Goal: Find specific page/section: Find specific page/section

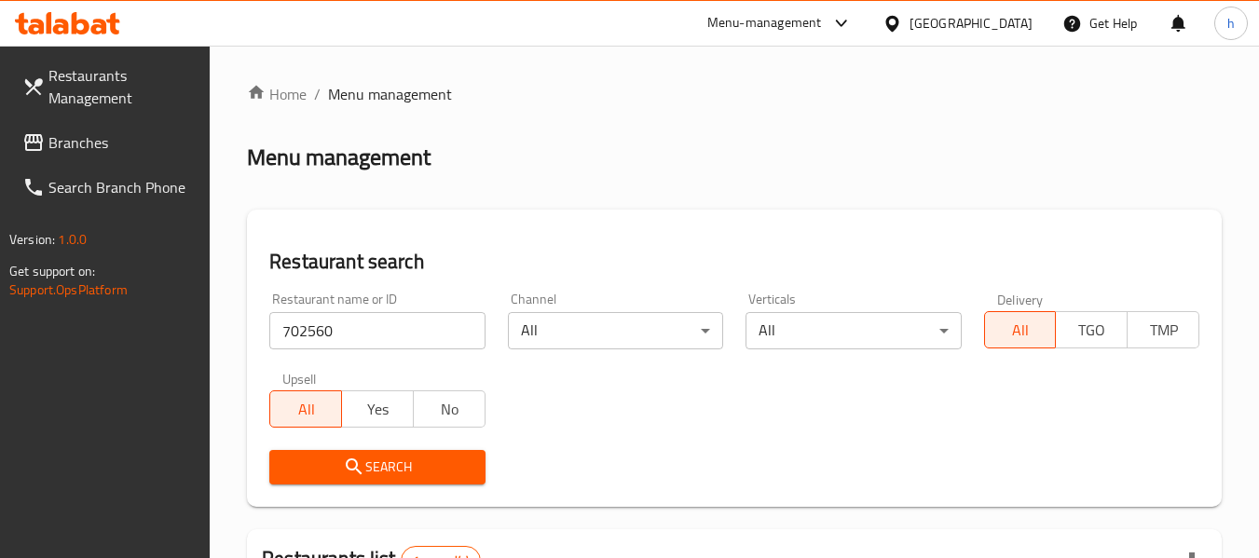
scroll to position [273, 0]
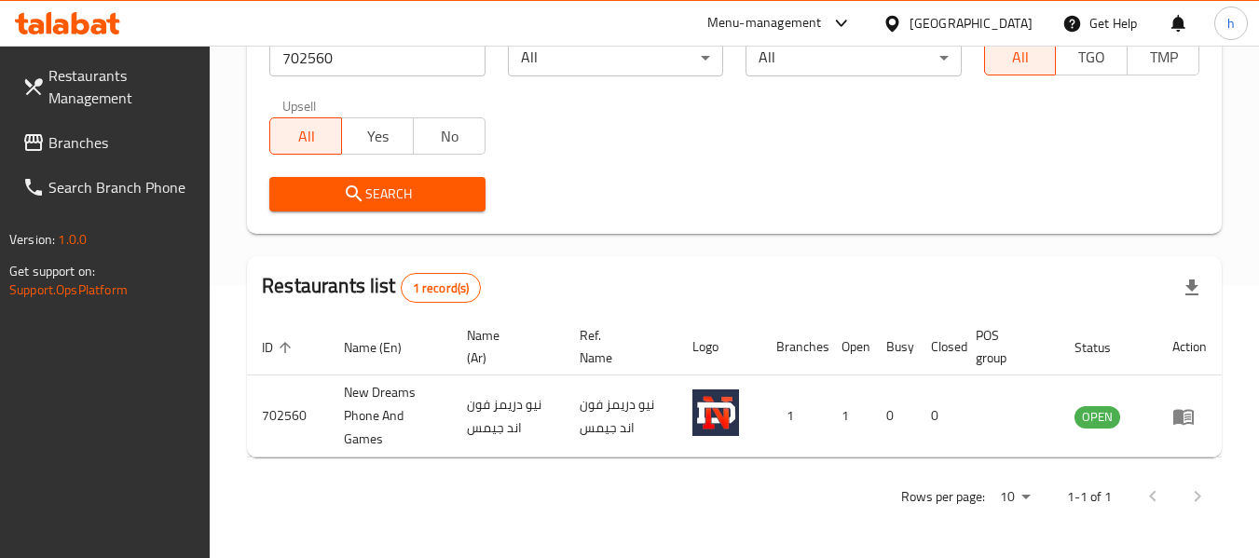
click at [1013, 17] on div "Qatar" at bounding box center [971, 23] width 123 height 21
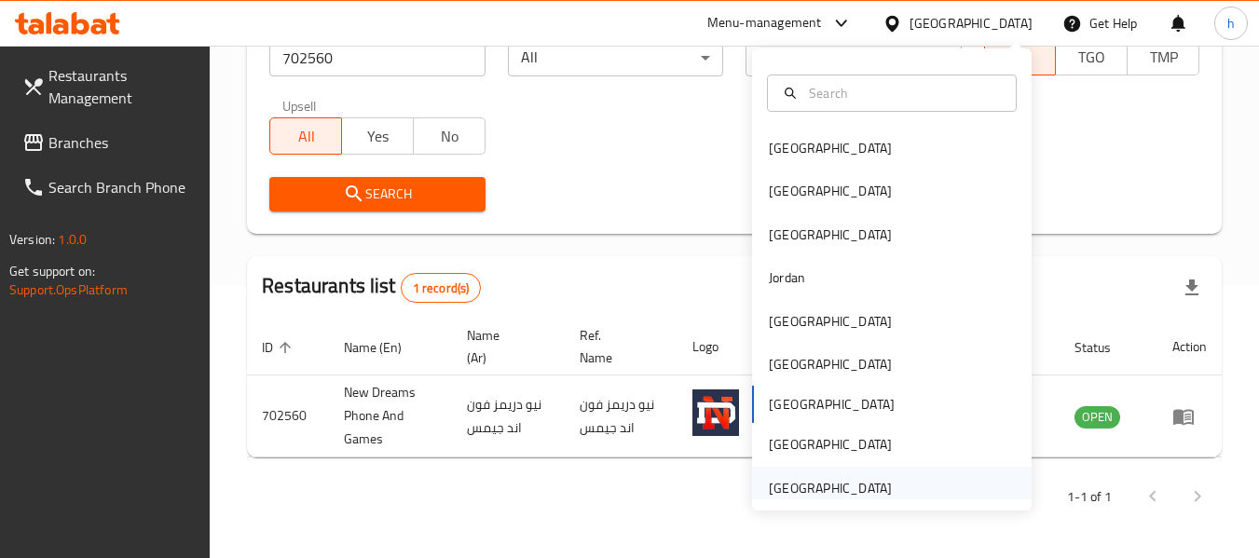
click at [776, 489] on div "[GEOGRAPHIC_DATA]" at bounding box center [830, 488] width 123 height 21
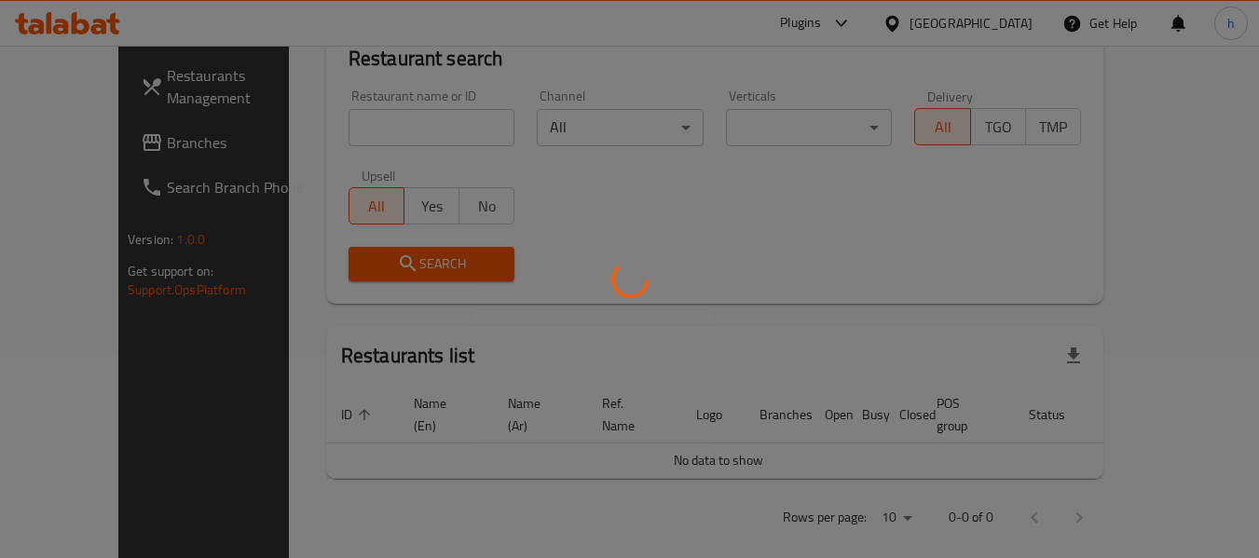
click at [91, 144] on div at bounding box center [629, 279] width 1259 height 558
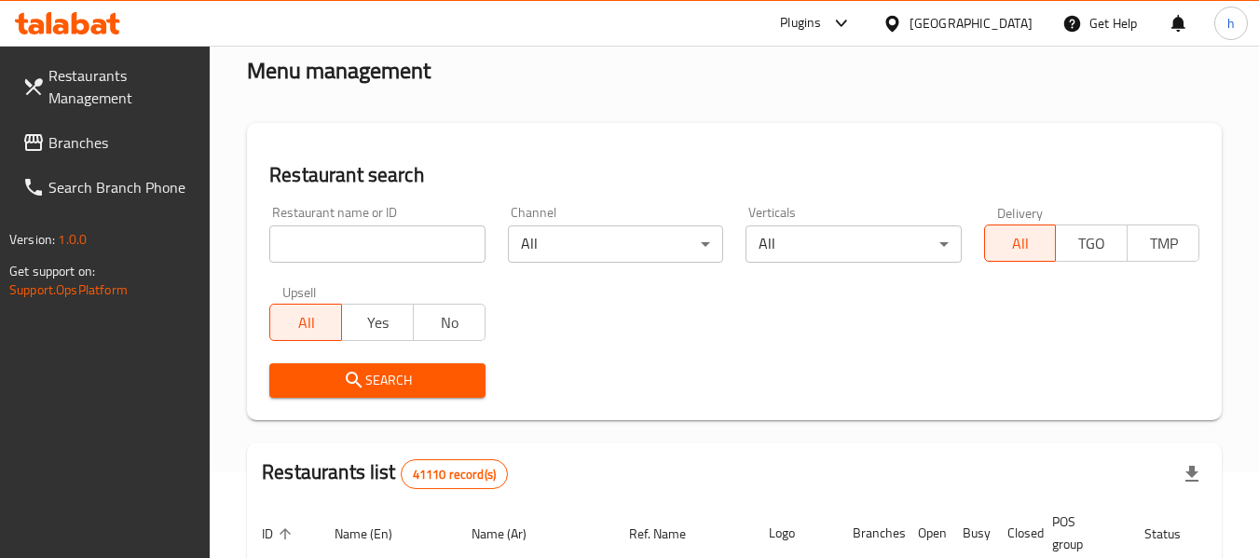
scroll to position [0, 0]
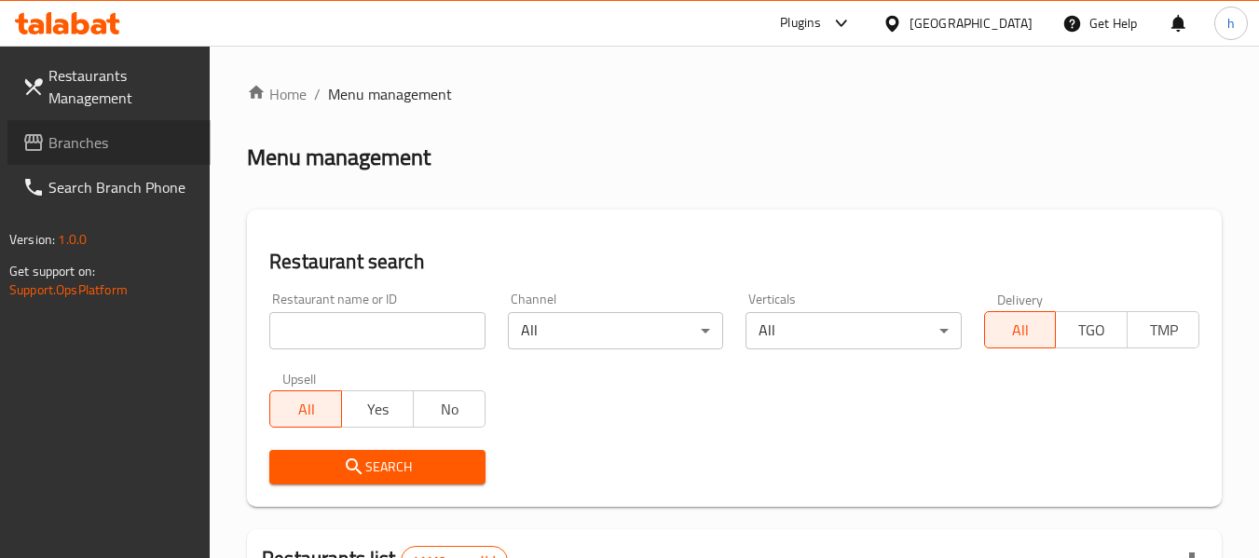
click at [81, 141] on span "Branches" at bounding box center [121, 142] width 147 height 22
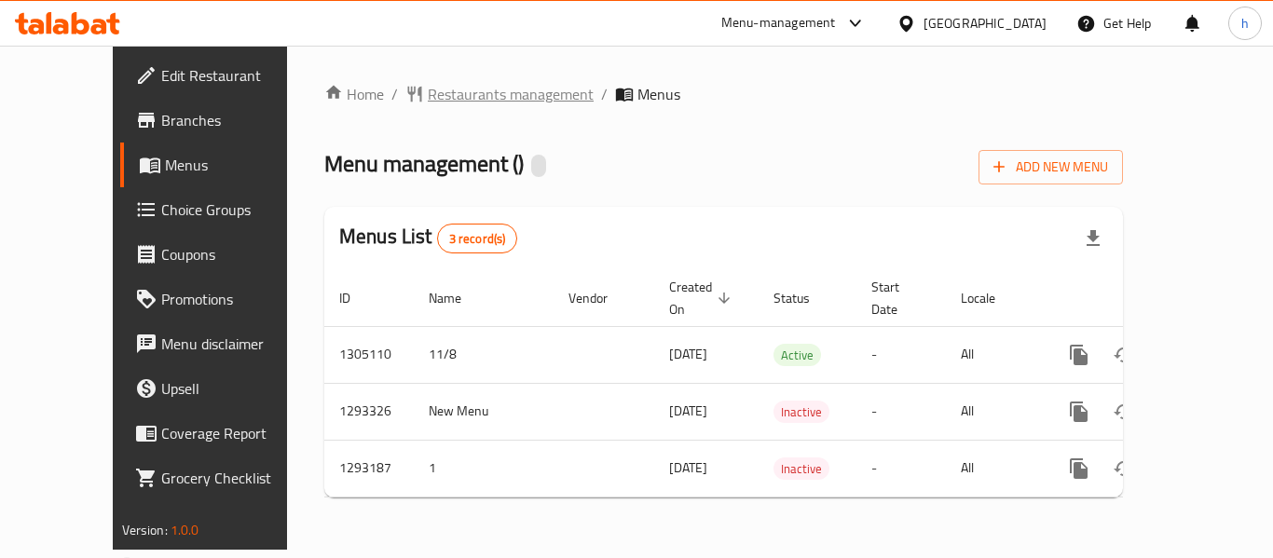
click at [439, 91] on span "Restaurants management" at bounding box center [511, 94] width 166 height 22
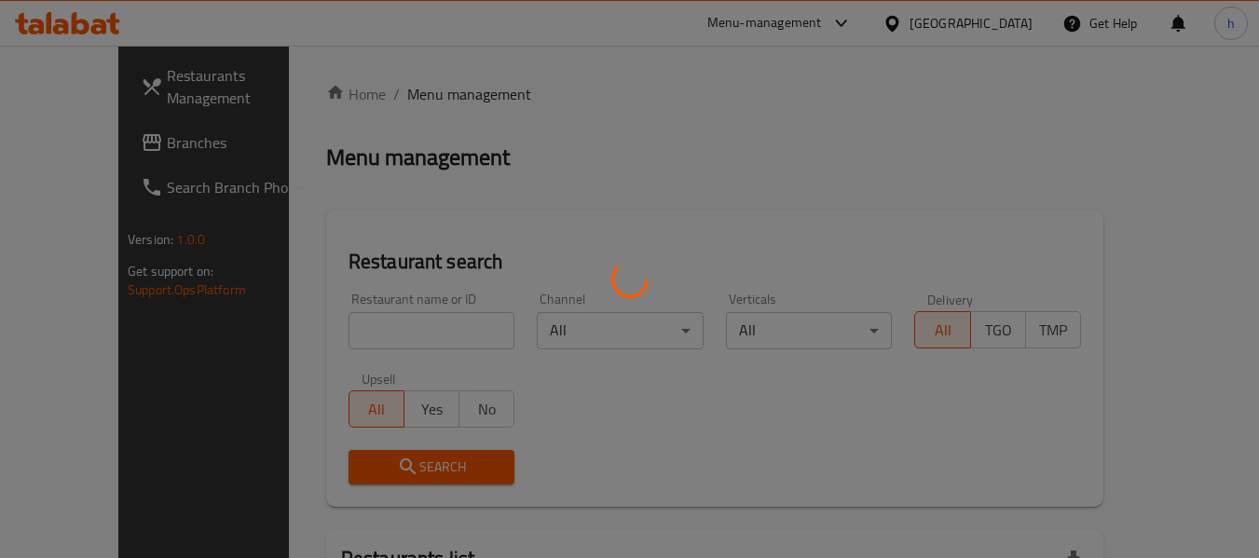
click at [372, 325] on div at bounding box center [629, 279] width 1259 height 558
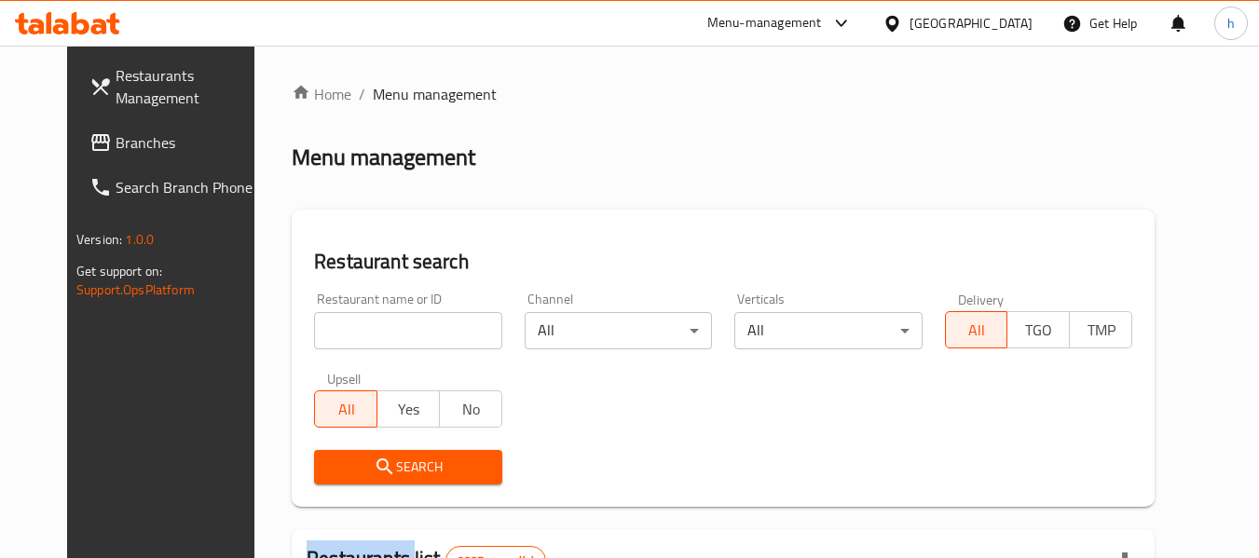
click at [372, 325] on input "search" at bounding box center [407, 330] width 187 height 37
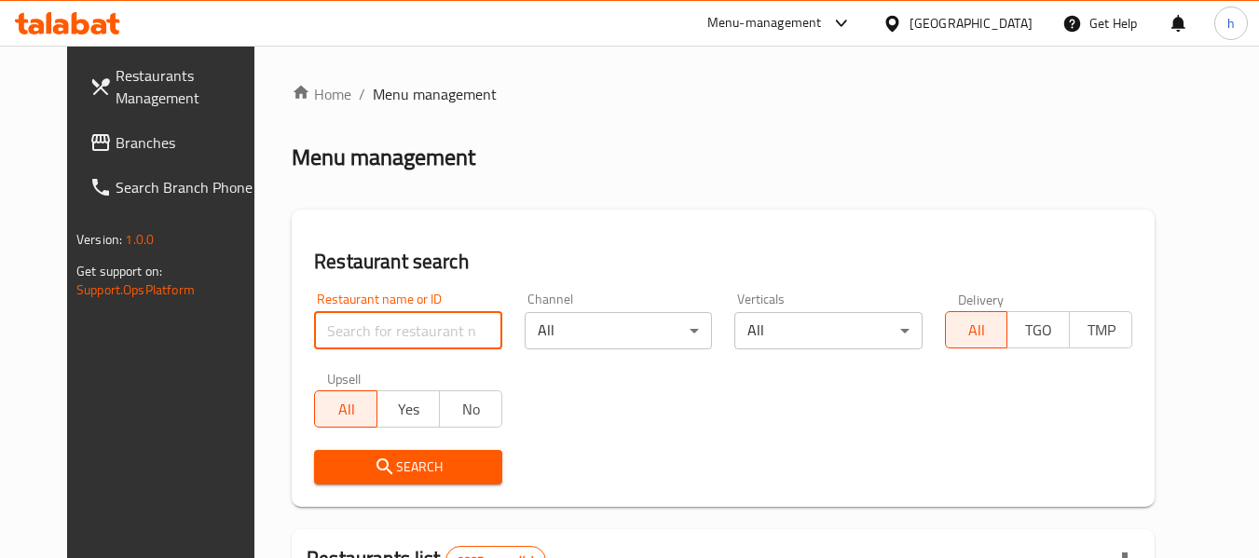
paste input "699405"
type input "699405"
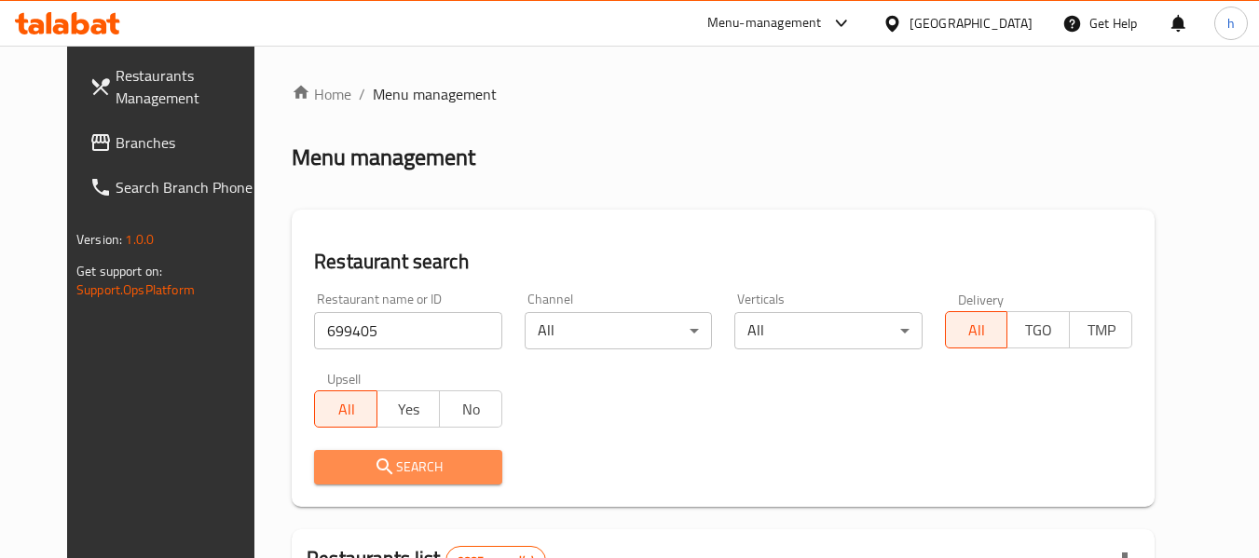
click at [377, 468] on icon "submit" at bounding box center [385, 467] width 16 height 16
click at [357, 468] on div at bounding box center [629, 279] width 1259 height 558
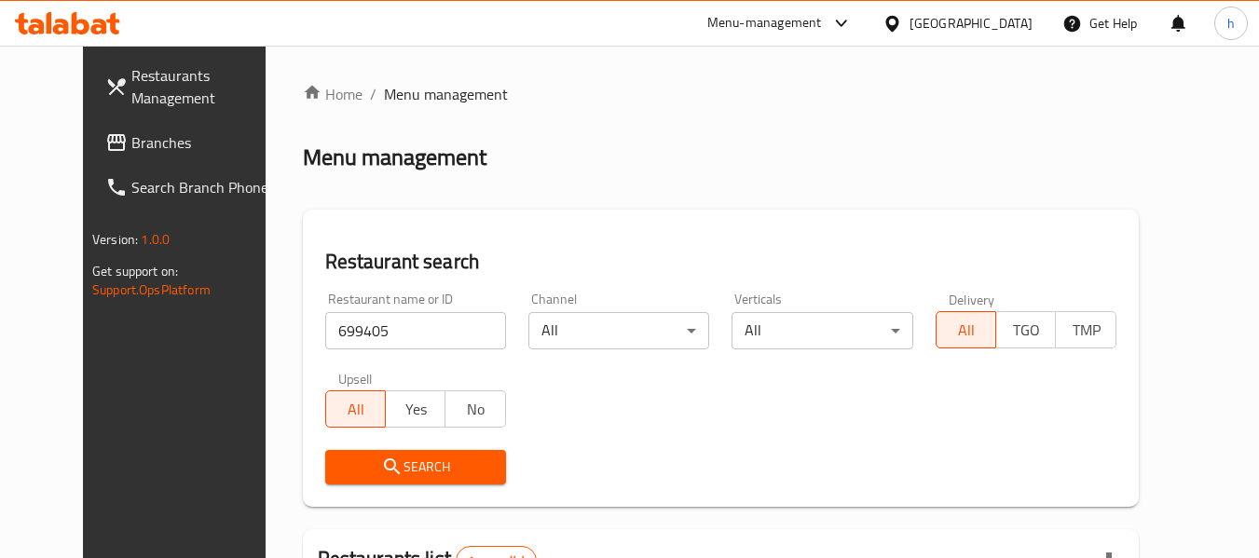
click at [1005, 21] on div "[GEOGRAPHIC_DATA]" at bounding box center [971, 23] width 123 height 21
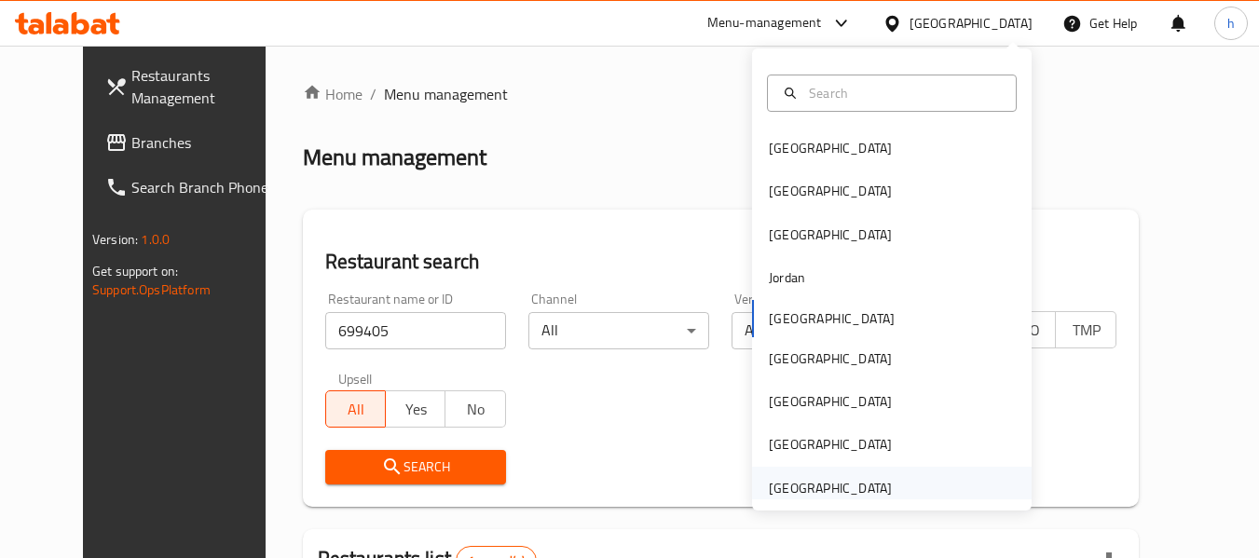
click at [787, 484] on div "[GEOGRAPHIC_DATA]" at bounding box center [830, 488] width 123 height 21
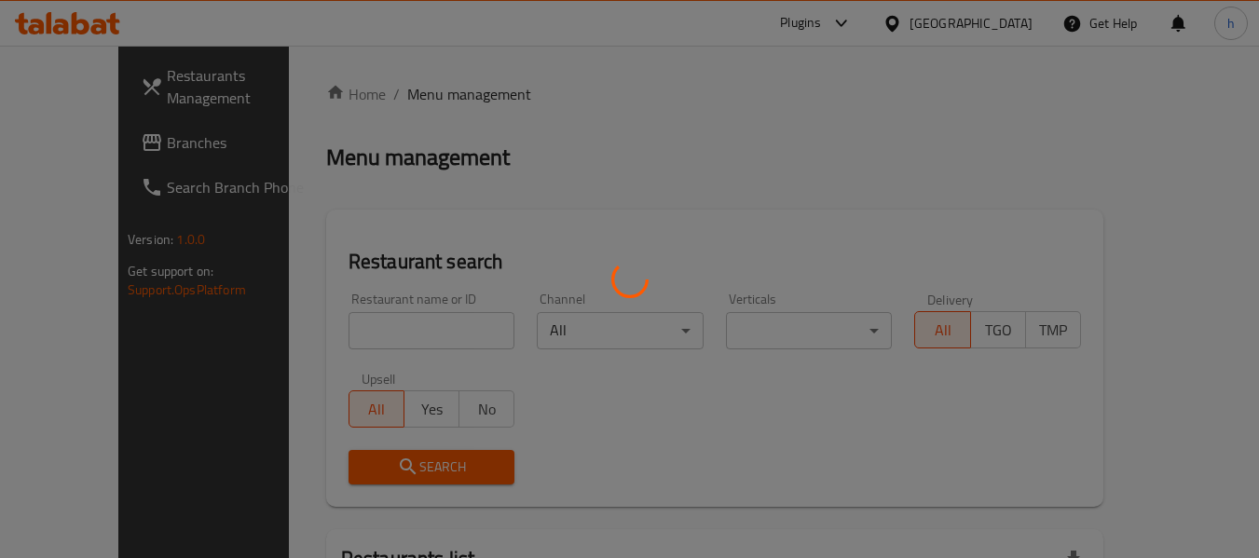
click at [91, 131] on div at bounding box center [629, 279] width 1259 height 558
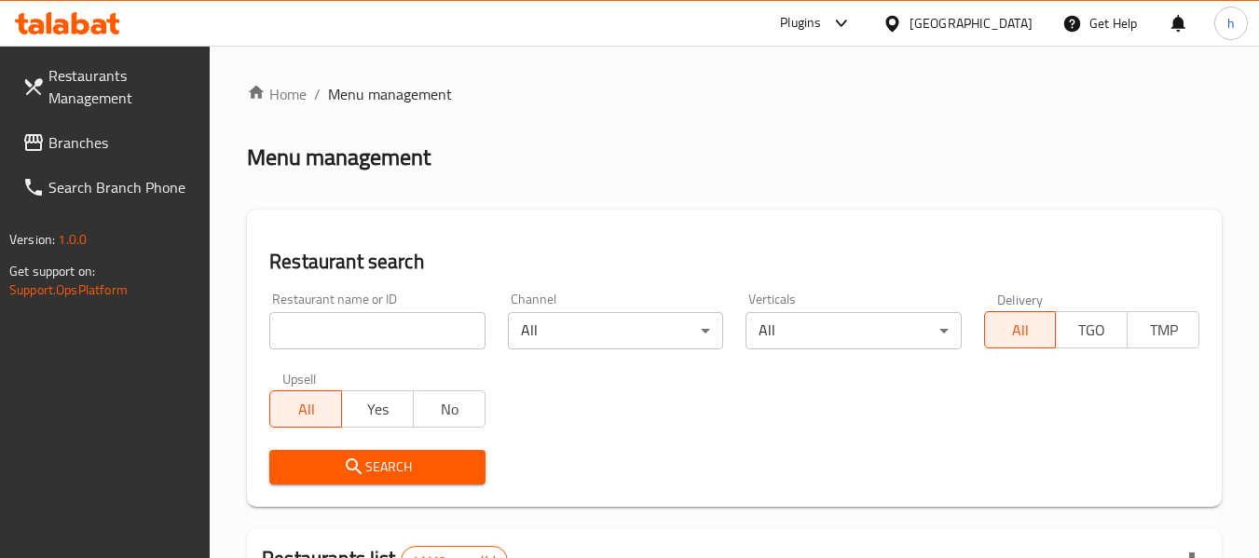
drag, startPoint x: 89, startPoint y: 136, endPoint x: 79, endPoint y: 133, distance: 10.6
click at [89, 136] on span "Branches" at bounding box center [121, 142] width 147 height 22
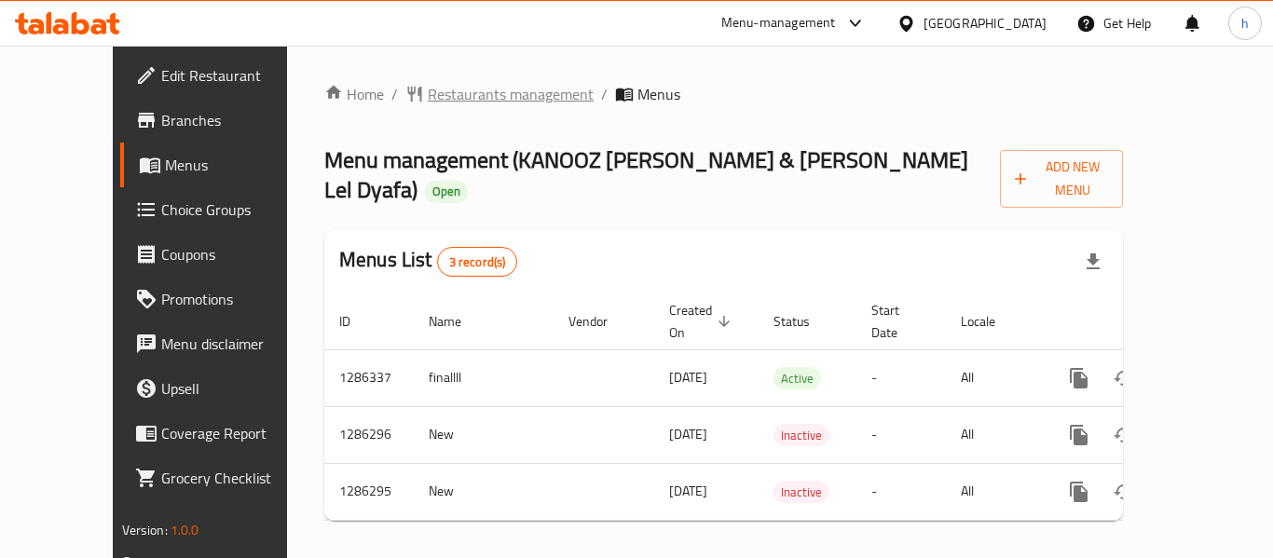
click at [432, 94] on span "Restaurants management" at bounding box center [511, 94] width 166 height 22
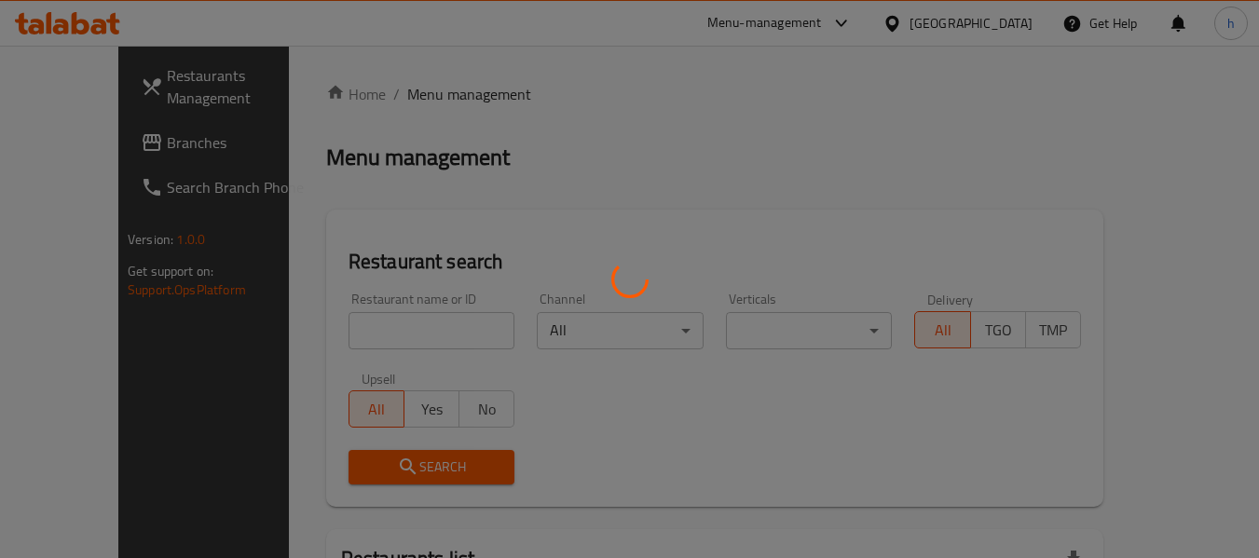
click at [432, 94] on div at bounding box center [629, 279] width 1259 height 558
drag, startPoint x: 432, startPoint y: 94, endPoint x: 379, endPoint y: 165, distance: 88.5
click at [432, 94] on div at bounding box center [629, 279] width 1259 height 558
click at [345, 322] on div at bounding box center [629, 279] width 1259 height 558
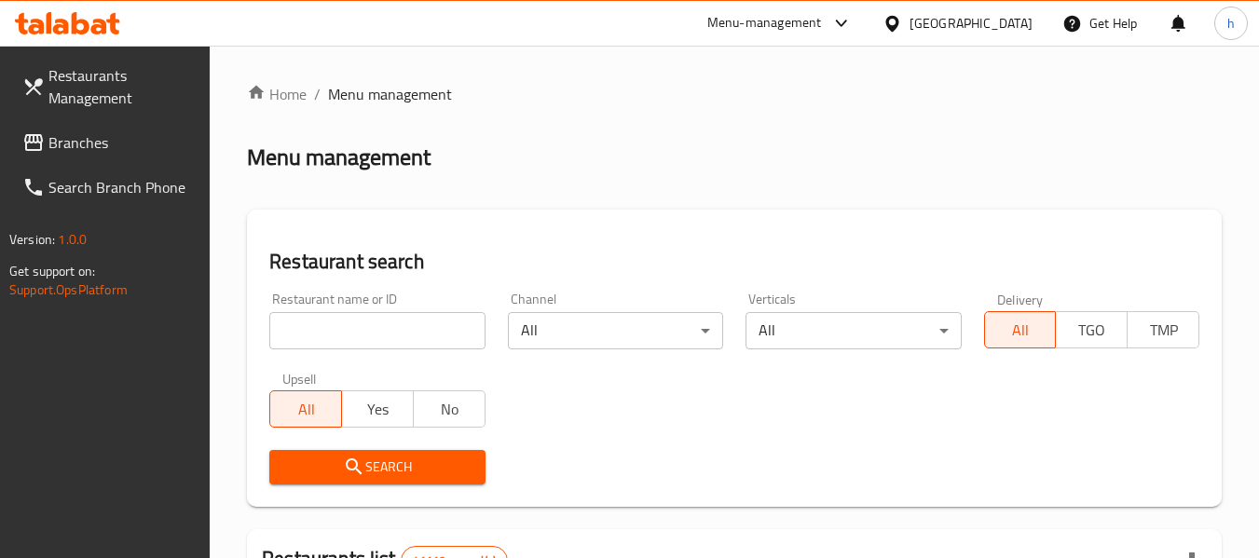
click at [345, 320] on div at bounding box center [629, 279] width 1259 height 558
click at [345, 320] on input "search" at bounding box center [376, 330] width 215 height 37
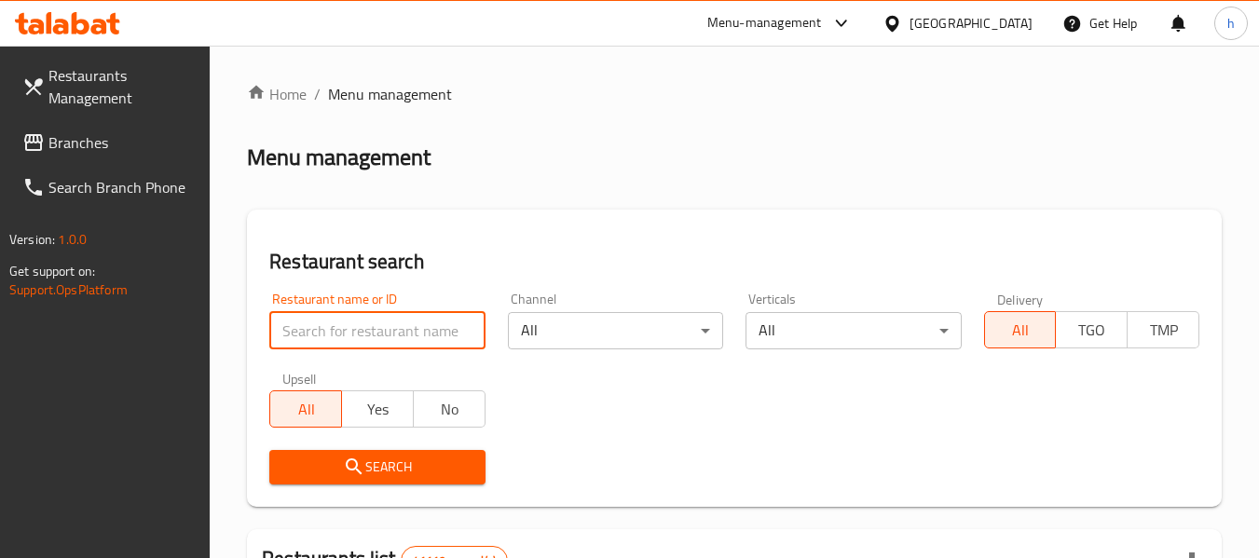
click at [345, 320] on input "search" at bounding box center [376, 330] width 215 height 37
paste input "696046"
type input "696046"
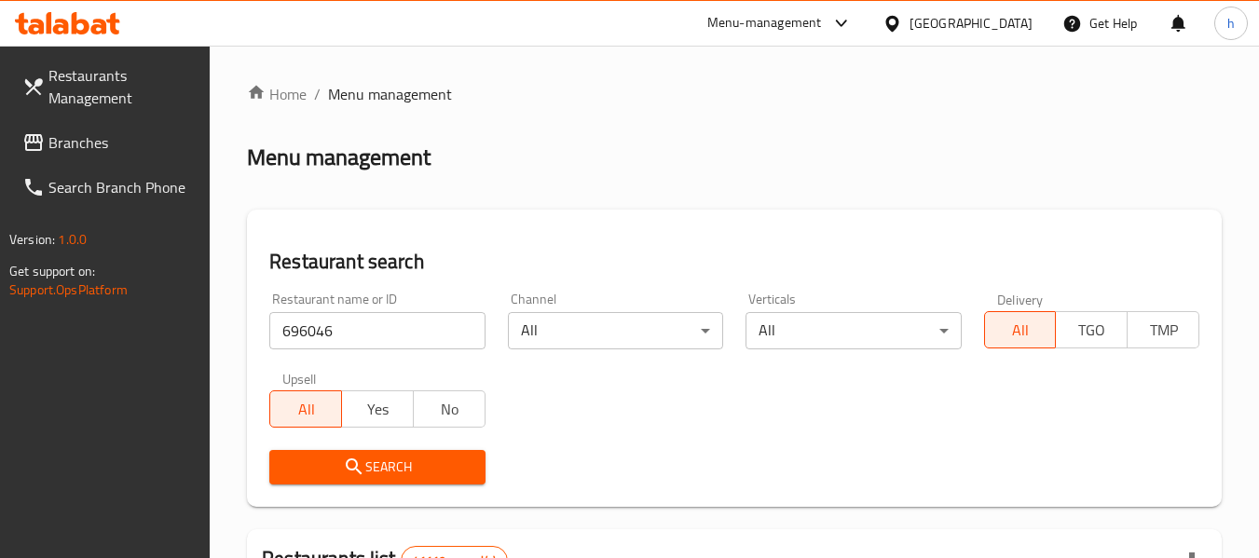
click at [361, 463] on icon "submit" at bounding box center [354, 467] width 22 height 22
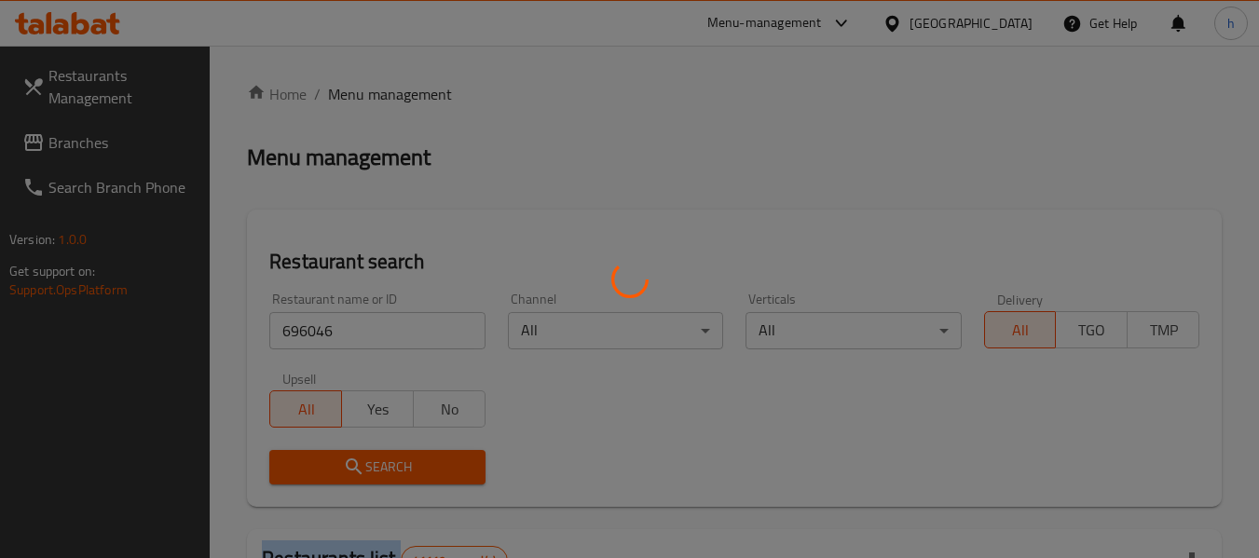
click at [361, 463] on div at bounding box center [629, 279] width 1259 height 558
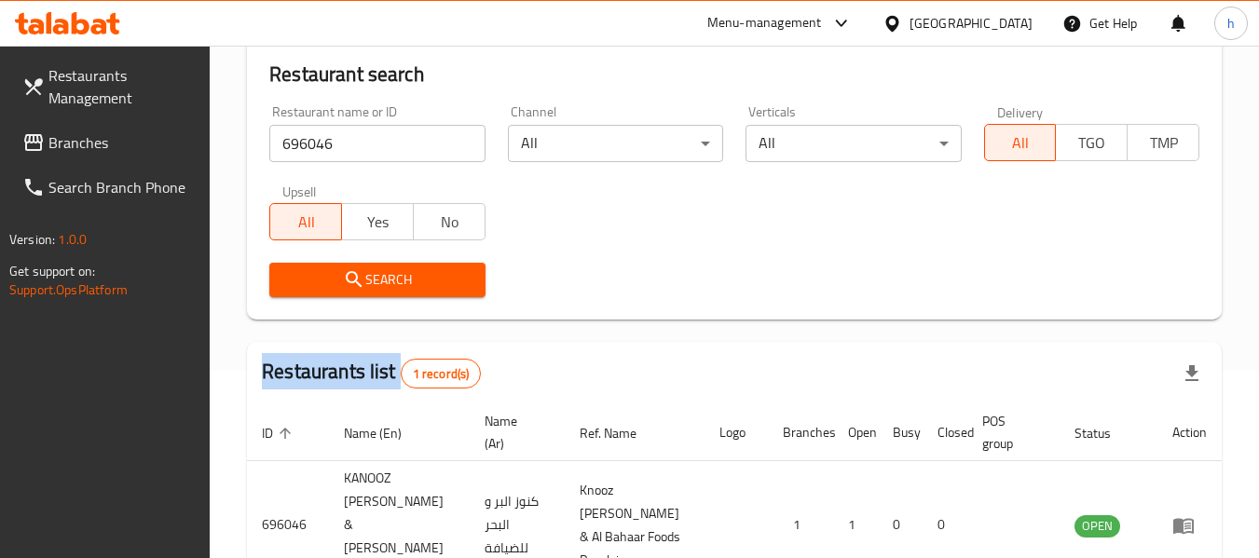
scroll to position [296, 0]
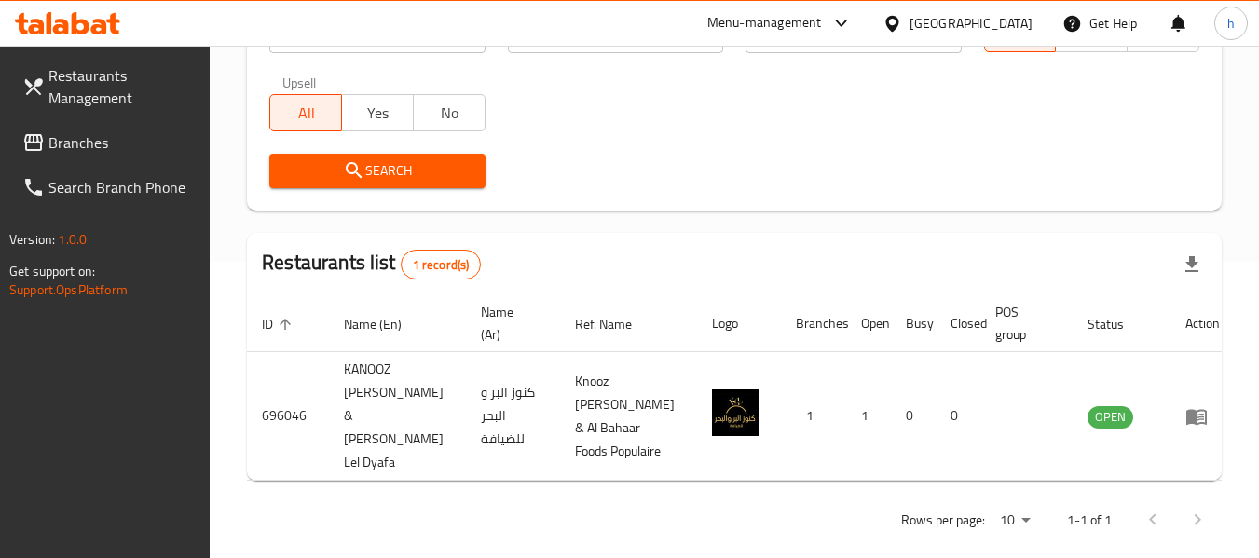
click at [998, 18] on div "[GEOGRAPHIC_DATA]" at bounding box center [971, 23] width 123 height 21
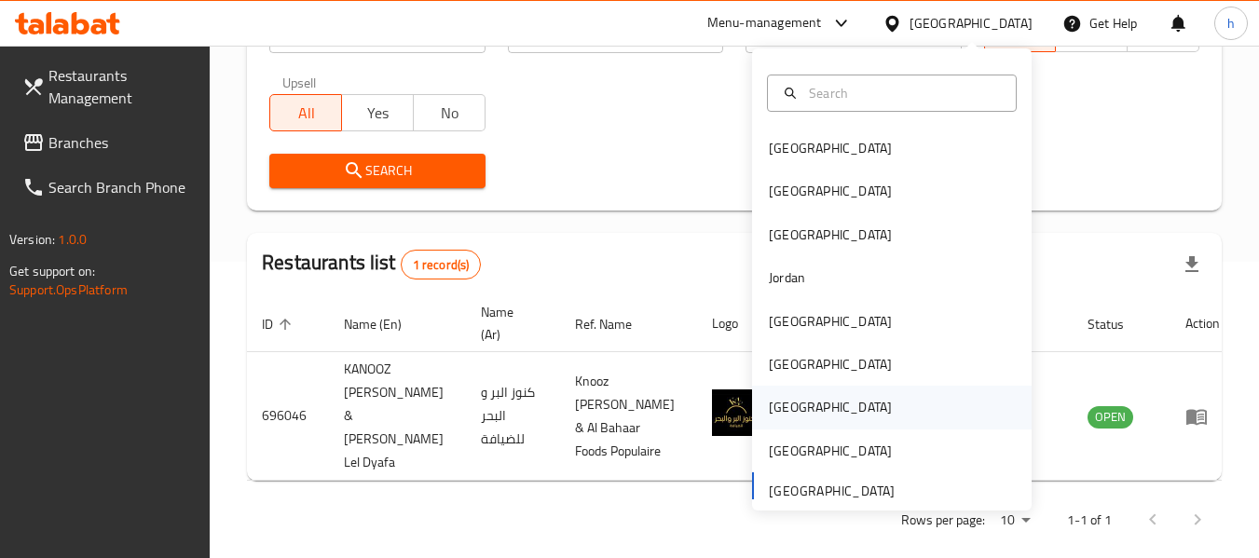
click at [783, 405] on div "[GEOGRAPHIC_DATA]" at bounding box center [830, 407] width 123 height 21
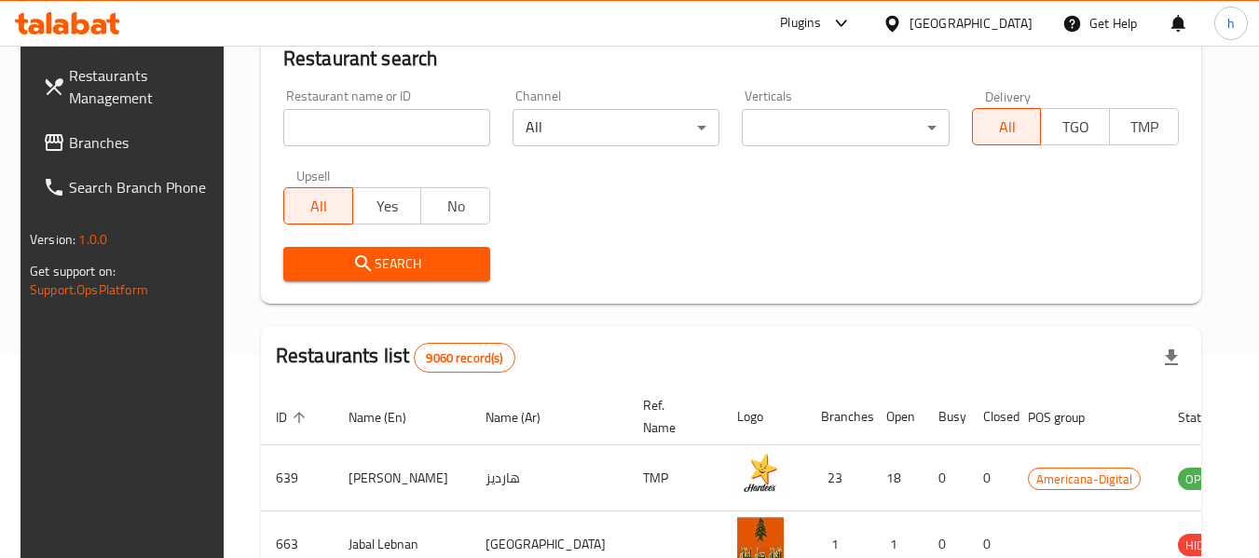
scroll to position [296, 0]
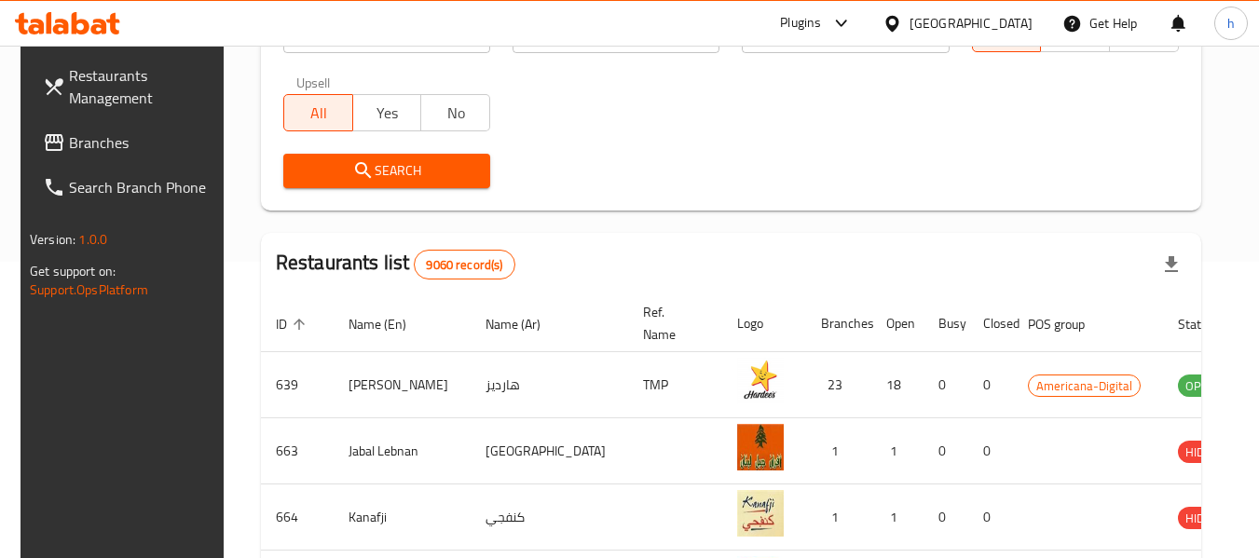
click at [910, 21] on div at bounding box center [896, 23] width 27 height 21
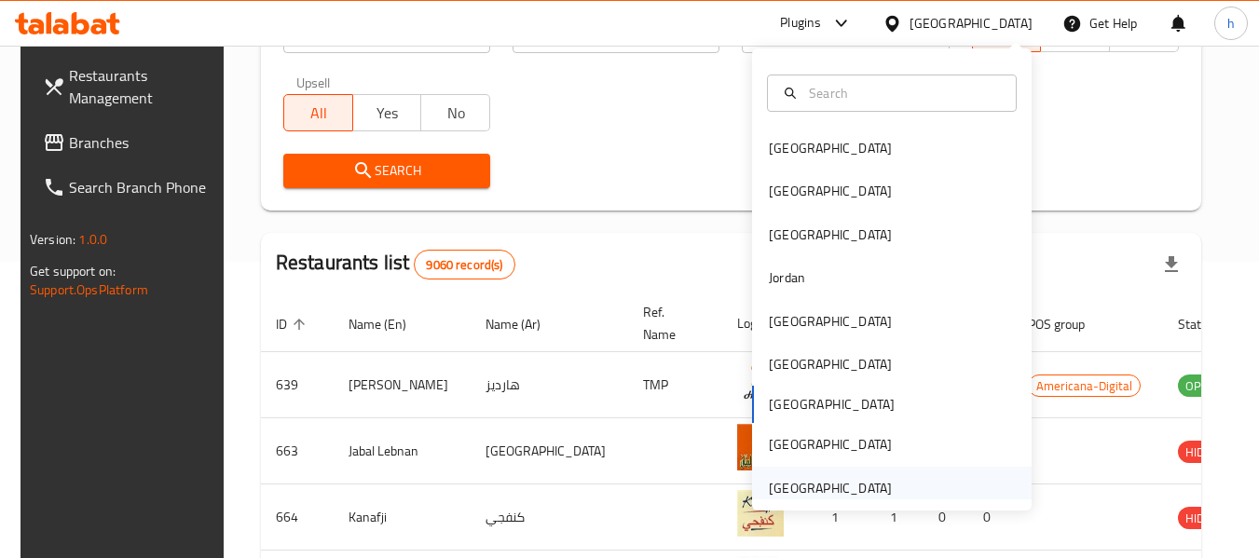
click at [776, 481] on div "[GEOGRAPHIC_DATA]" at bounding box center [830, 488] width 123 height 21
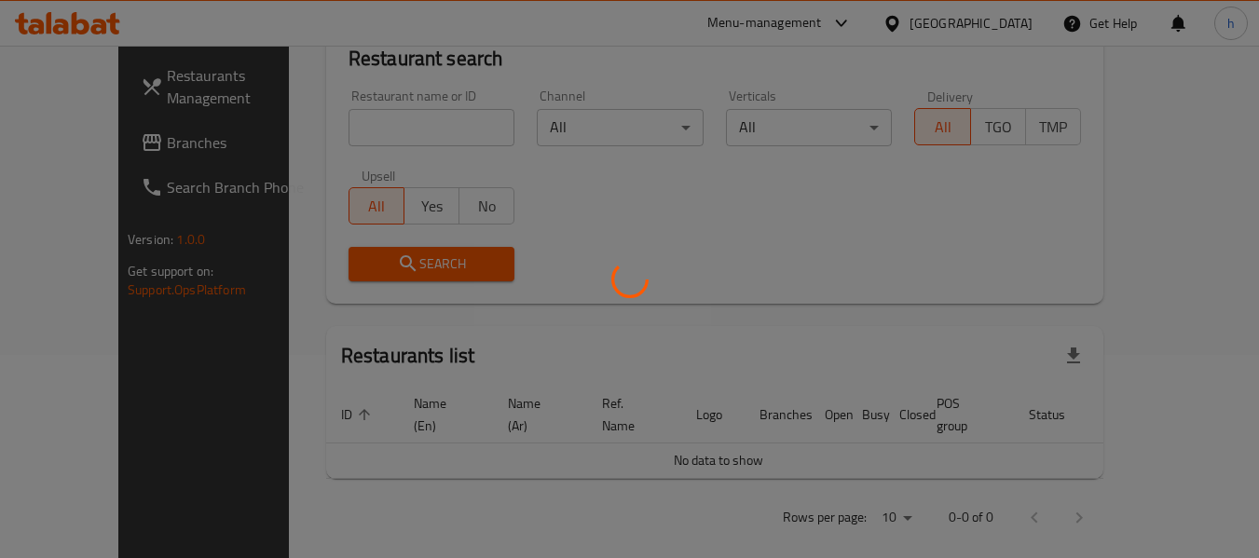
scroll to position [296, 0]
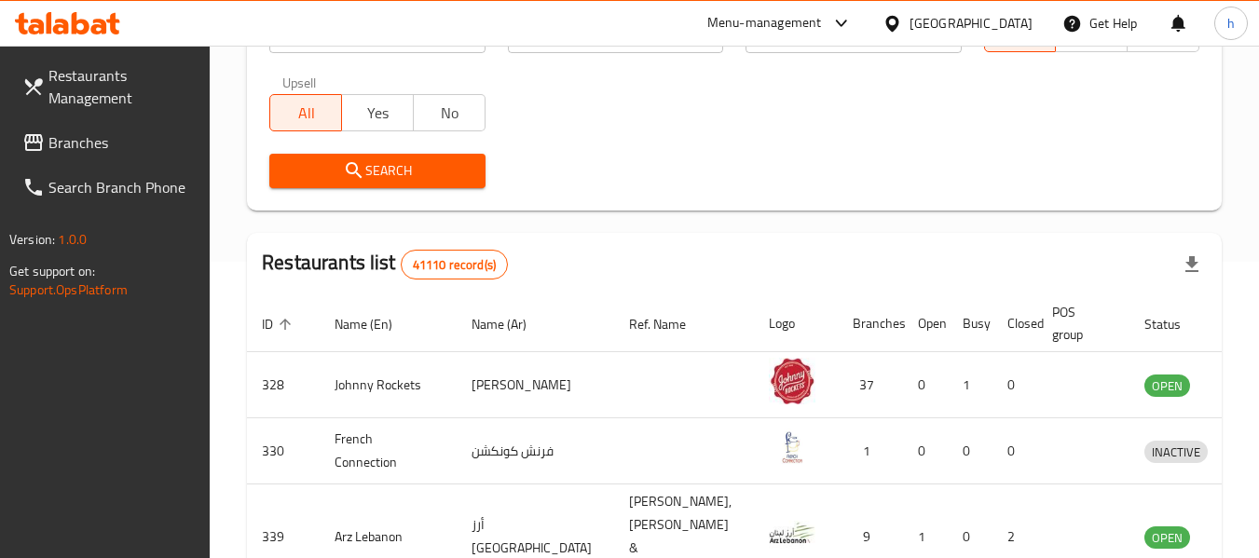
click at [55, 142] on div "Restaurants Management Branches Search Branch Phone Version: 1.0.0 Get support …" at bounding box center [629, 390] width 1259 height 1283
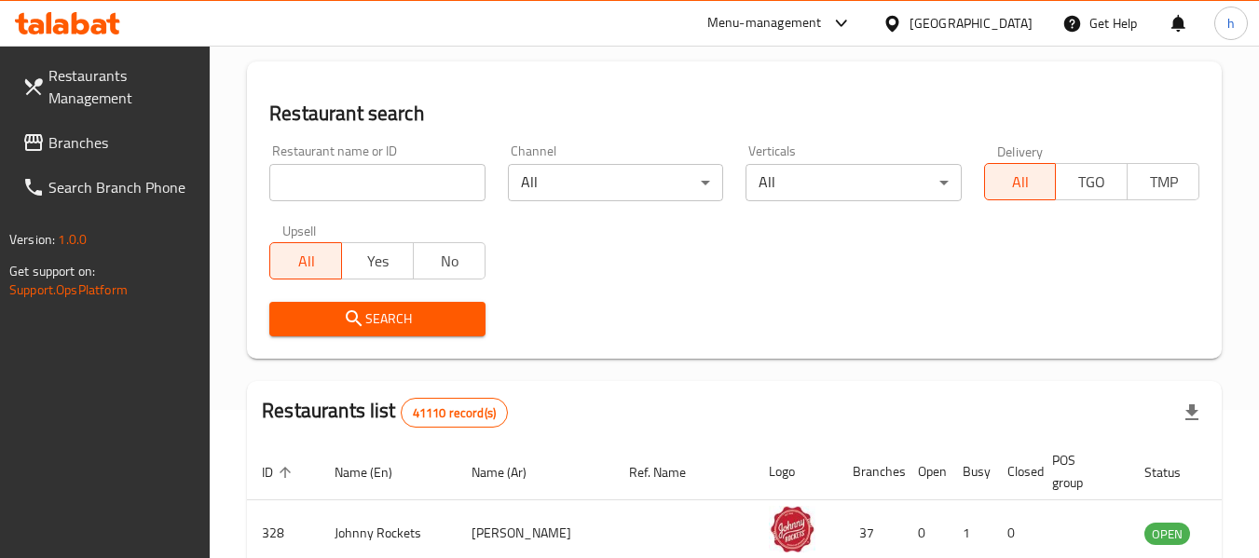
scroll to position [0, 0]
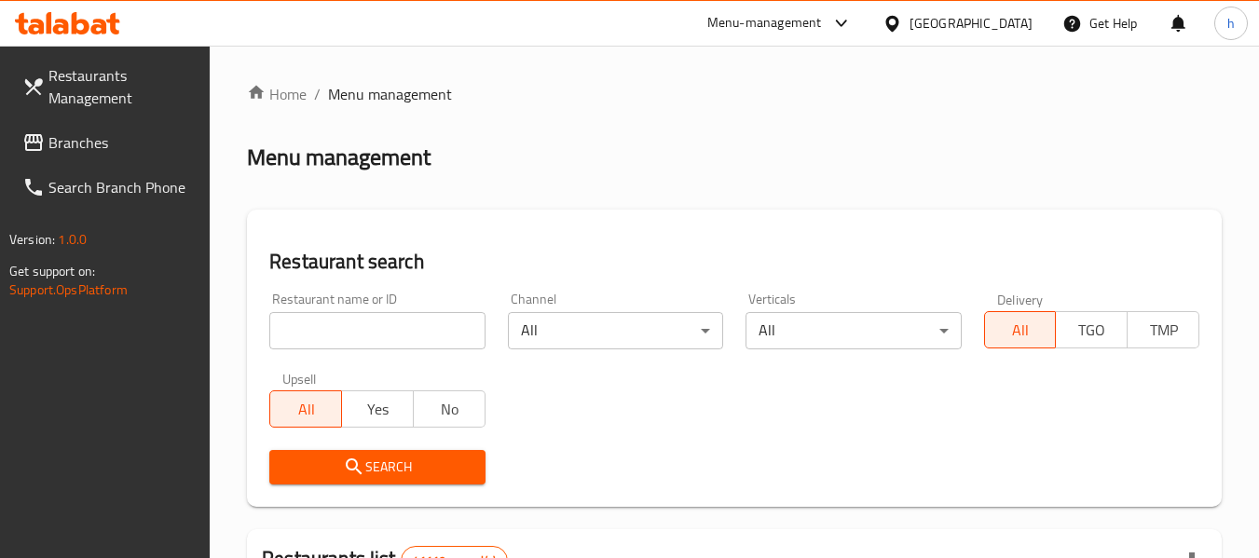
click at [338, 319] on input "search" at bounding box center [376, 330] width 215 height 37
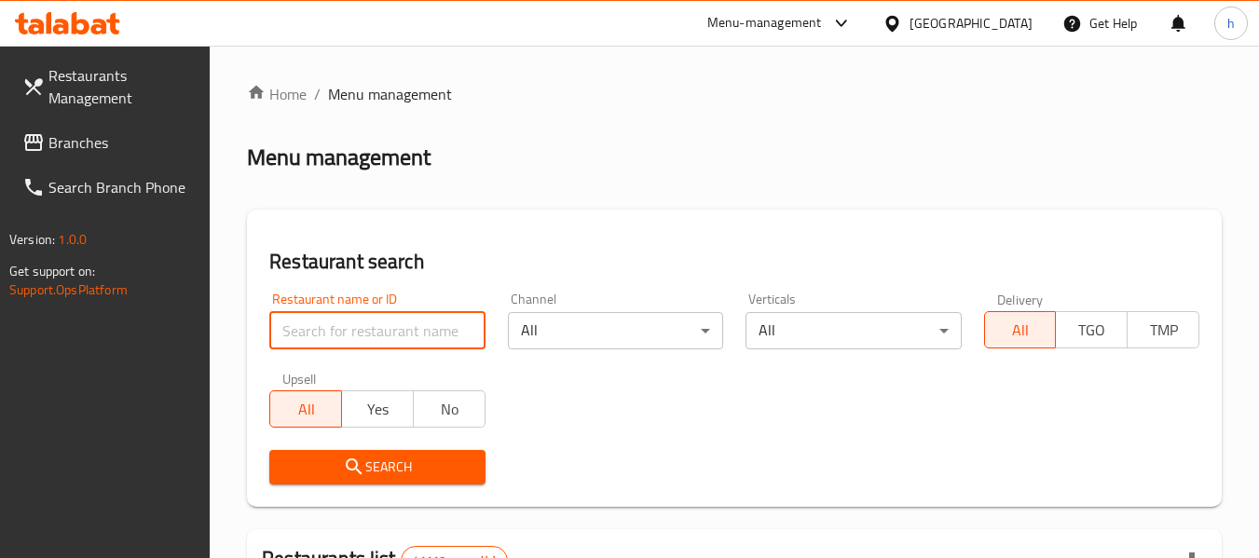
paste input "775080"
type input "775080"
click at [95, 131] on span "Branches" at bounding box center [121, 142] width 147 height 22
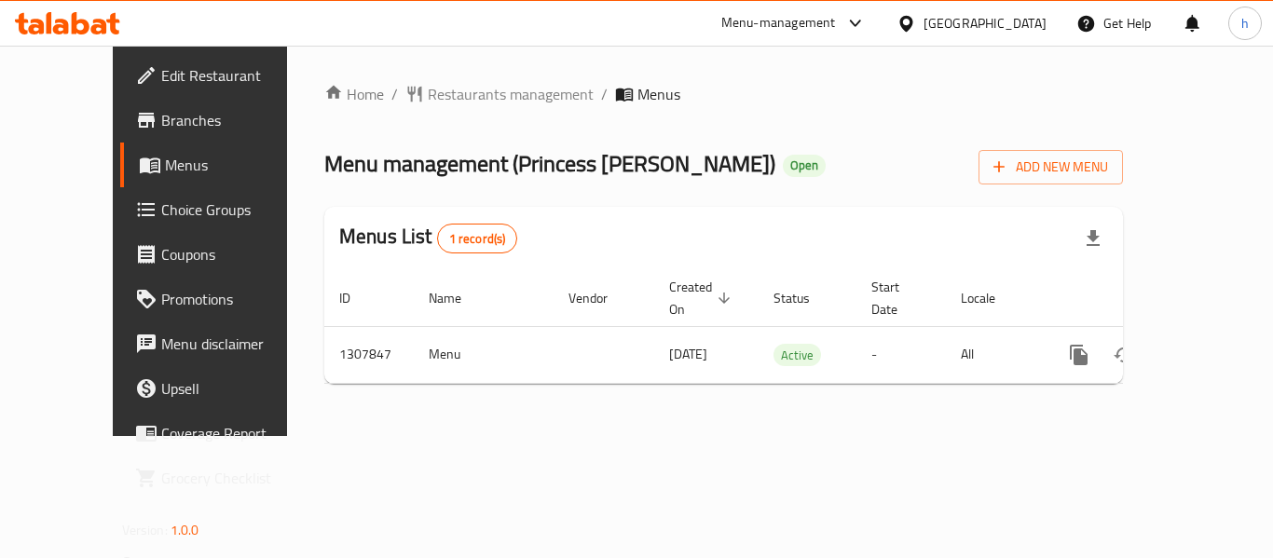
click at [428, 100] on span "Restaurants management" at bounding box center [511, 94] width 166 height 22
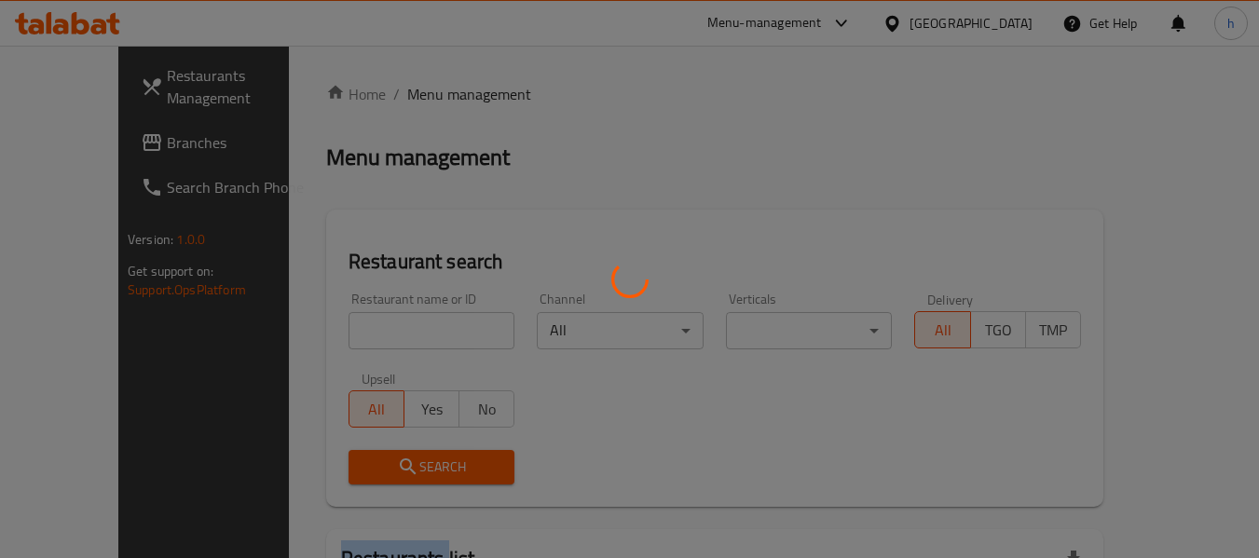
click at [395, 100] on div at bounding box center [629, 279] width 1259 height 558
click at [330, 337] on div at bounding box center [629, 279] width 1259 height 558
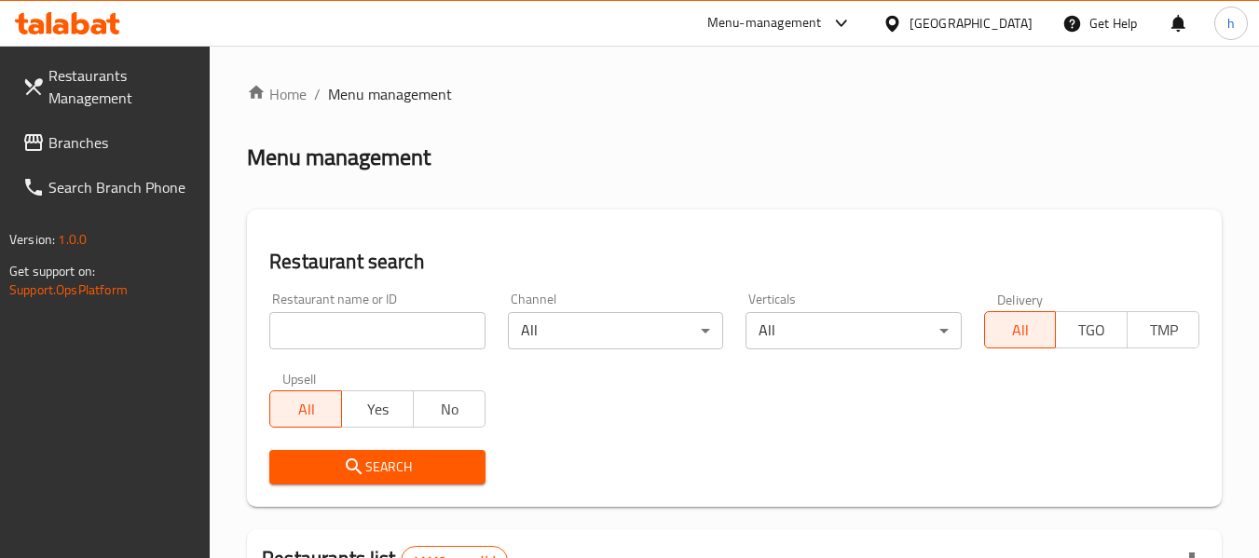
click at [330, 336] on input "search" at bounding box center [376, 330] width 215 height 37
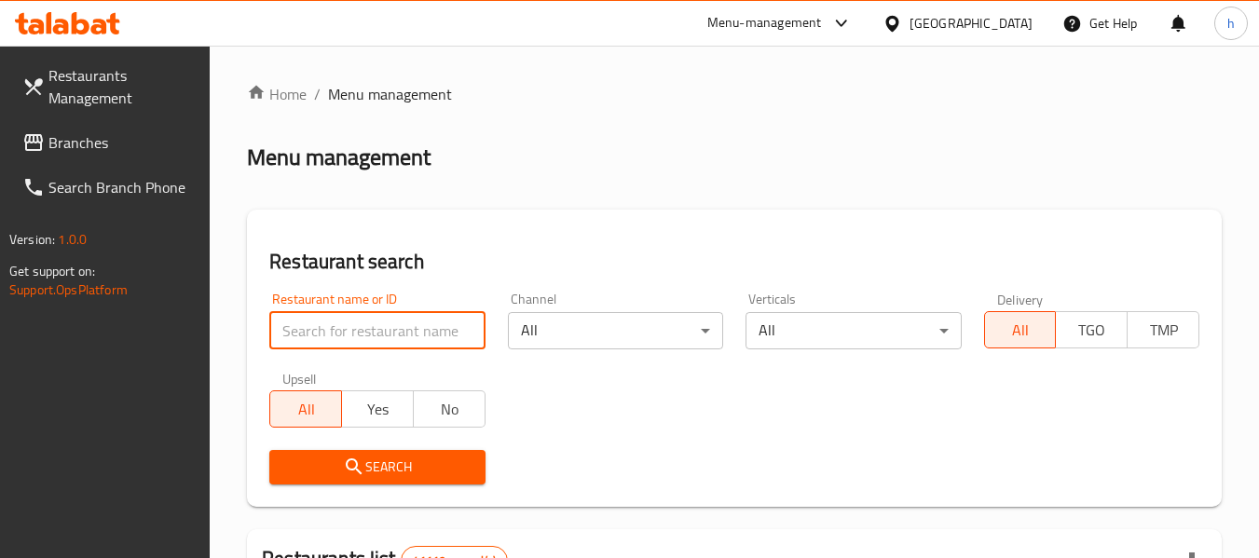
click at [330, 336] on input "search" at bounding box center [376, 330] width 215 height 37
paste input "704386"
type input "704386"
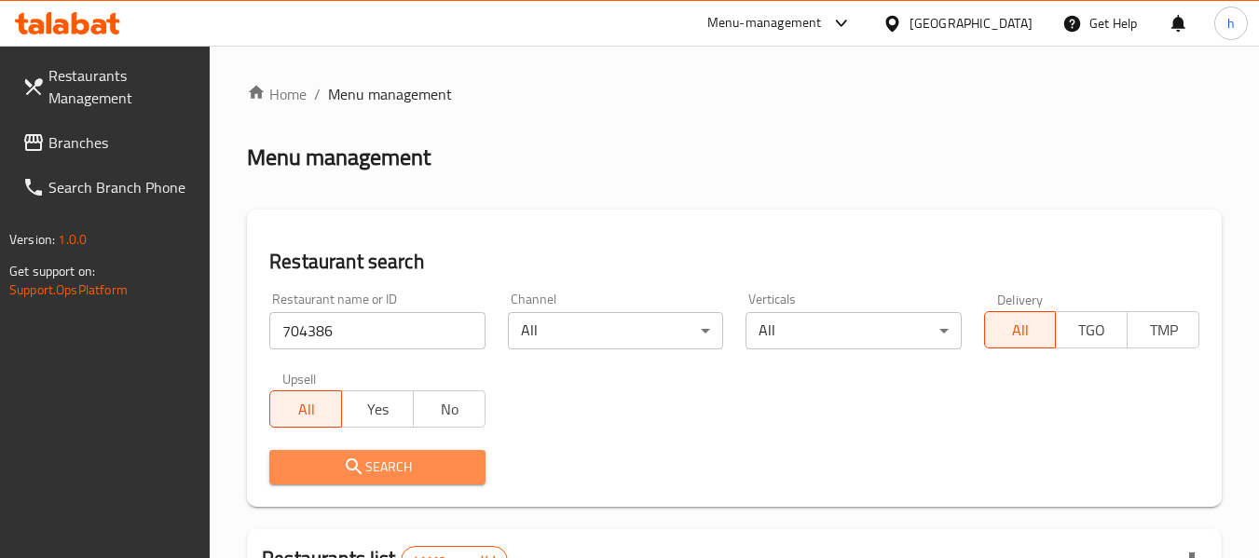
click at [360, 467] on icon "submit" at bounding box center [354, 467] width 22 height 22
click at [360, 467] on div at bounding box center [629, 279] width 1259 height 558
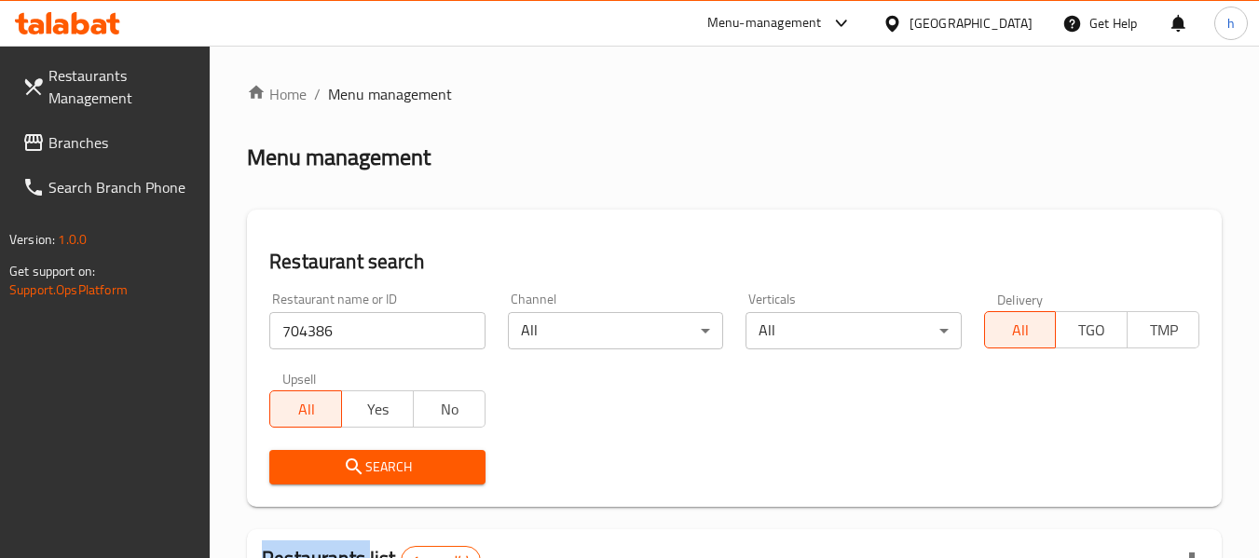
scroll to position [273, 0]
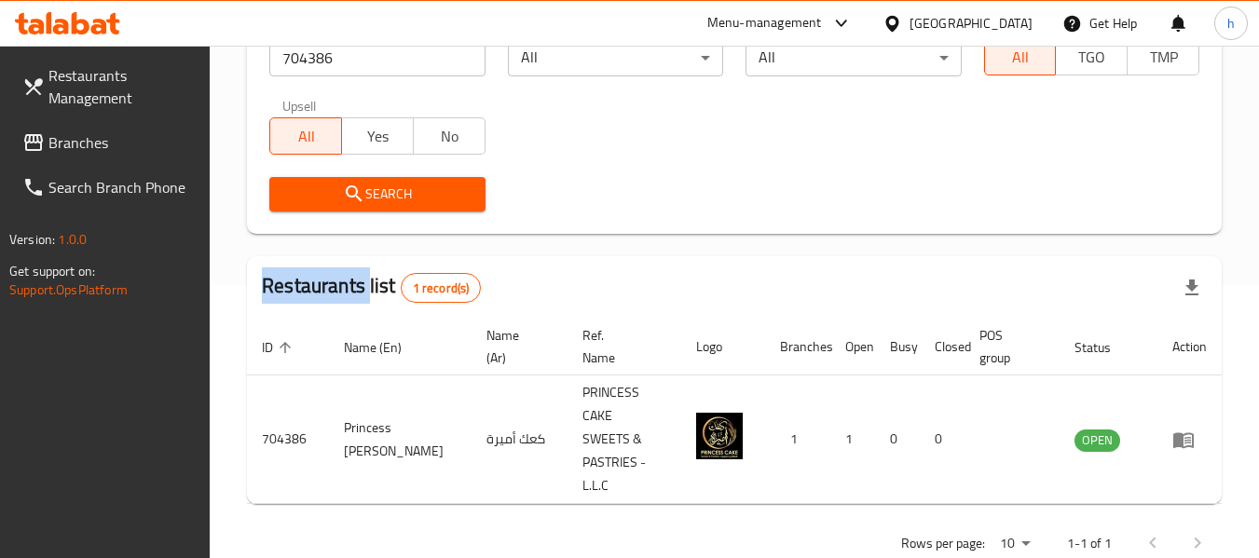
drag, startPoint x: 79, startPoint y: 141, endPoint x: 10, endPoint y: 177, distance: 78.0
click at [79, 141] on span "Branches" at bounding box center [121, 142] width 147 height 22
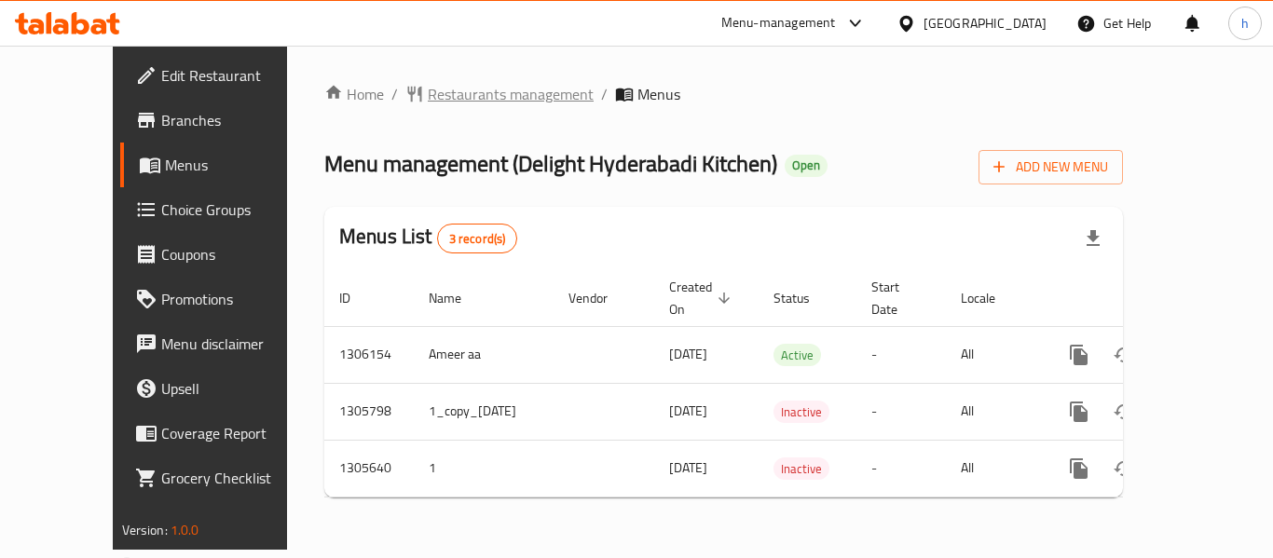
click at [442, 95] on span "Restaurants management" at bounding box center [511, 94] width 166 height 22
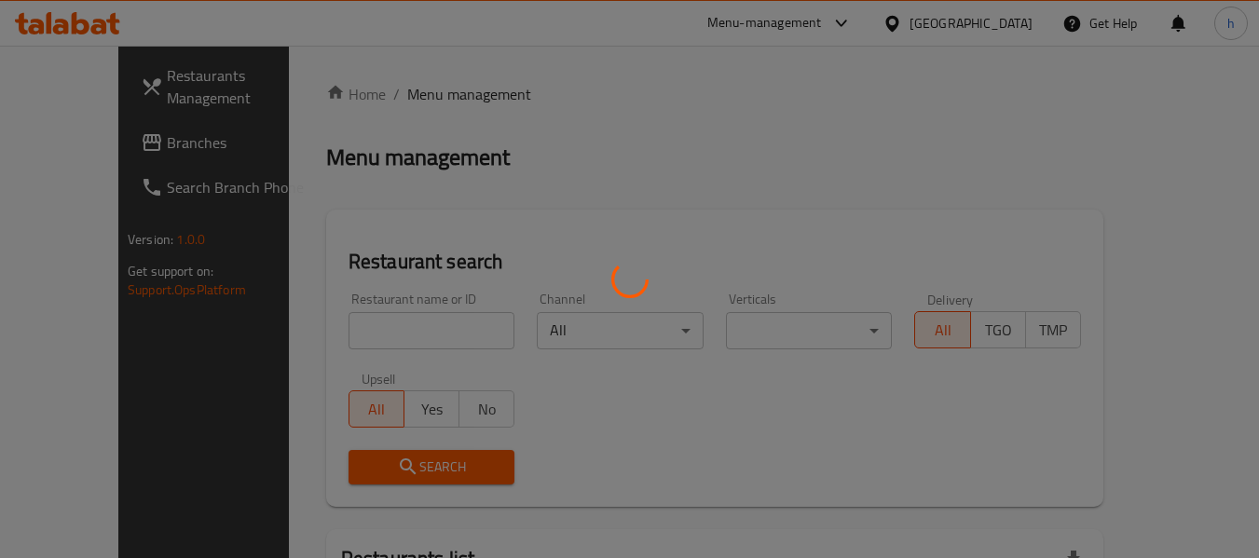
click at [321, 336] on div at bounding box center [629, 279] width 1259 height 558
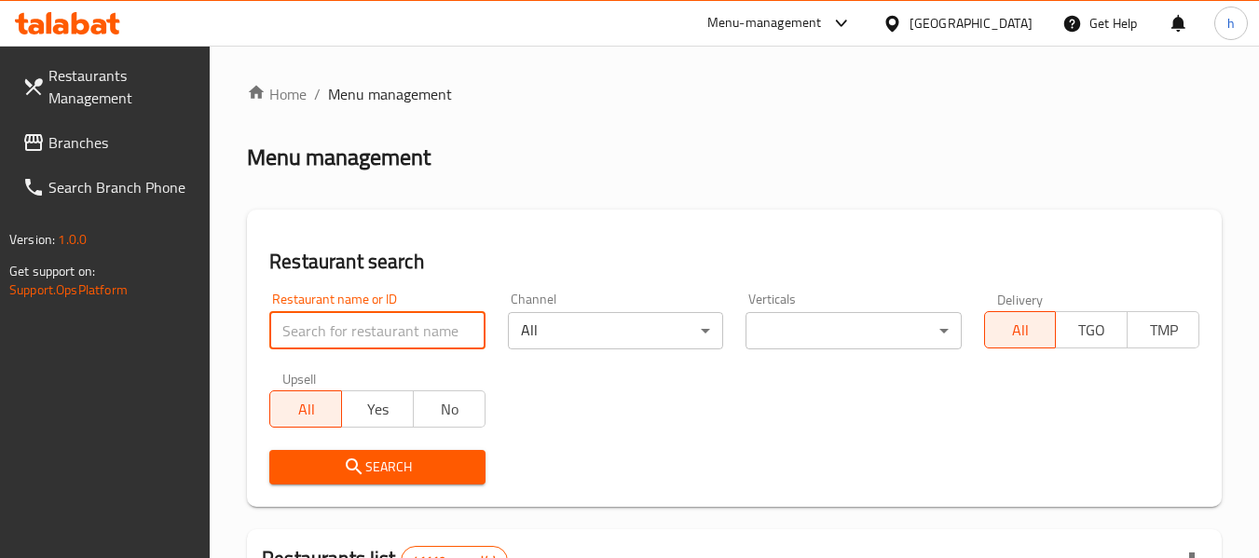
click at [321, 336] on input "search" at bounding box center [376, 330] width 215 height 37
paste input "703698"
type input "703698"
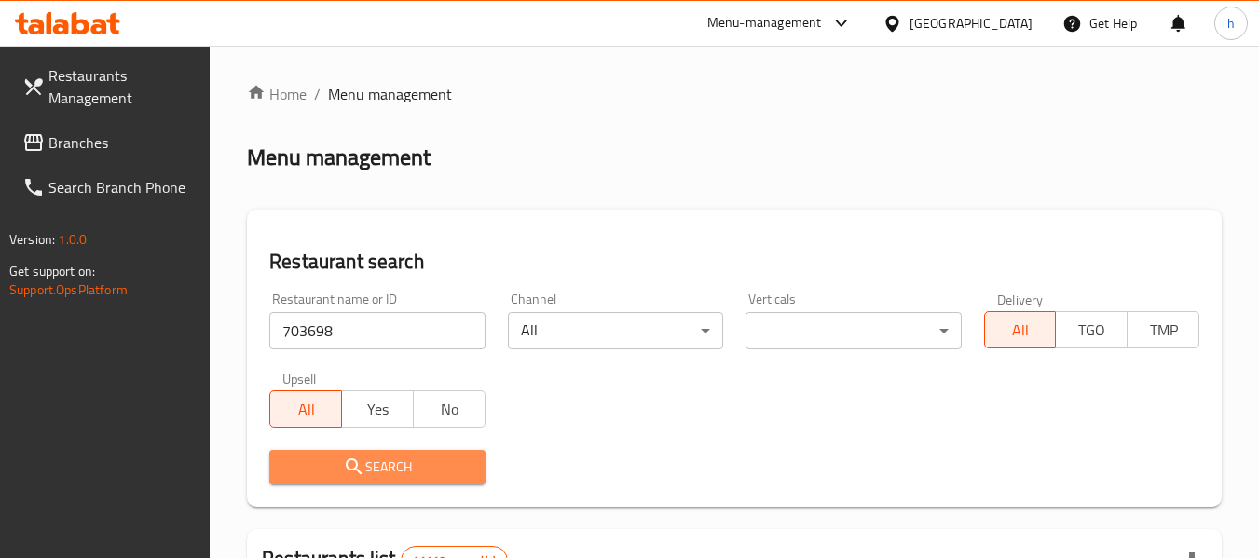
click at [362, 467] on icon "submit" at bounding box center [354, 467] width 22 height 22
click at [362, 467] on div at bounding box center [629, 279] width 1259 height 558
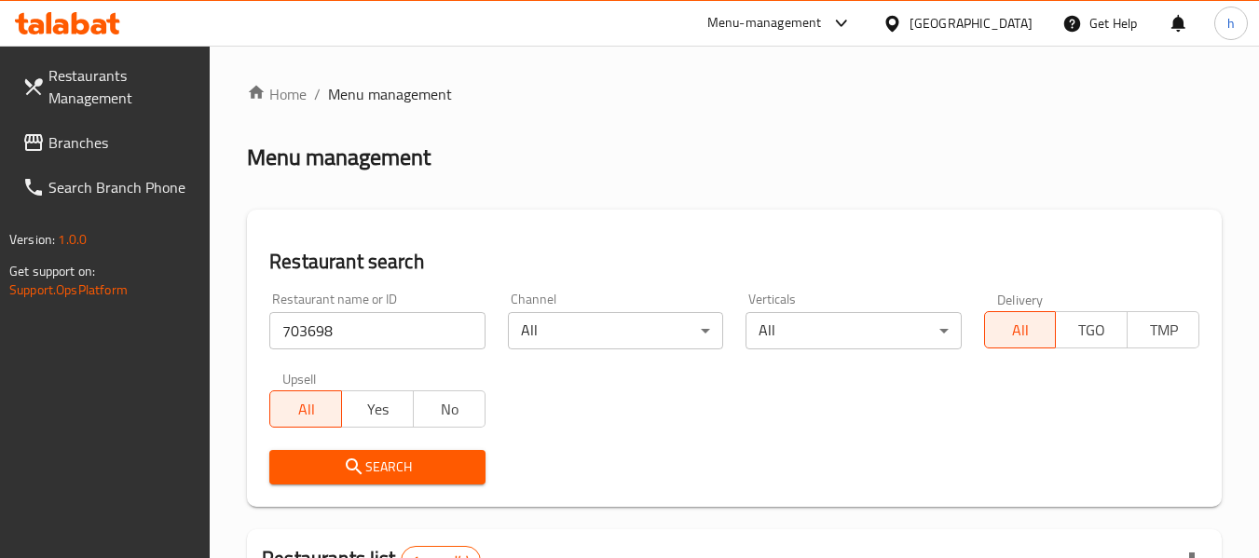
click at [966, 21] on div "[GEOGRAPHIC_DATA]" at bounding box center [971, 23] width 123 height 21
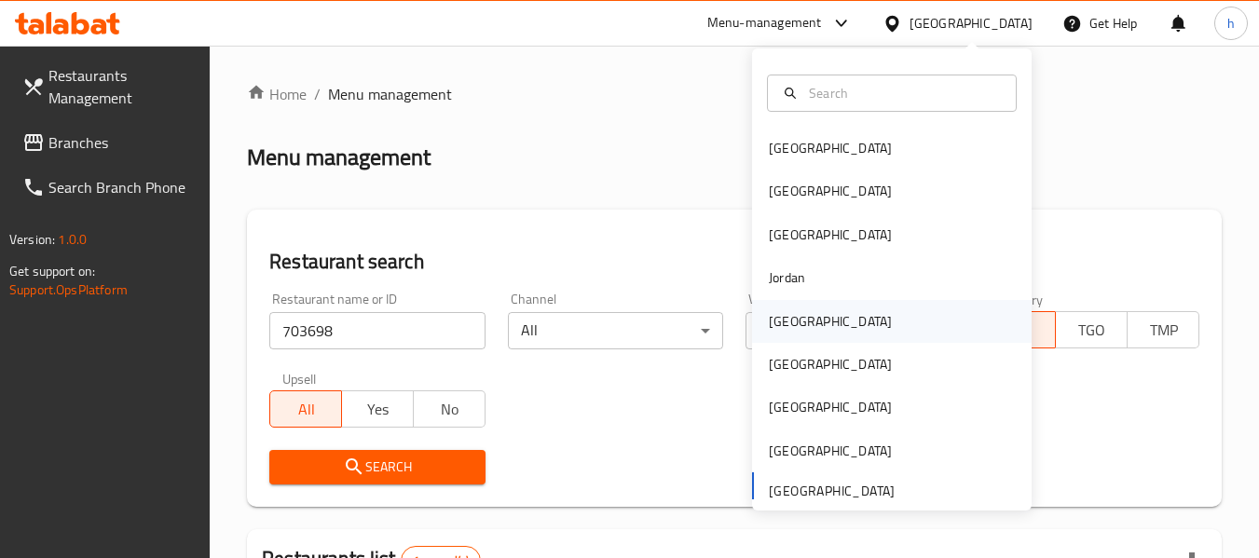
click at [787, 315] on div "[GEOGRAPHIC_DATA]" at bounding box center [830, 321] width 123 height 21
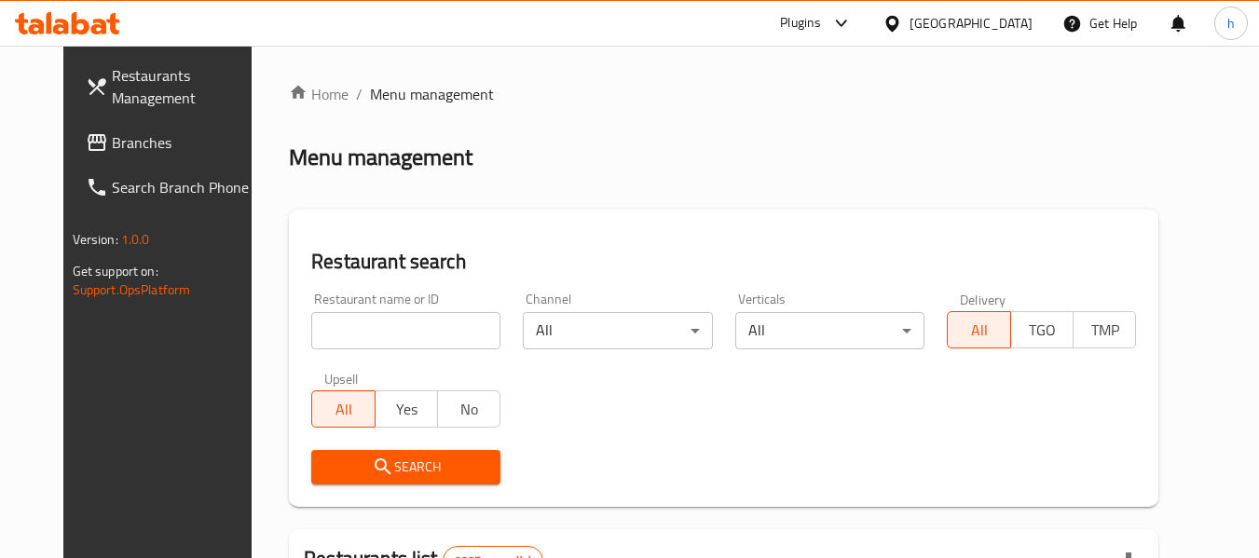
drag, startPoint x: 105, startPoint y: 143, endPoint x: 89, endPoint y: 173, distance: 34.6
click at [112, 143] on span "Branches" at bounding box center [185, 142] width 147 height 22
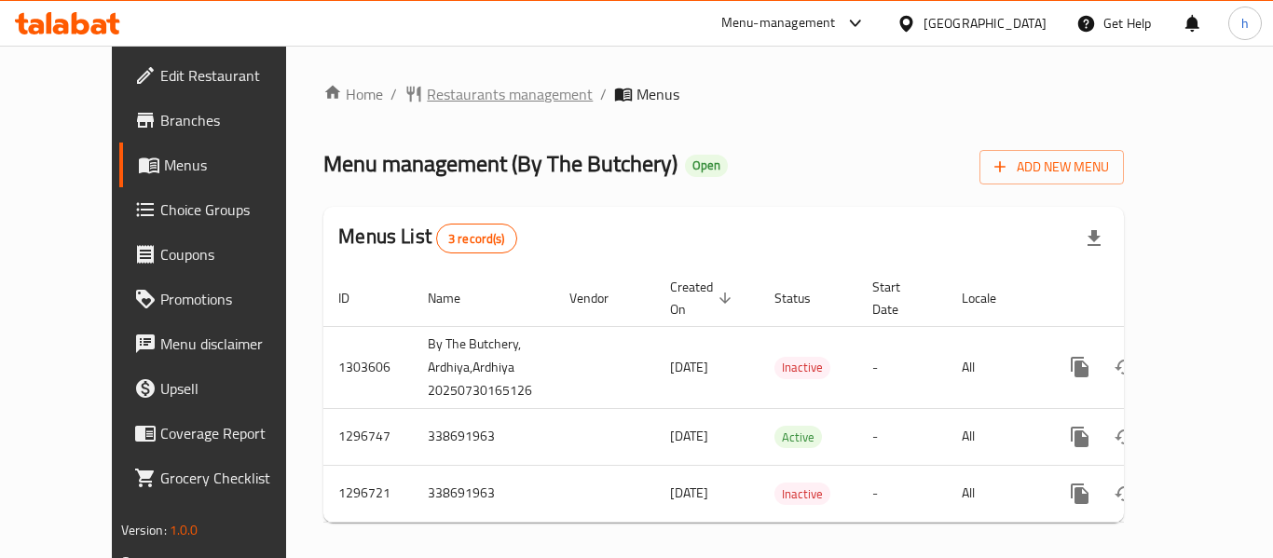
click at [435, 96] on span "Restaurants management" at bounding box center [510, 94] width 166 height 22
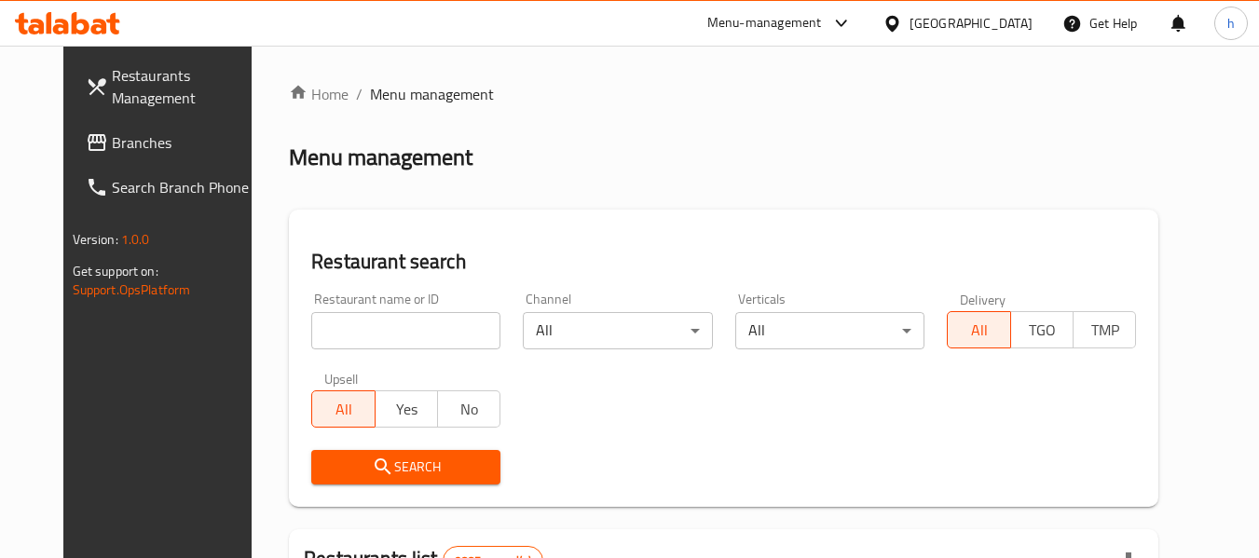
click at [352, 336] on div at bounding box center [629, 279] width 1259 height 558
click at [352, 336] on input "search" at bounding box center [405, 330] width 189 height 37
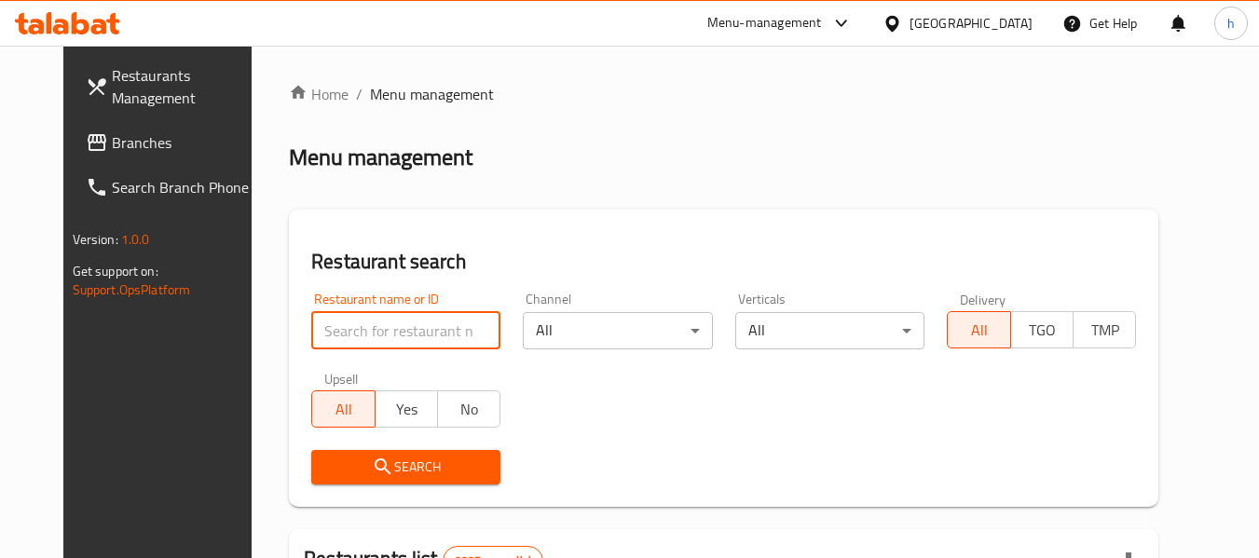
click at [352, 336] on input "search" at bounding box center [405, 330] width 189 height 37
paste input "700159"
type input "700159"
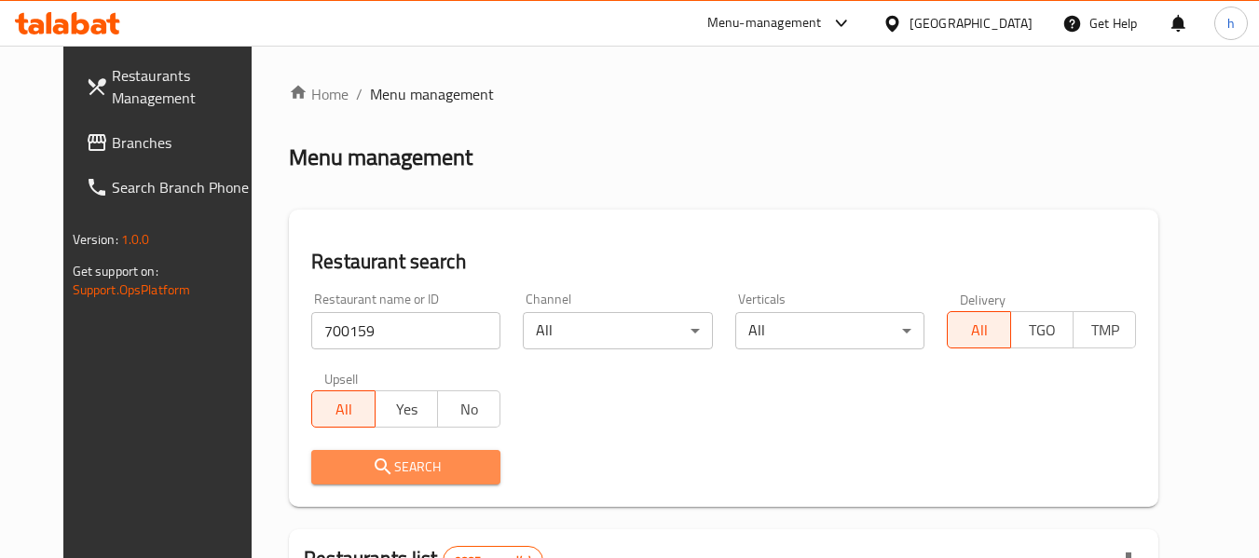
click at [372, 466] on icon "submit" at bounding box center [383, 467] width 22 height 22
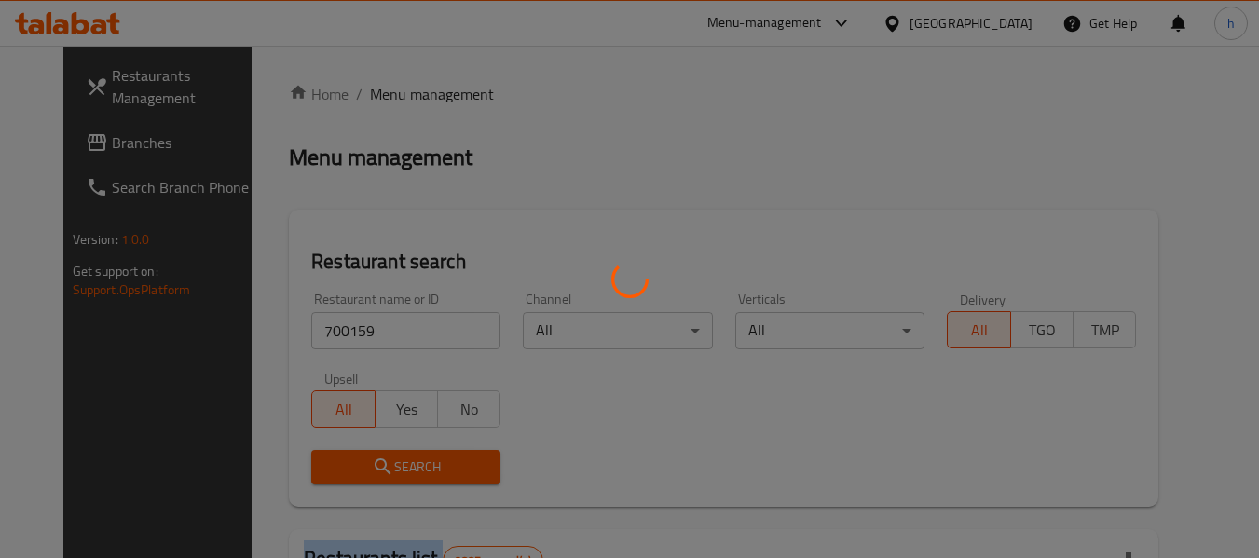
click at [350, 466] on div at bounding box center [629, 279] width 1259 height 558
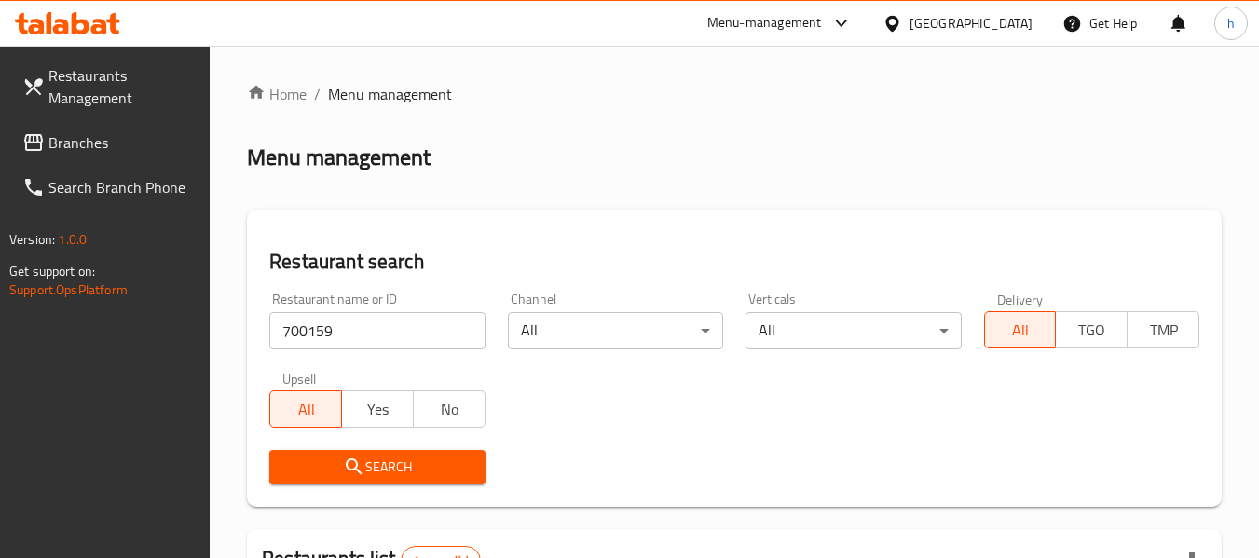
drag, startPoint x: 1011, startPoint y: 22, endPoint x: 1018, endPoint y: 44, distance: 22.4
click at [1011, 22] on div "[GEOGRAPHIC_DATA]" at bounding box center [971, 23] width 123 height 21
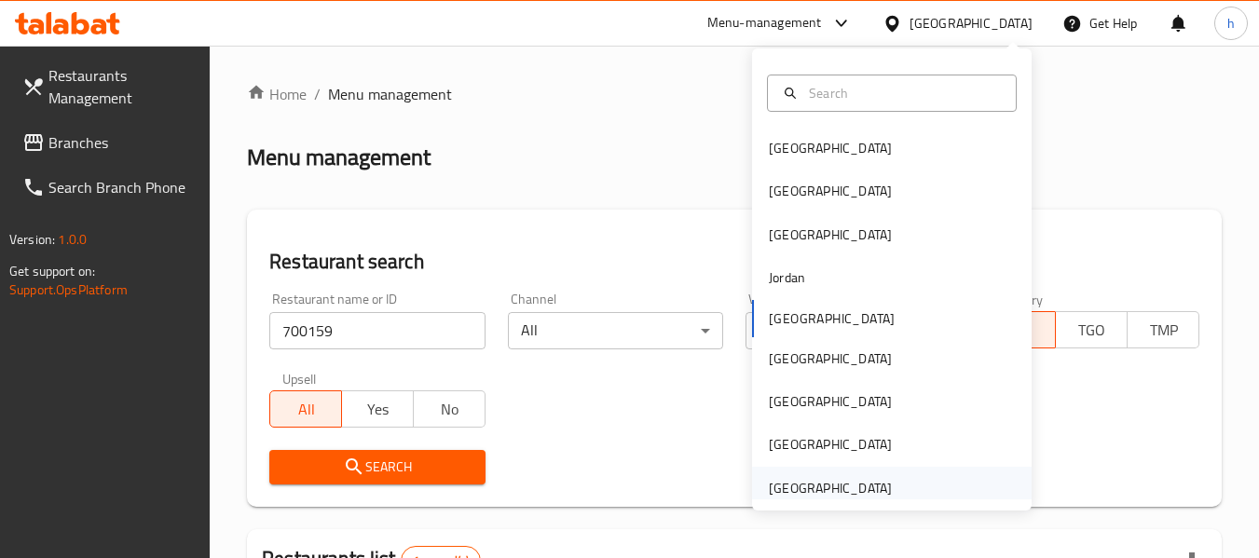
click at [790, 488] on div "[GEOGRAPHIC_DATA]" at bounding box center [830, 488] width 123 height 21
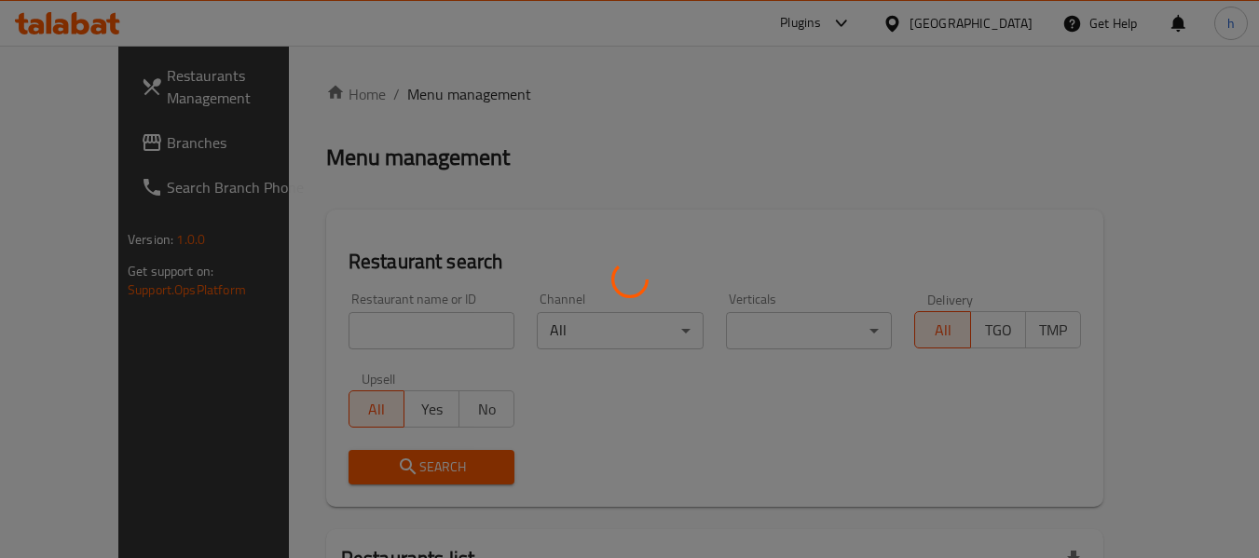
click at [106, 144] on div at bounding box center [629, 279] width 1259 height 558
click at [48, 144] on div at bounding box center [629, 279] width 1259 height 558
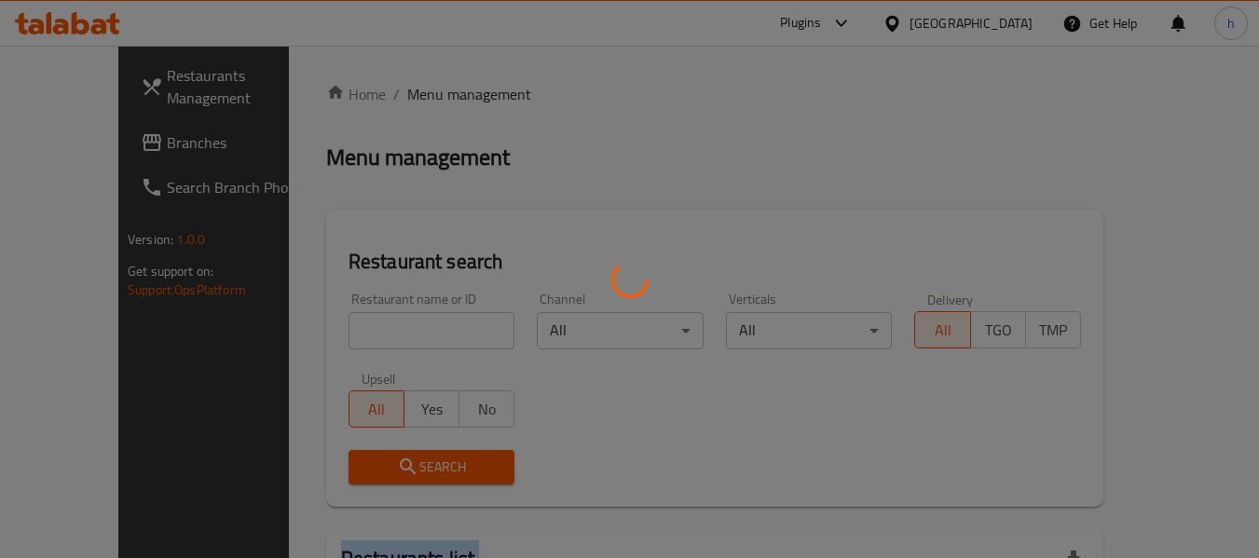
click at [48, 144] on div at bounding box center [629, 279] width 1259 height 558
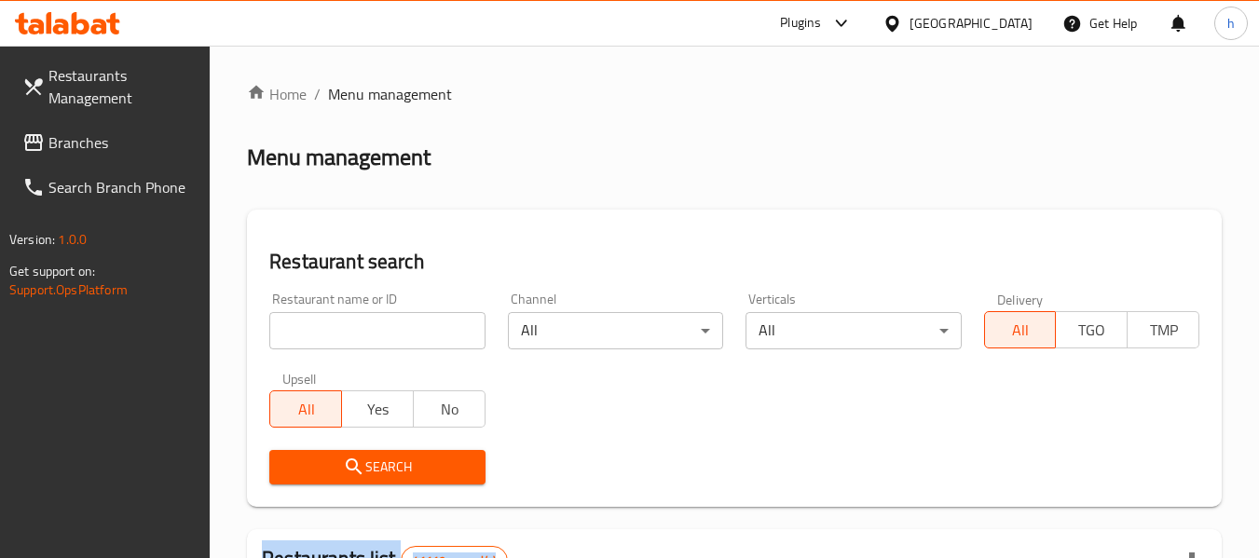
click at [70, 138] on span "Branches" at bounding box center [121, 142] width 147 height 22
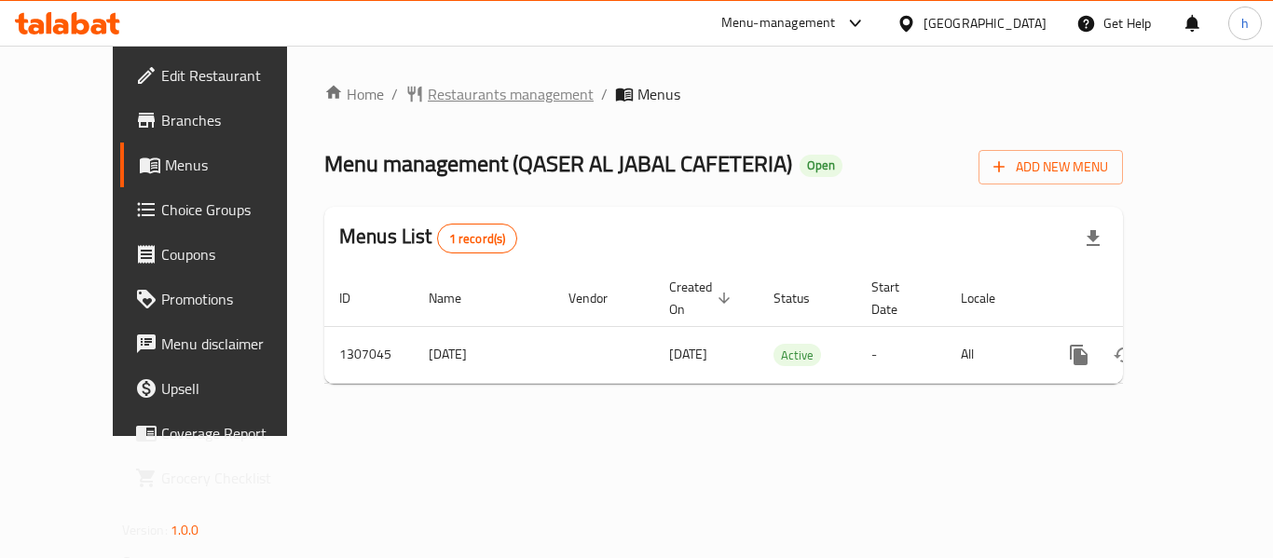
click at [444, 93] on span "Restaurants management" at bounding box center [511, 94] width 166 height 22
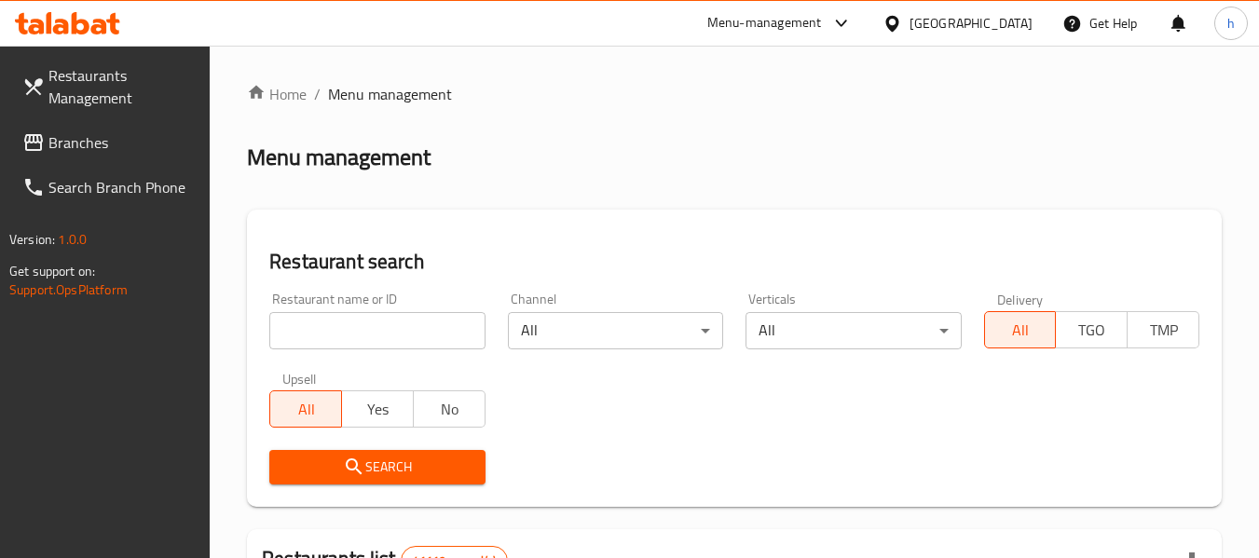
click at [343, 340] on div at bounding box center [629, 279] width 1259 height 558
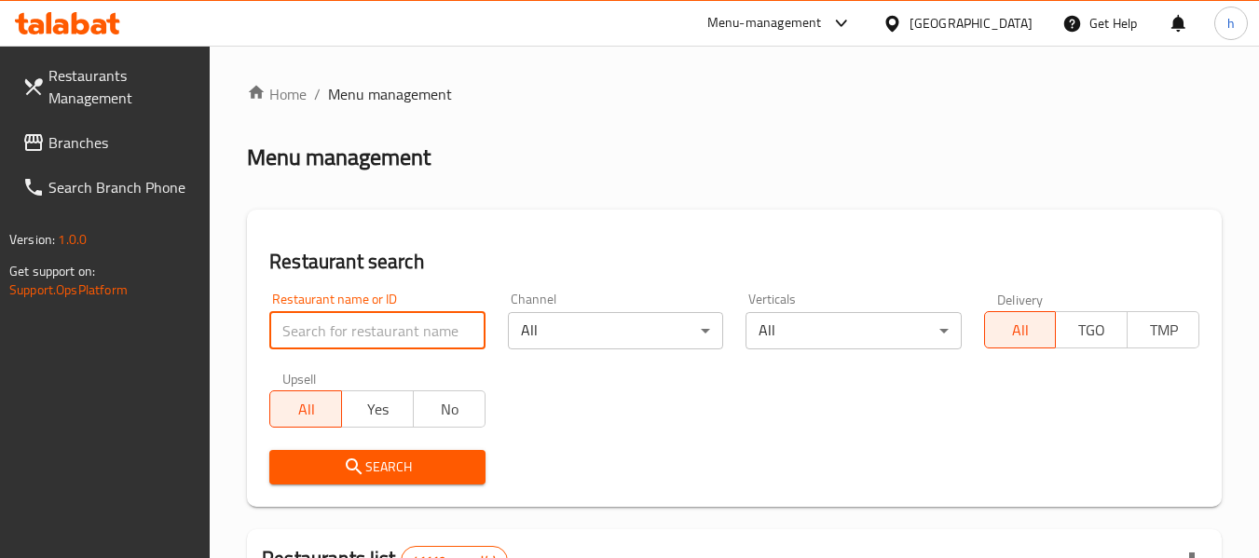
click at [343, 340] on input "search" at bounding box center [376, 330] width 215 height 37
paste input "704122"
type input "704122"
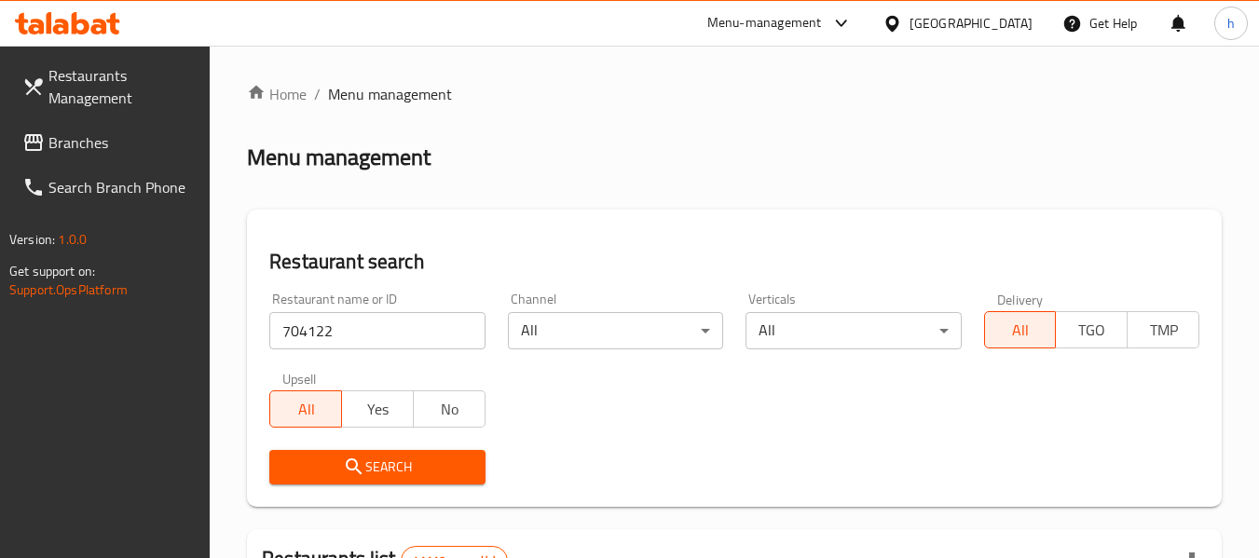
click at [376, 474] on span "Search" at bounding box center [376, 467] width 185 height 23
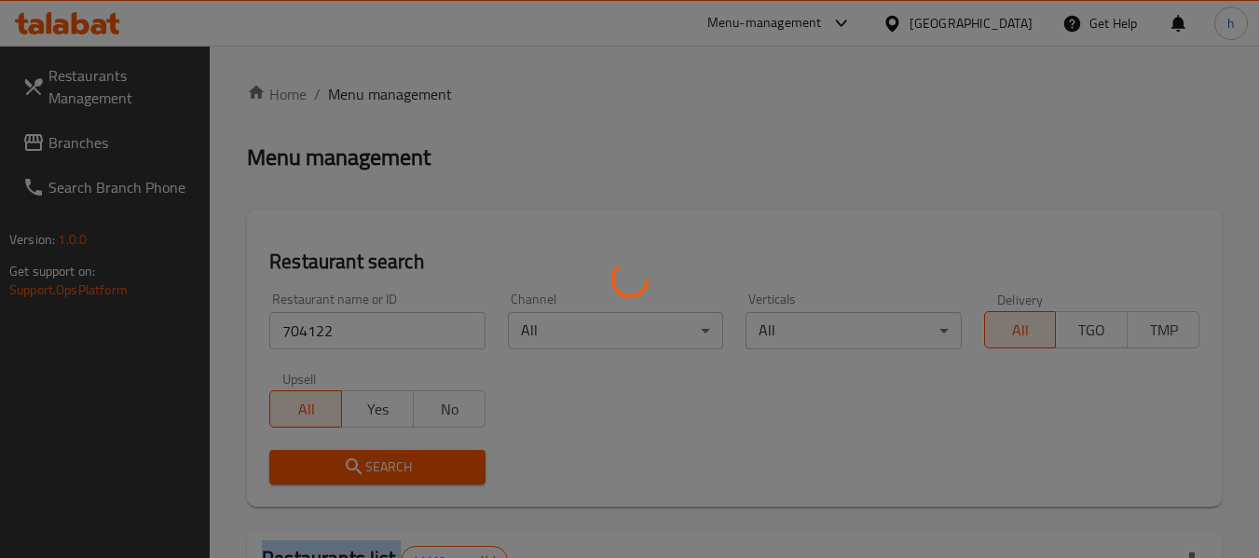
click at [376, 474] on div at bounding box center [629, 279] width 1259 height 558
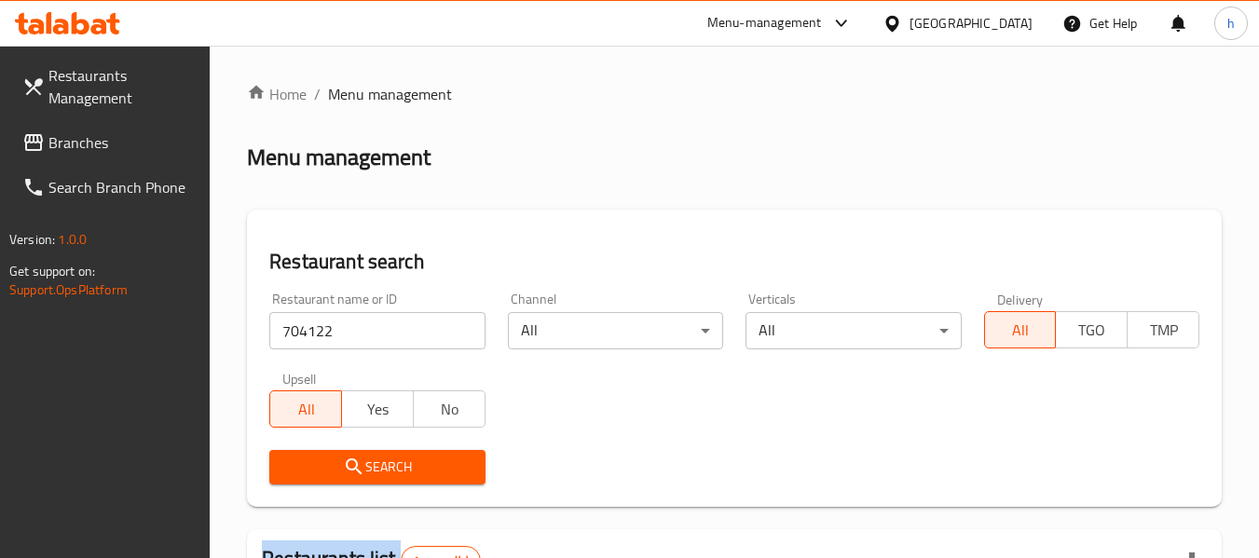
click at [68, 137] on span "Branches" at bounding box center [121, 142] width 147 height 22
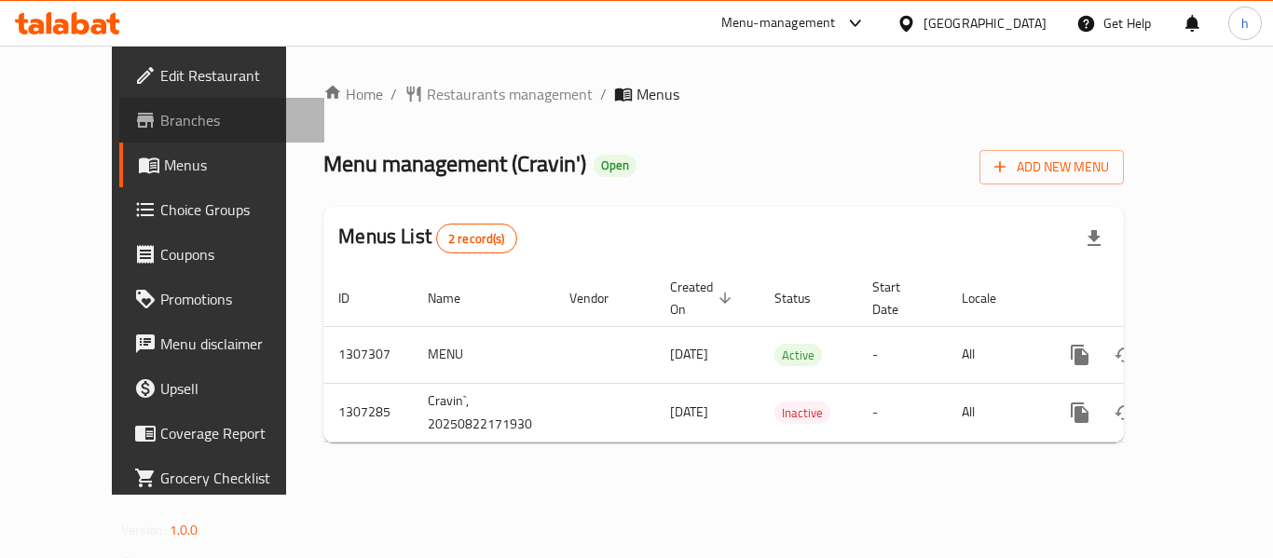
click at [160, 126] on span "Branches" at bounding box center [234, 120] width 149 height 22
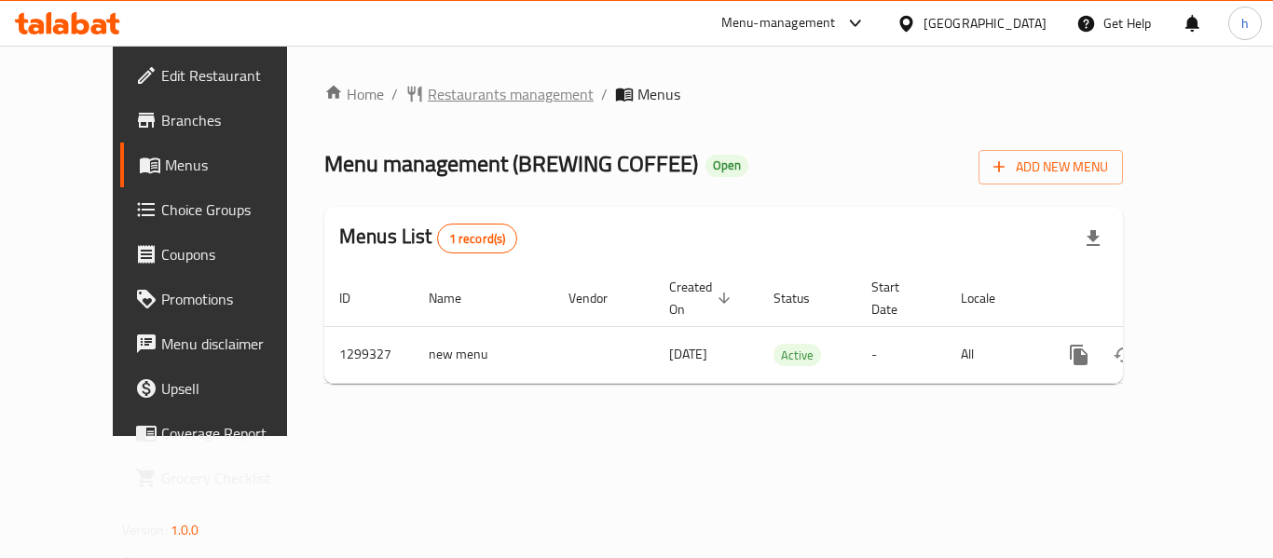
click at [475, 98] on span "Restaurants management" at bounding box center [511, 94] width 166 height 22
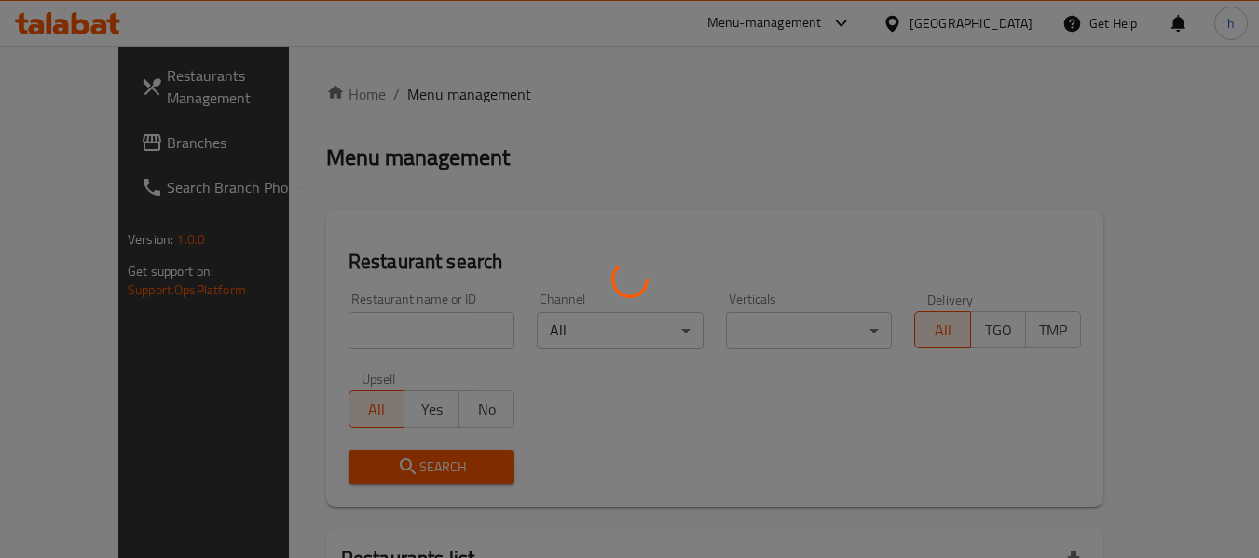
click at [400, 305] on div at bounding box center [629, 279] width 1259 height 558
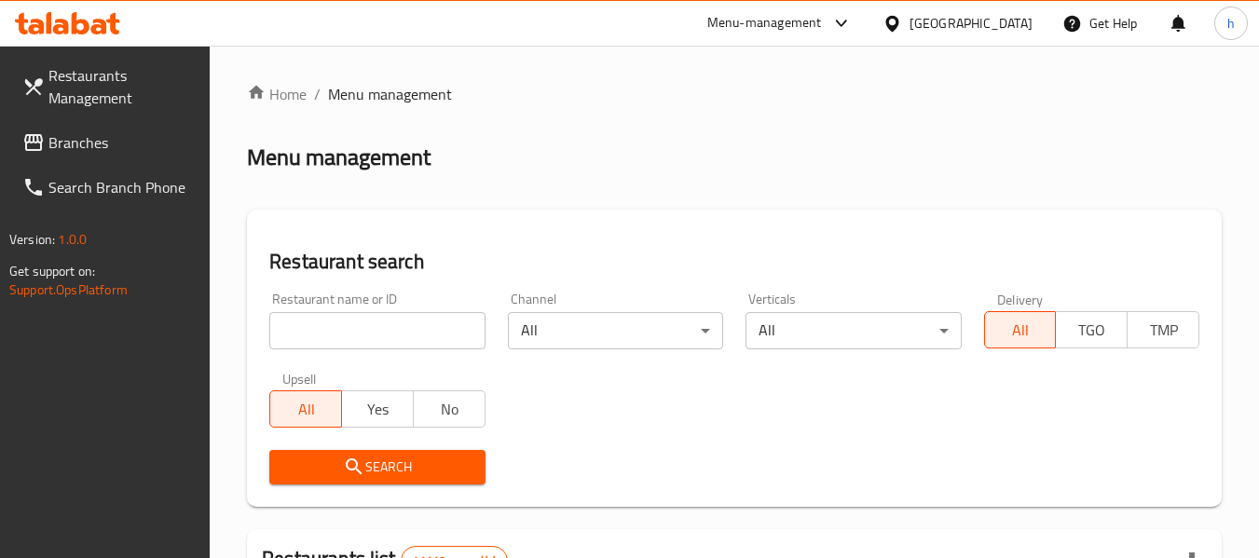
click at [382, 329] on div at bounding box center [629, 279] width 1259 height 558
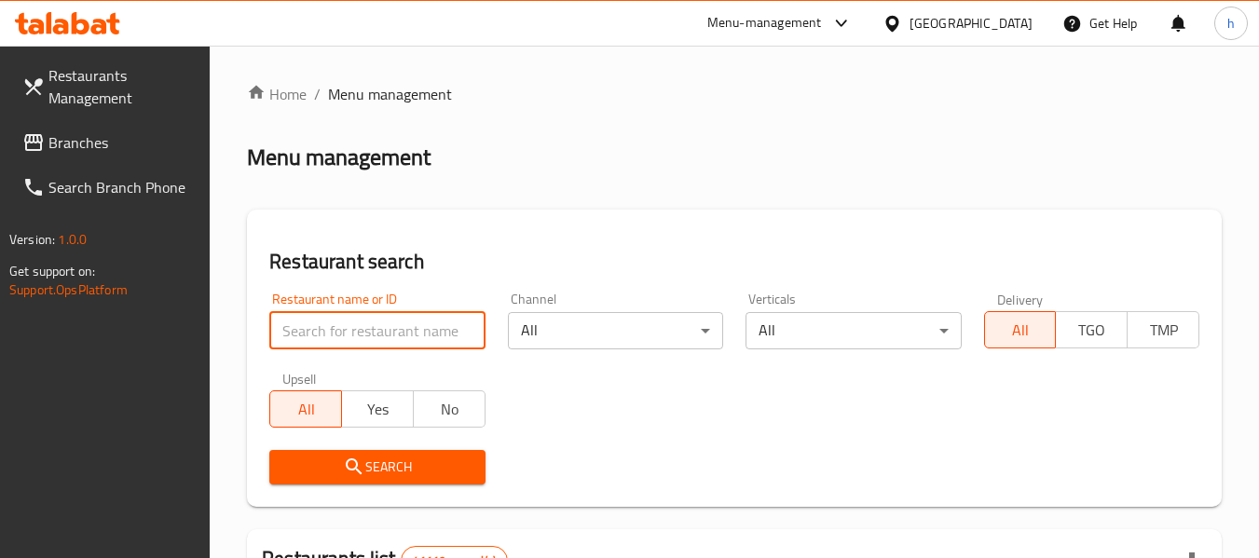
click at [382, 329] on input "search" at bounding box center [376, 330] width 215 height 37
paste input "701285"
type input "701285"
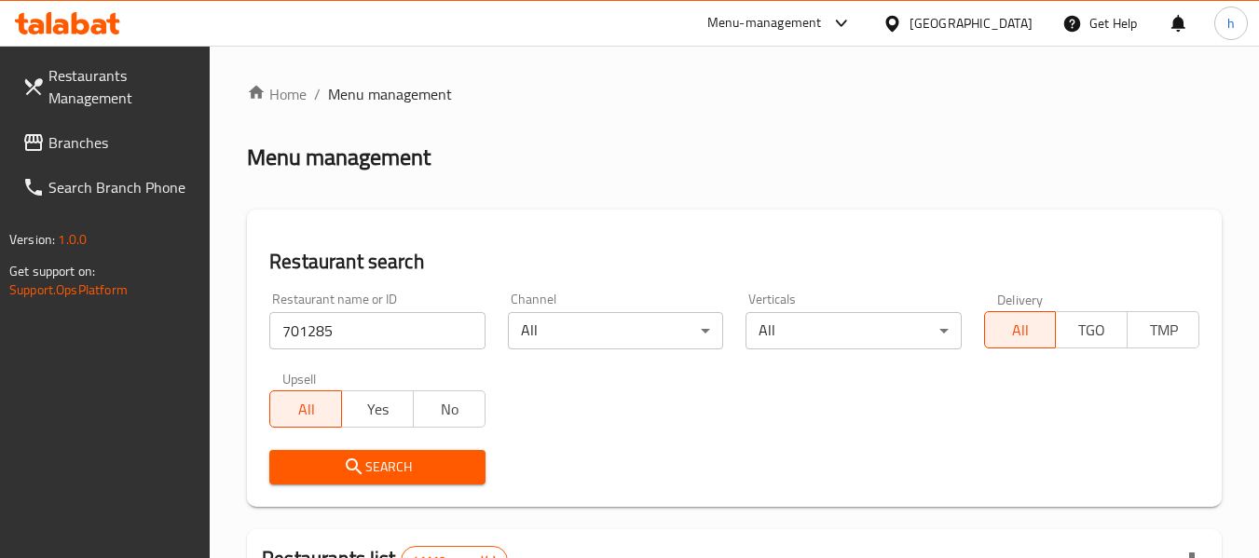
click at [426, 462] on span "Search" at bounding box center [376, 467] width 185 height 23
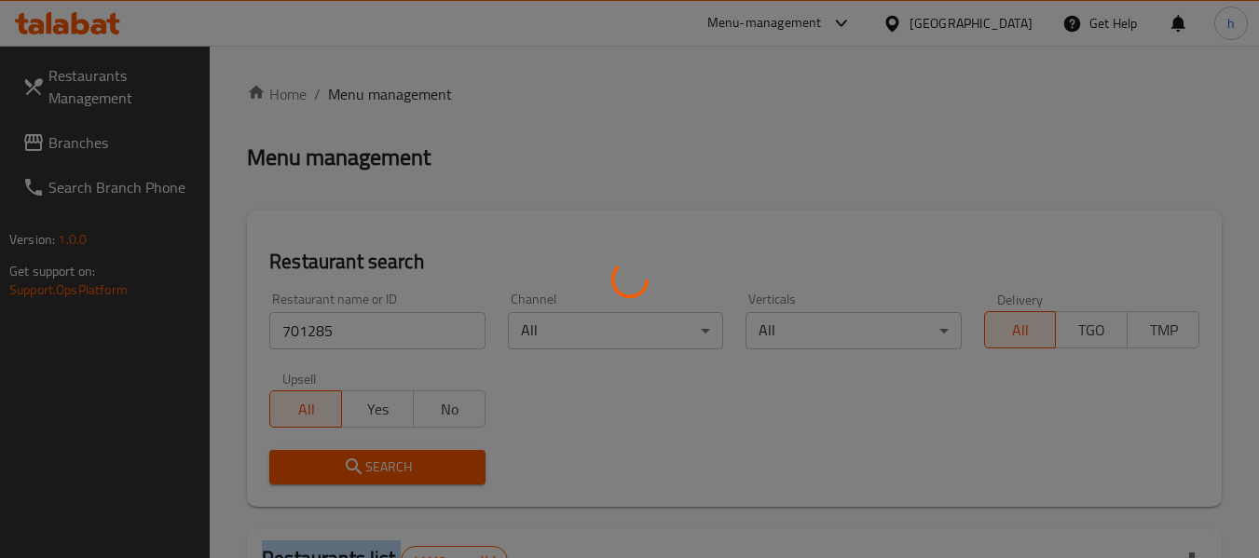
click at [426, 462] on div at bounding box center [629, 279] width 1259 height 558
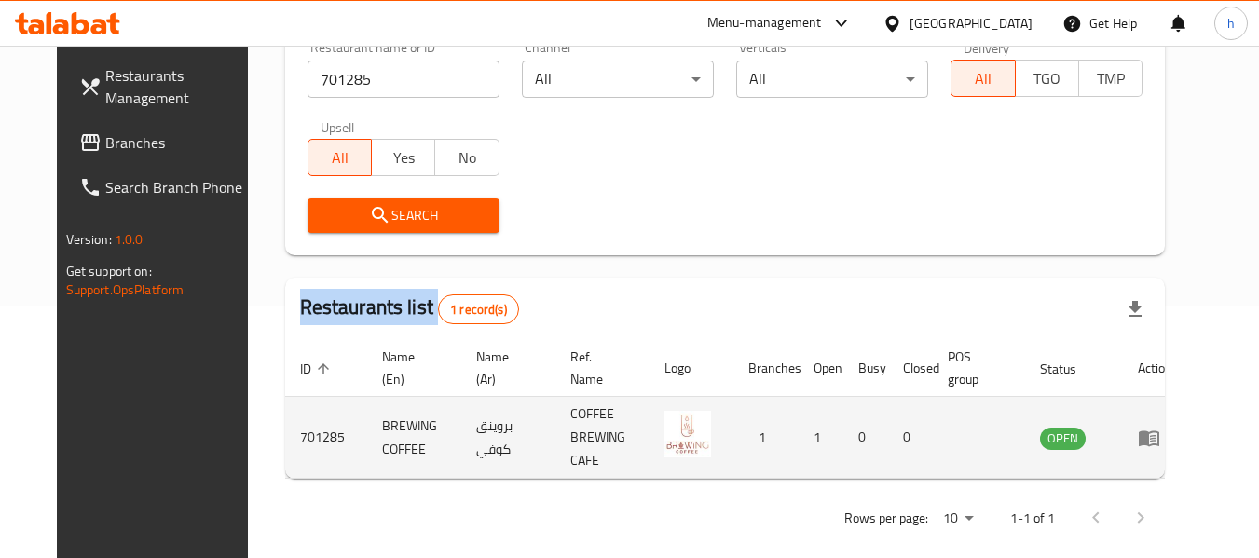
scroll to position [257, 0]
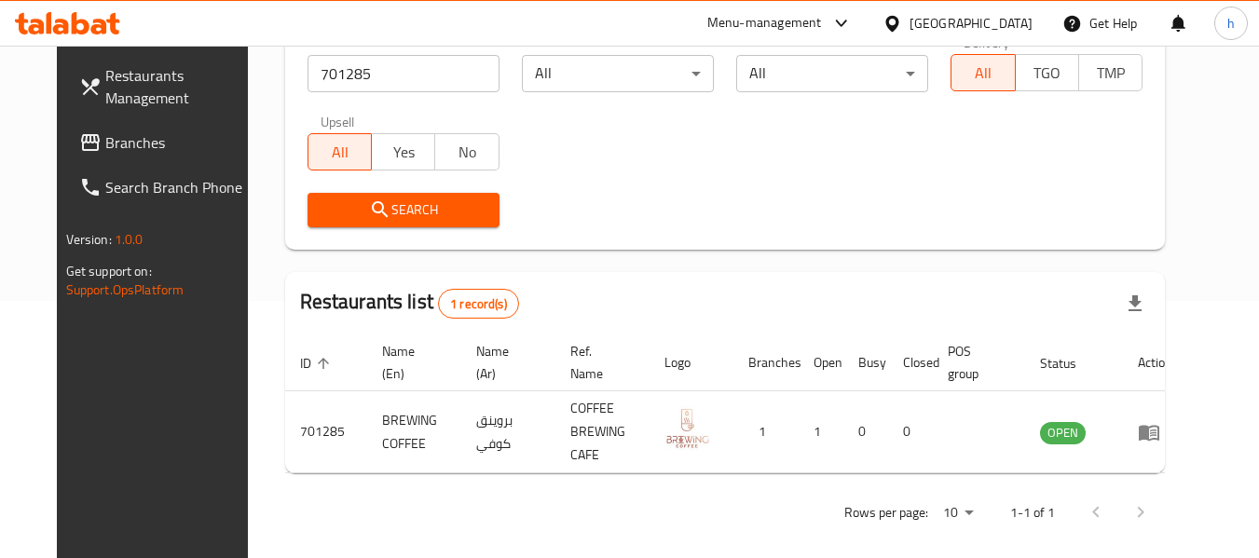
click at [970, 24] on div "[GEOGRAPHIC_DATA]" at bounding box center [971, 23] width 123 height 21
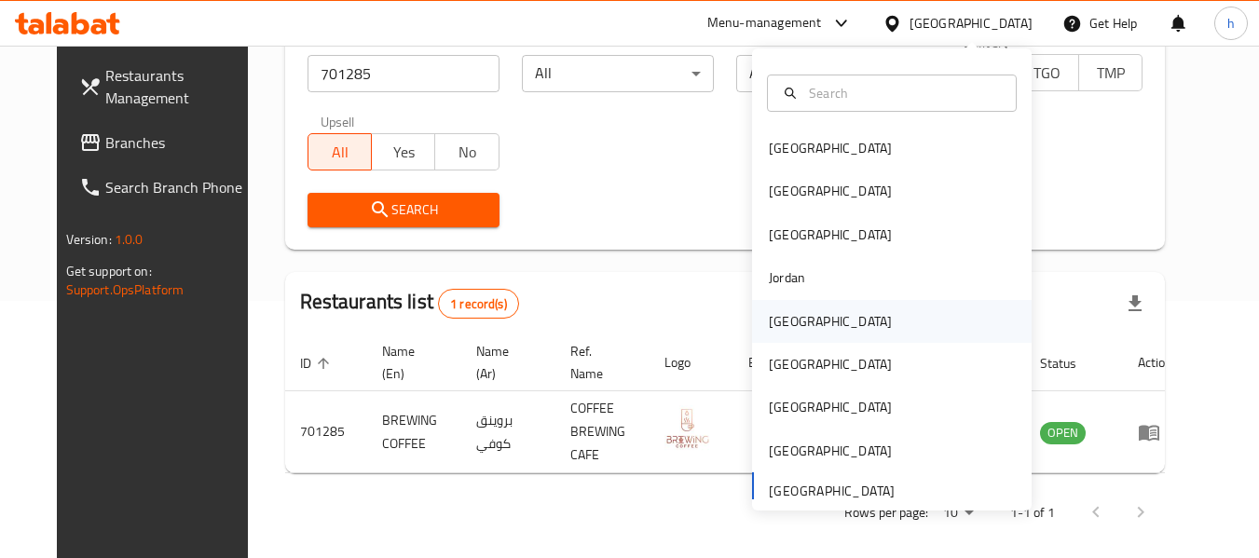
click at [776, 320] on div "Kuwait" at bounding box center [830, 321] width 123 height 21
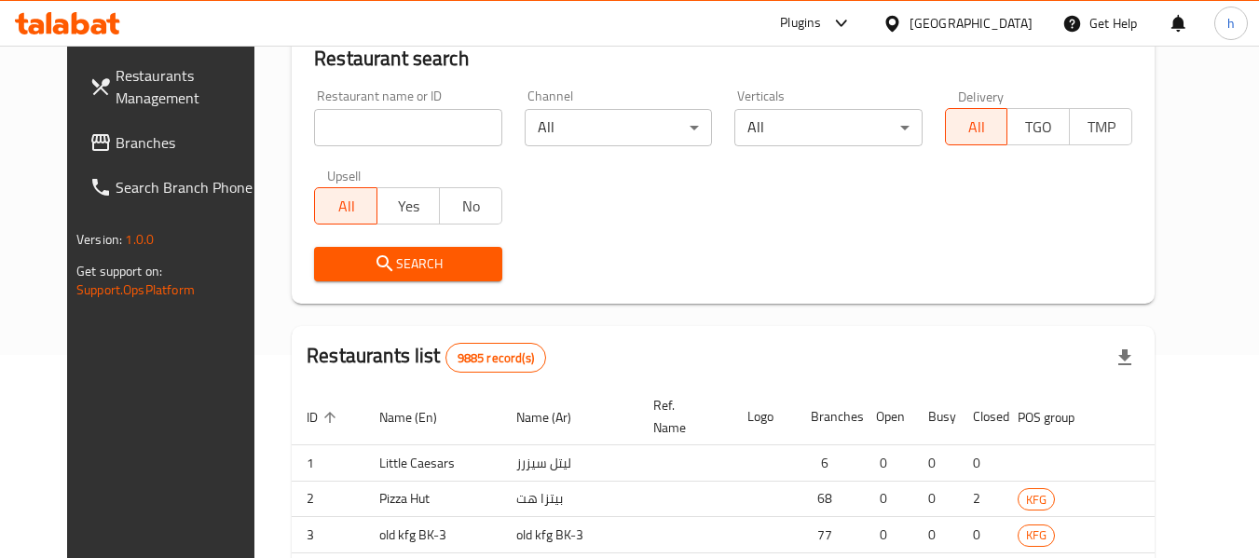
scroll to position [257, 0]
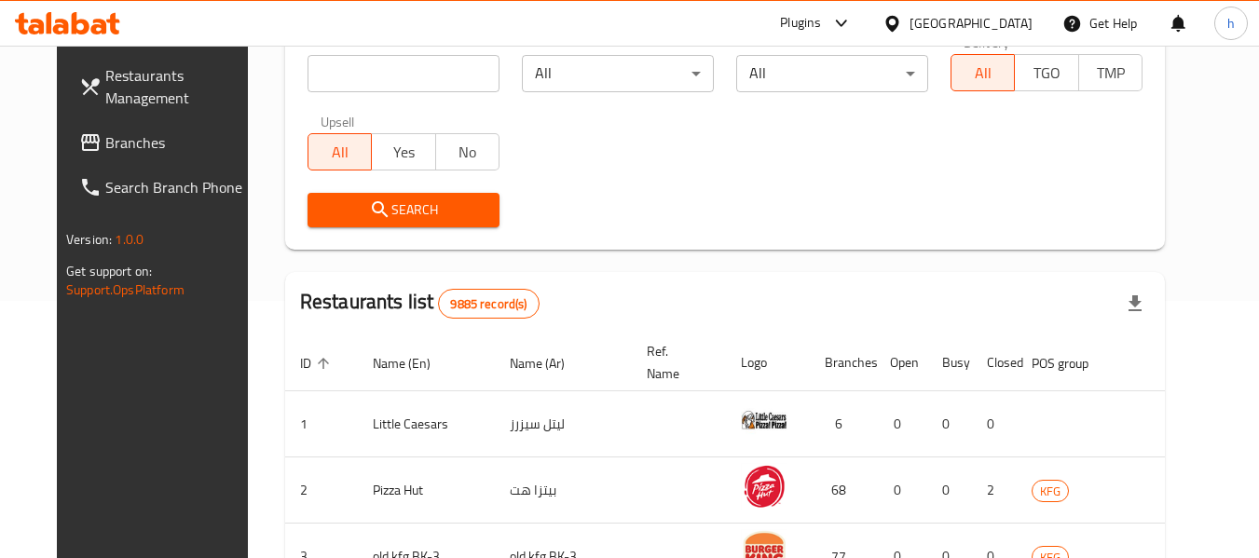
drag, startPoint x: 85, startPoint y: 139, endPoint x: 89, endPoint y: 149, distance: 10.9
click at [105, 139] on span "Branches" at bounding box center [178, 142] width 147 height 22
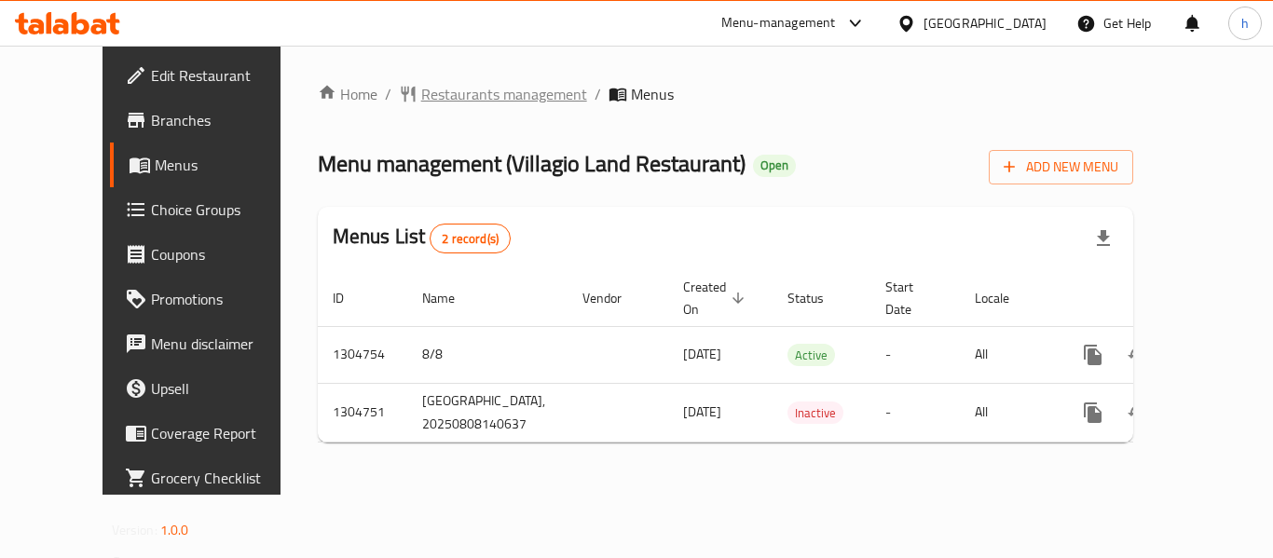
click at [433, 94] on span "Restaurants management" at bounding box center [504, 94] width 166 height 22
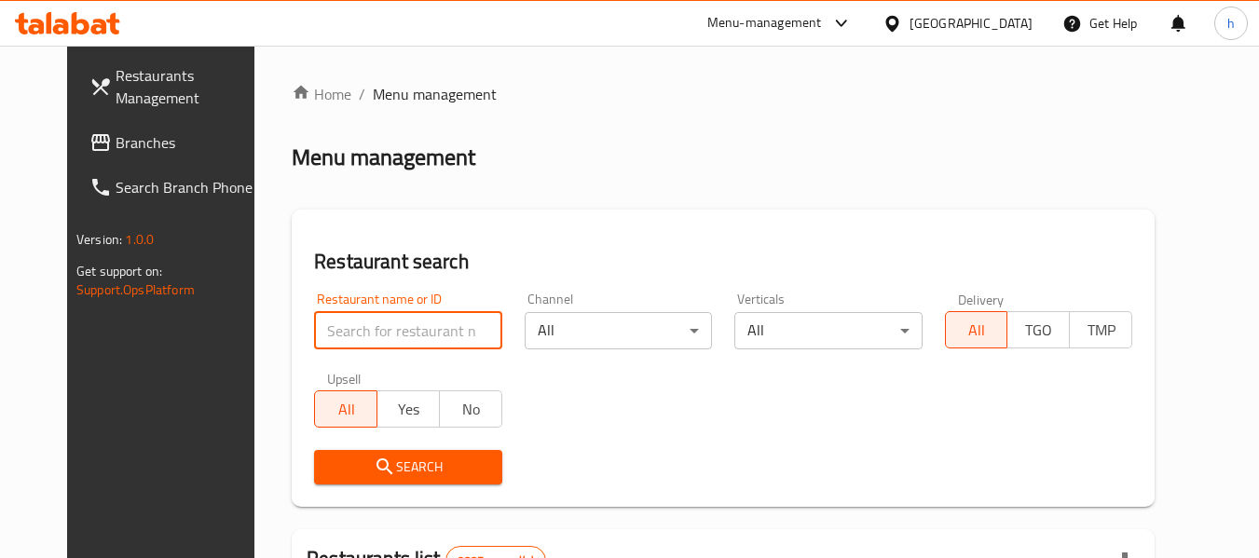
click at [341, 326] on input "search" at bounding box center [407, 330] width 187 height 37
paste input "703403"
type input "703403"
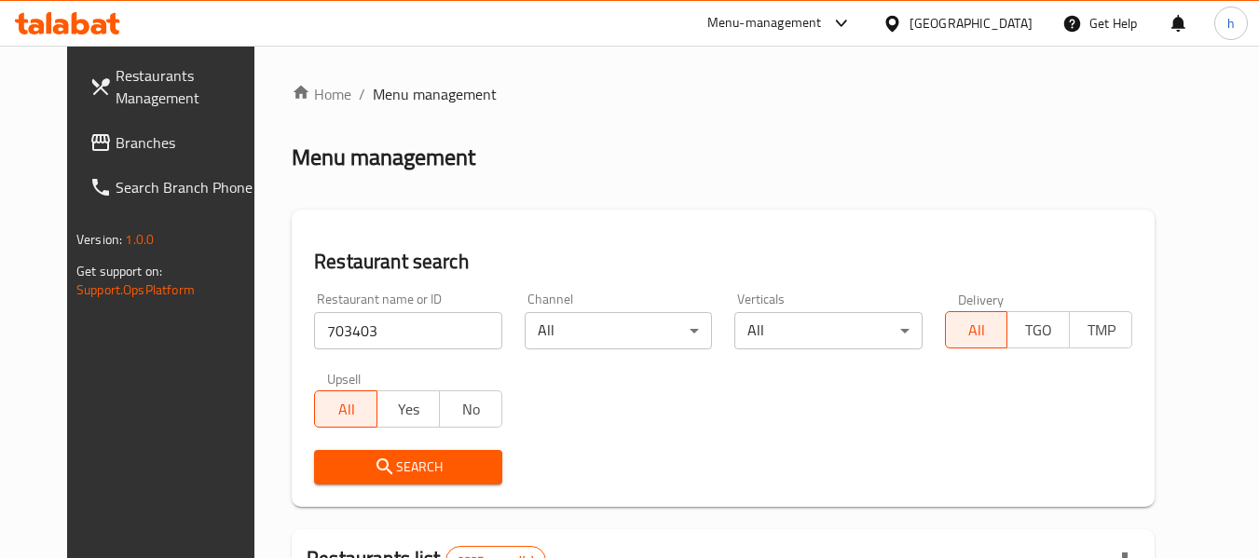
click at [369, 479] on button "Search" at bounding box center [407, 467] width 187 height 34
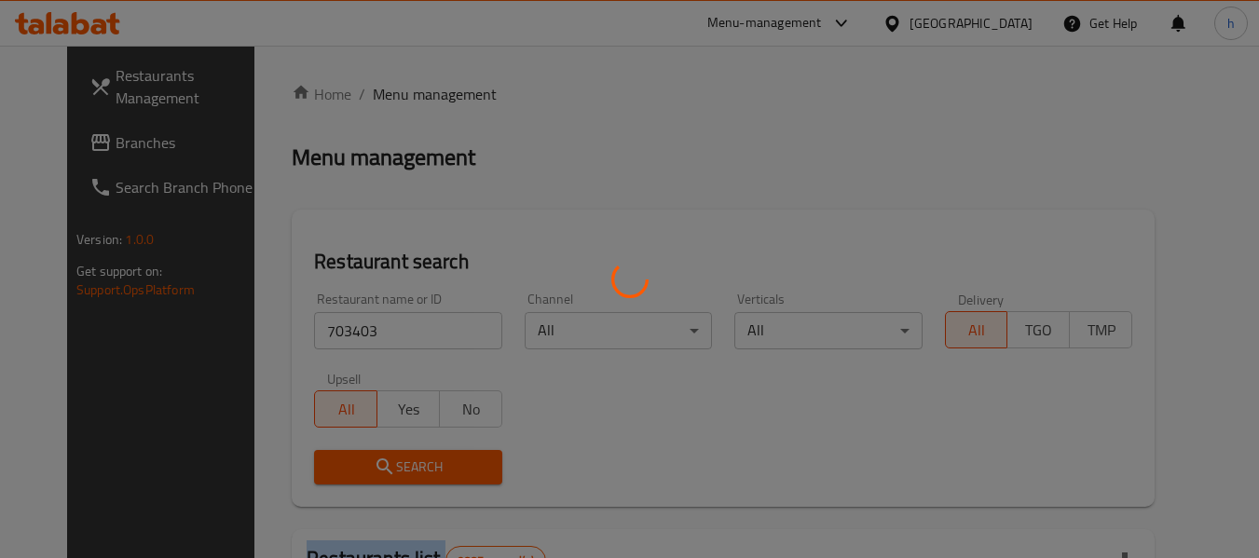
click at [369, 479] on div at bounding box center [629, 279] width 1259 height 558
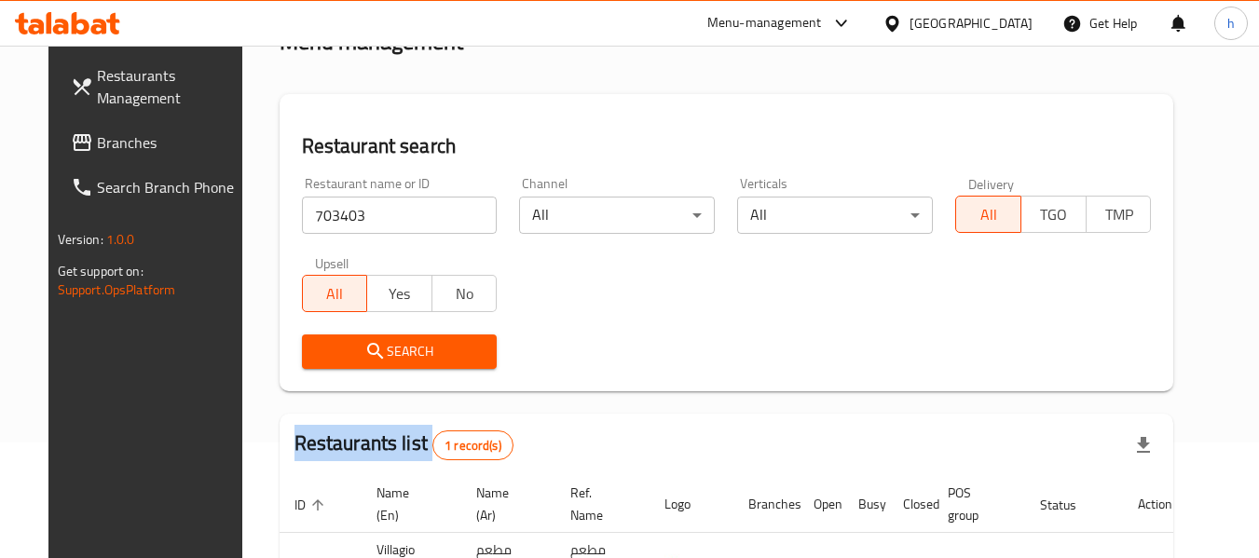
scroll to position [250, 0]
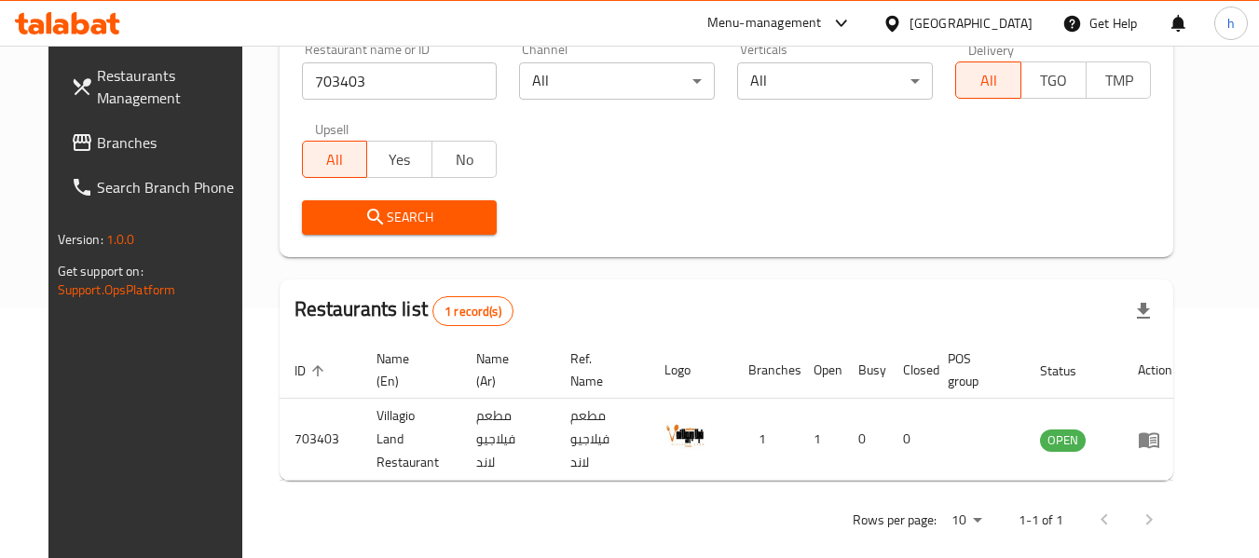
click at [1013, 21] on div "[GEOGRAPHIC_DATA]" at bounding box center [971, 23] width 123 height 21
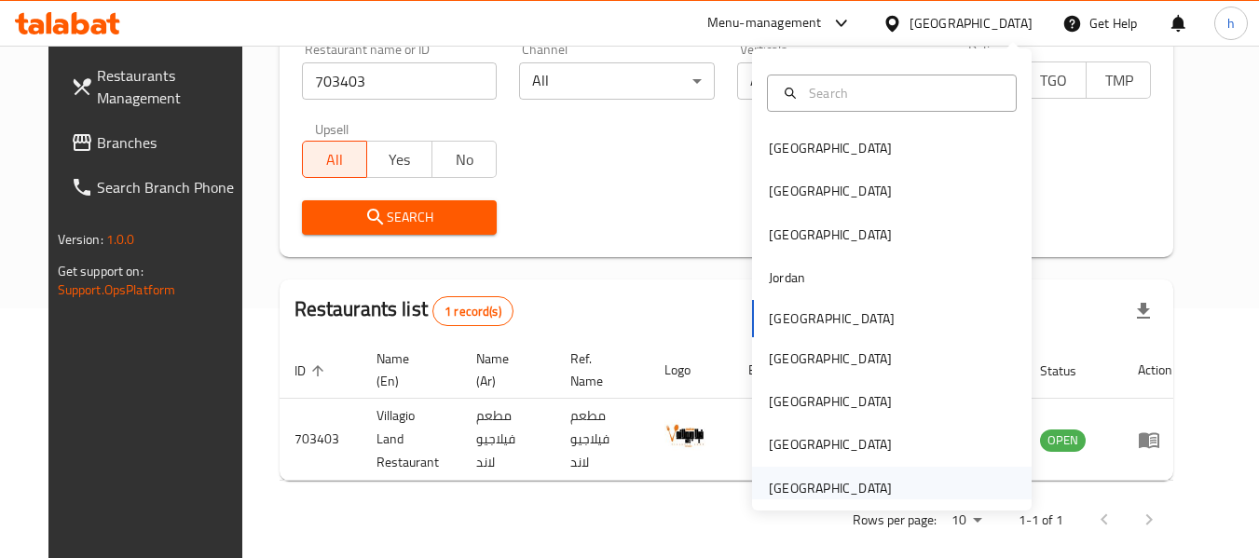
click at [791, 478] on div "[GEOGRAPHIC_DATA]" at bounding box center [830, 488] width 123 height 21
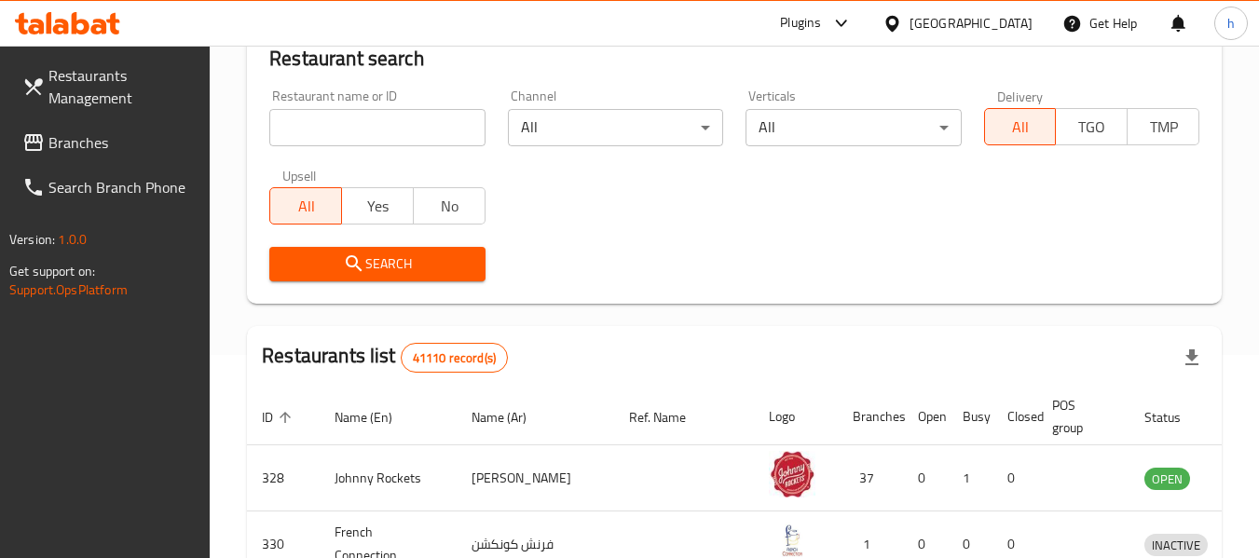
scroll to position [250, 0]
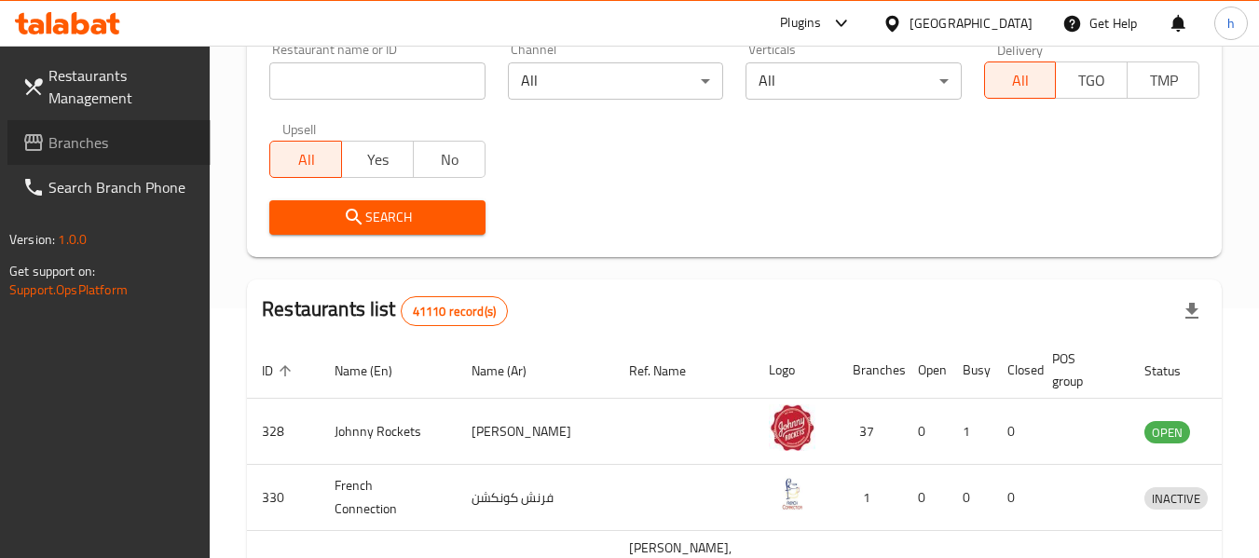
drag, startPoint x: 48, startPoint y: 128, endPoint x: 53, endPoint y: 142, distance: 15.1
click at [48, 128] on link "Branches" at bounding box center [108, 142] width 203 height 45
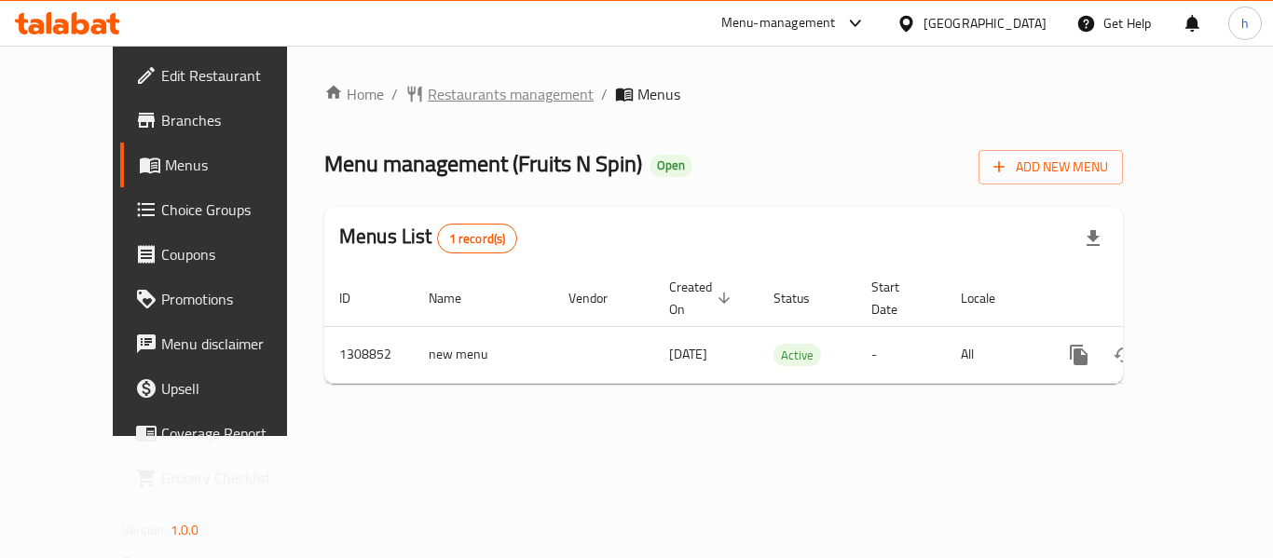
click at [440, 94] on span "Restaurants management" at bounding box center [511, 94] width 166 height 22
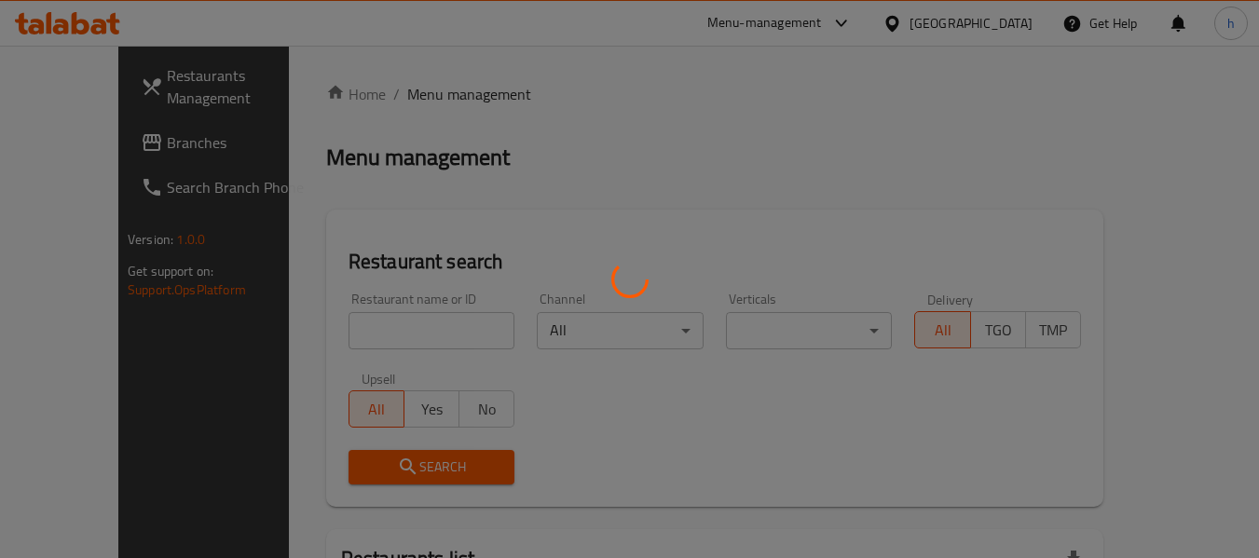
click at [369, 335] on div at bounding box center [629, 279] width 1259 height 558
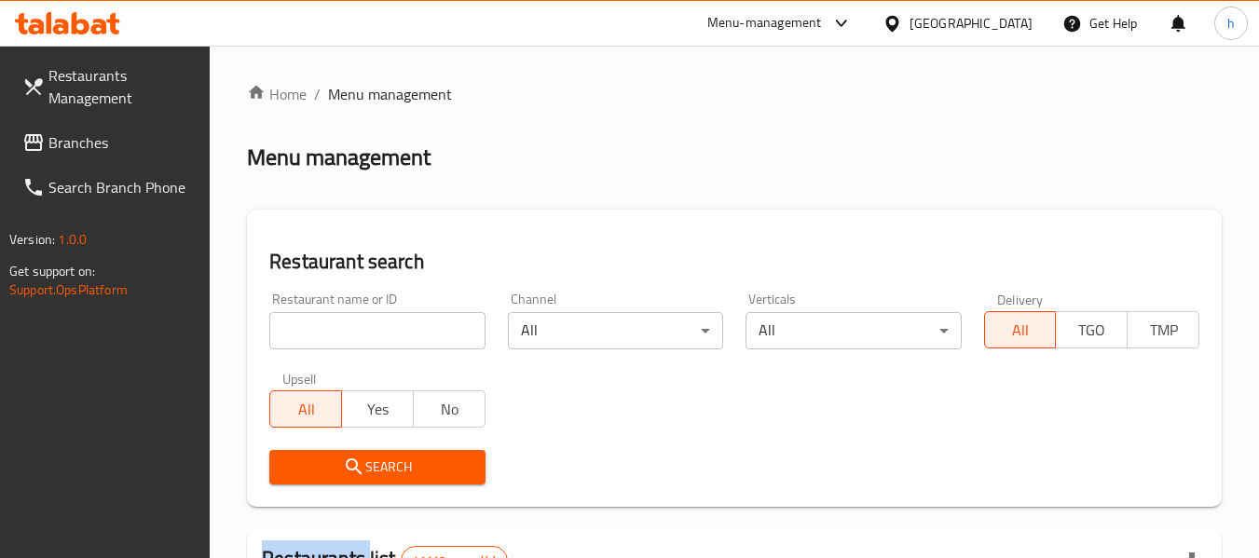
click at [369, 335] on div at bounding box center [629, 279] width 1259 height 558
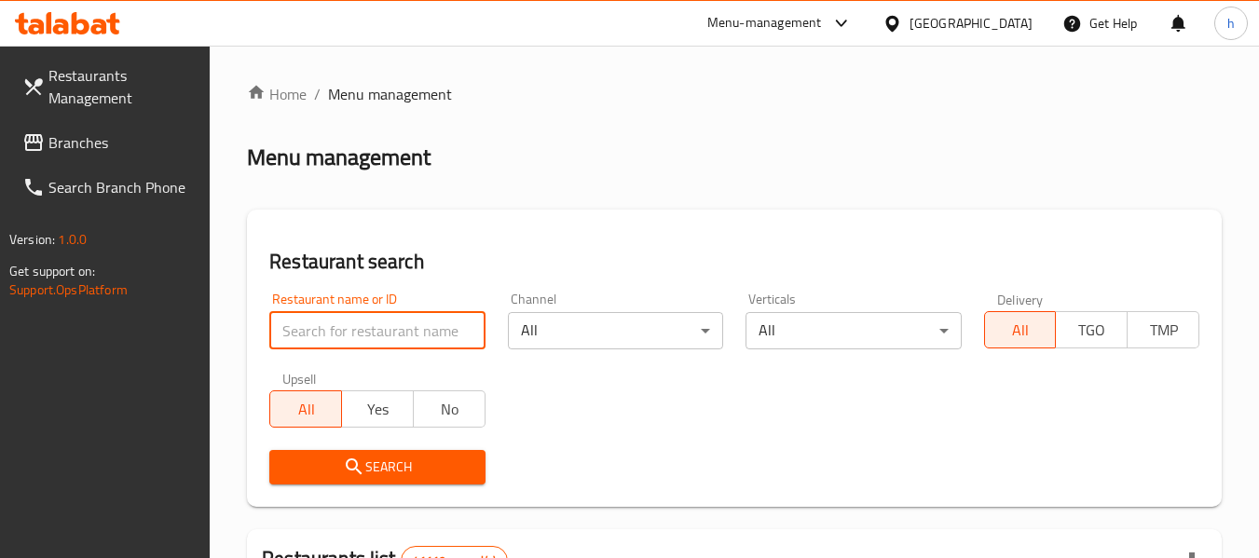
click at [369, 335] on input "search" at bounding box center [376, 330] width 215 height 37
paste input "704989"
type input "704989"
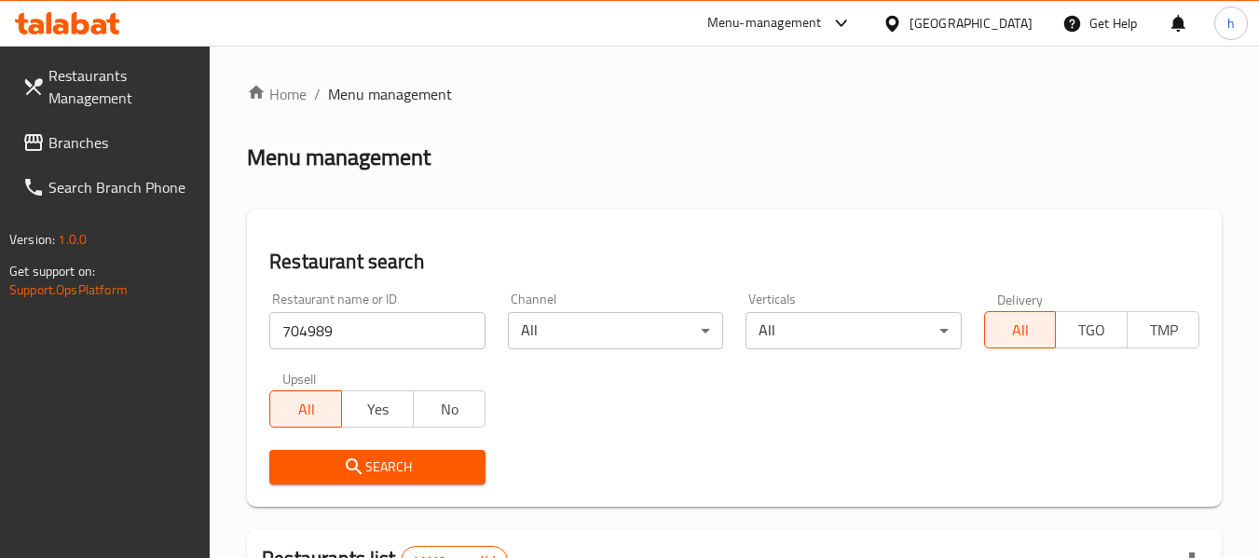
click at [354, 456] on icon "submit" at bounding box center [354, 467] width 22 height 22
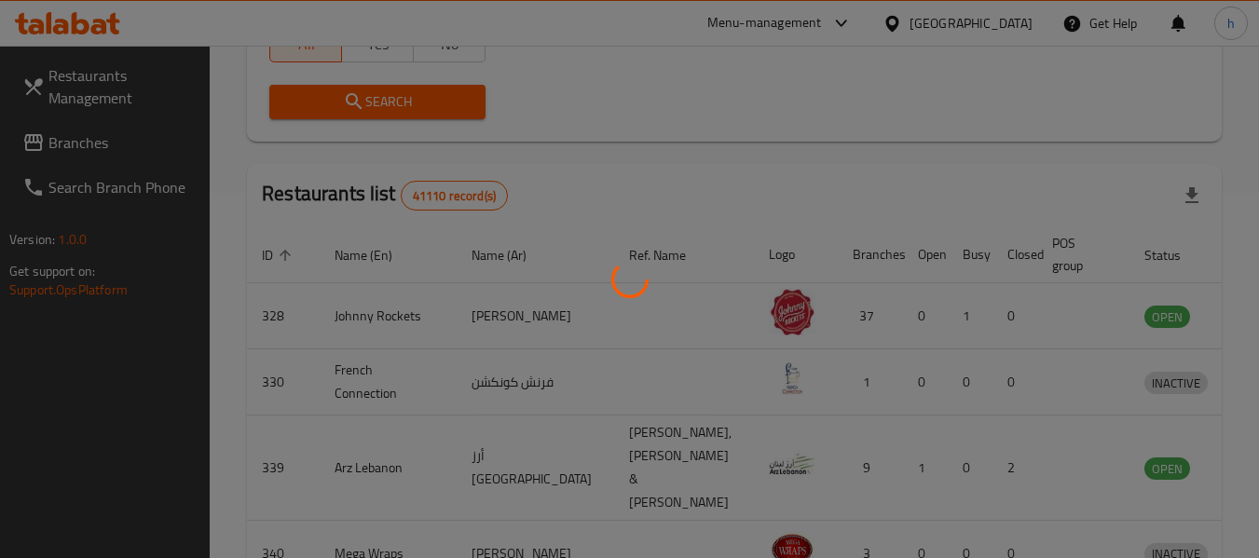
scroll to position [273, 0]
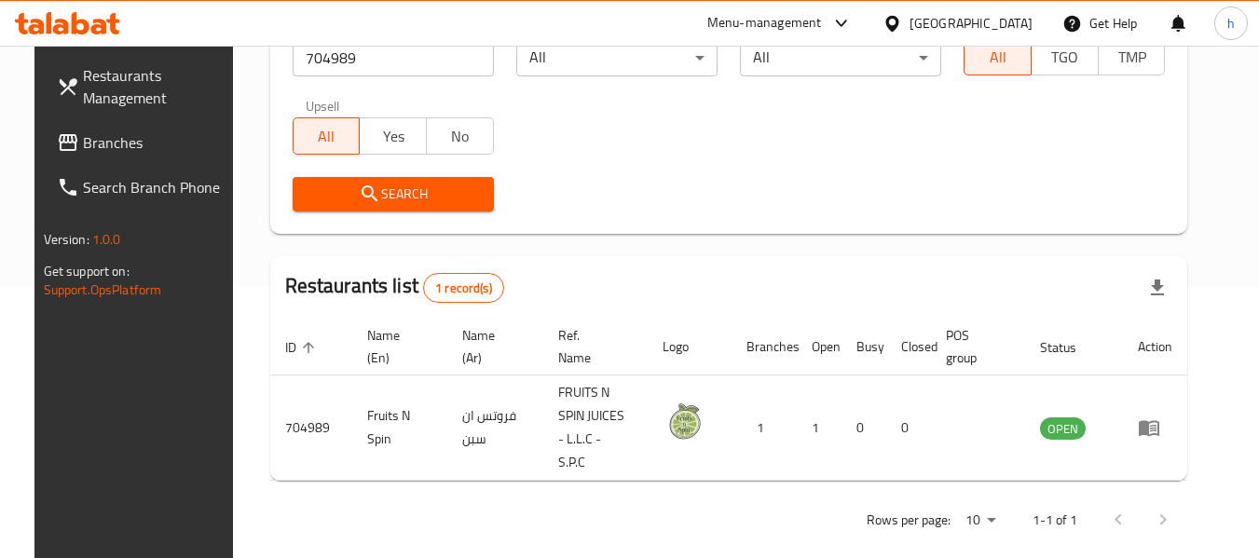
drag, startPoint x: 72, startPoint y: 139, endPoint x: 23, endPoint y: 156, distance: 51.3
click at [83, 139] on span "Branches" at bounding box center [156, 142] width 147 height 22
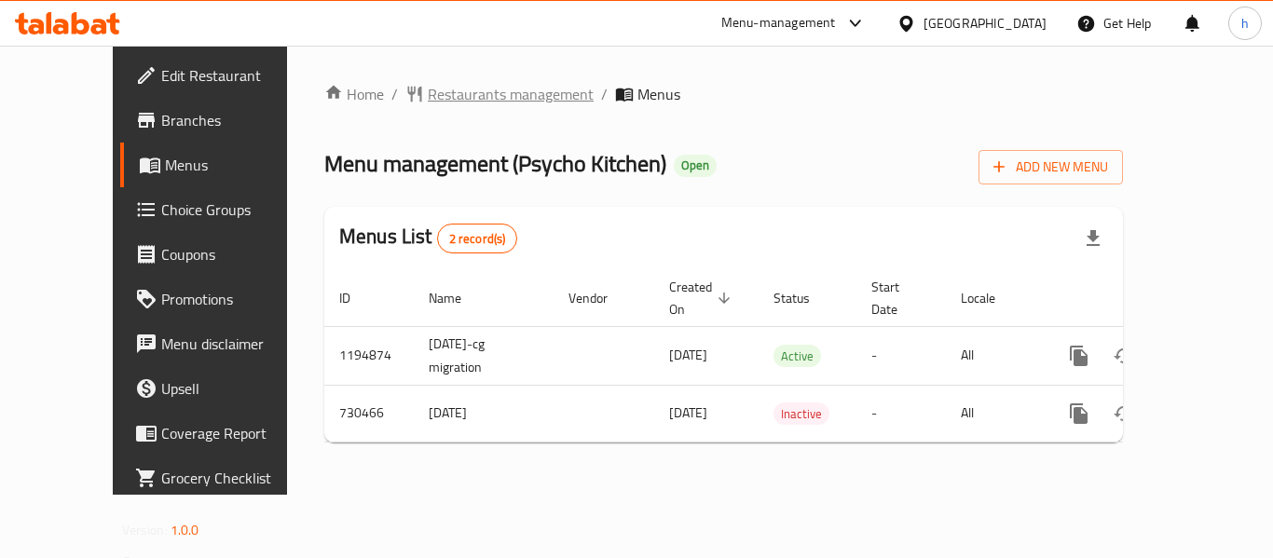
click at [432, 89] on span "Restaurants management" at bounding box center [511, 94] width 166 height 22
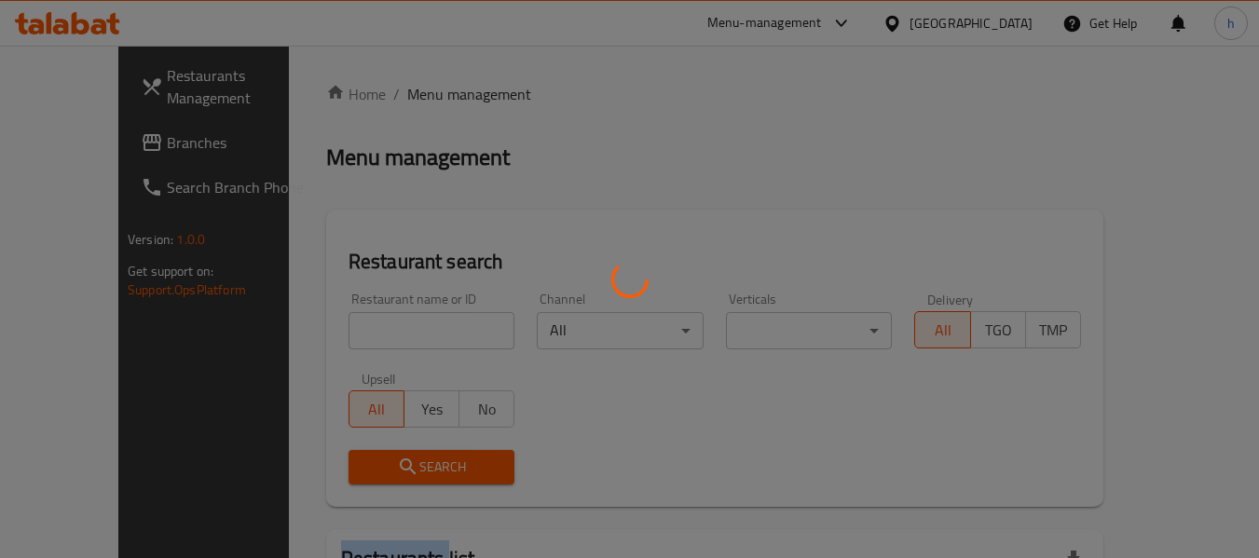
click at [432, 89] on div at bounding box center [629, 279] width 1259 height 558
click at [355, 334] on div at bounding box center [629, 279] width 1259 height 558
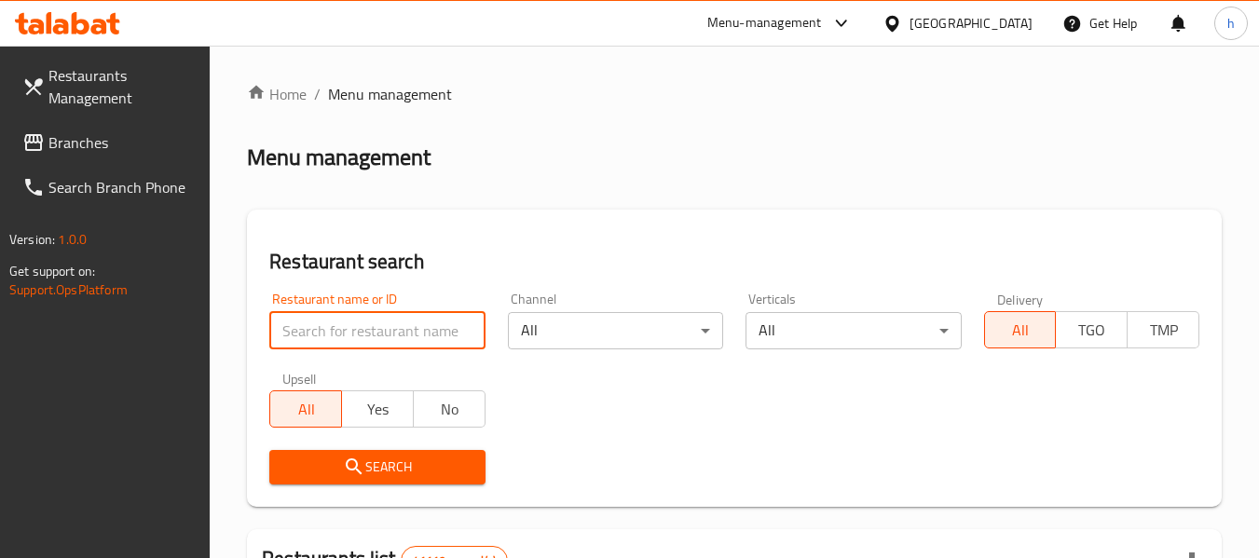
click at [355, 334] on input "search" at bounding box center [376, 330] width 215 height 37
paste input "646573"
type input "646573"
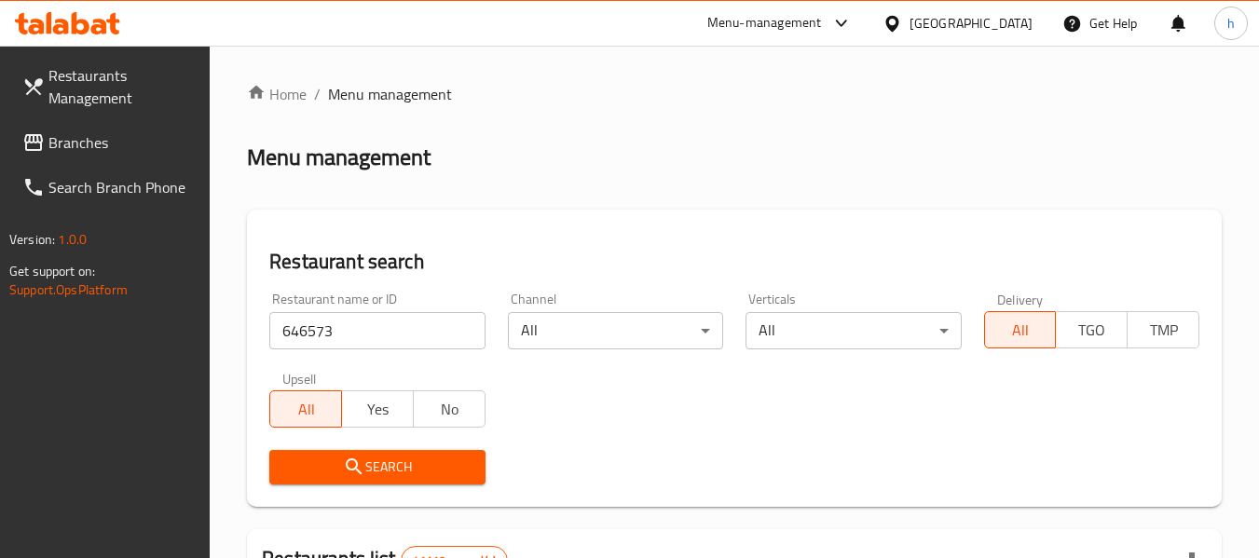
click at [376, 463] on span "Search" at bounding box center [376, 467] width 185 height 23
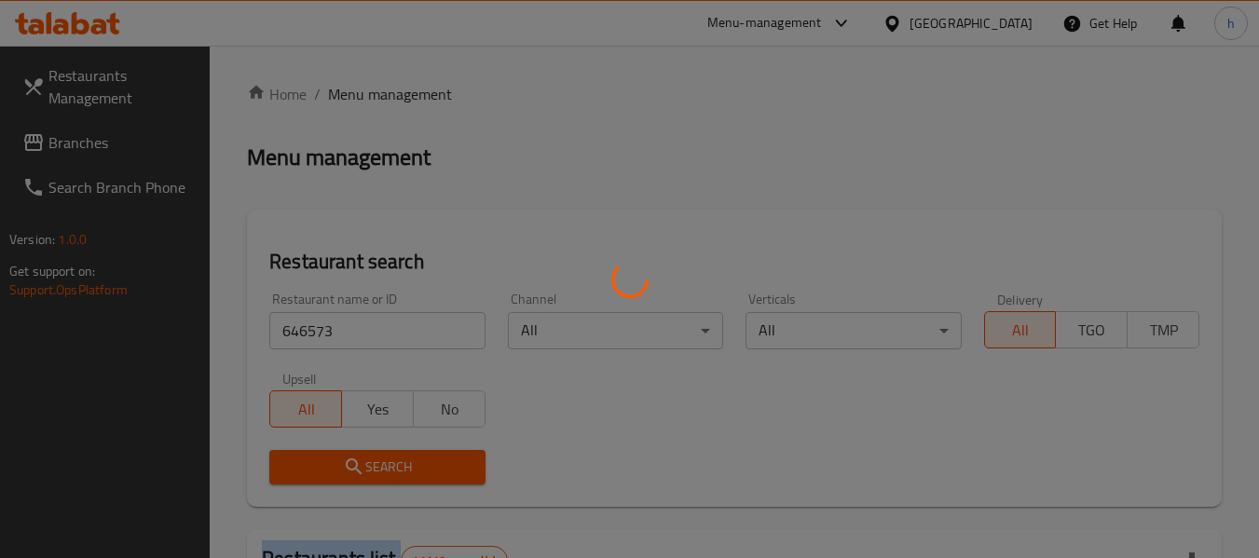
click at [376, 463] on div at bounding box center [629, 279] width 1259 height 558
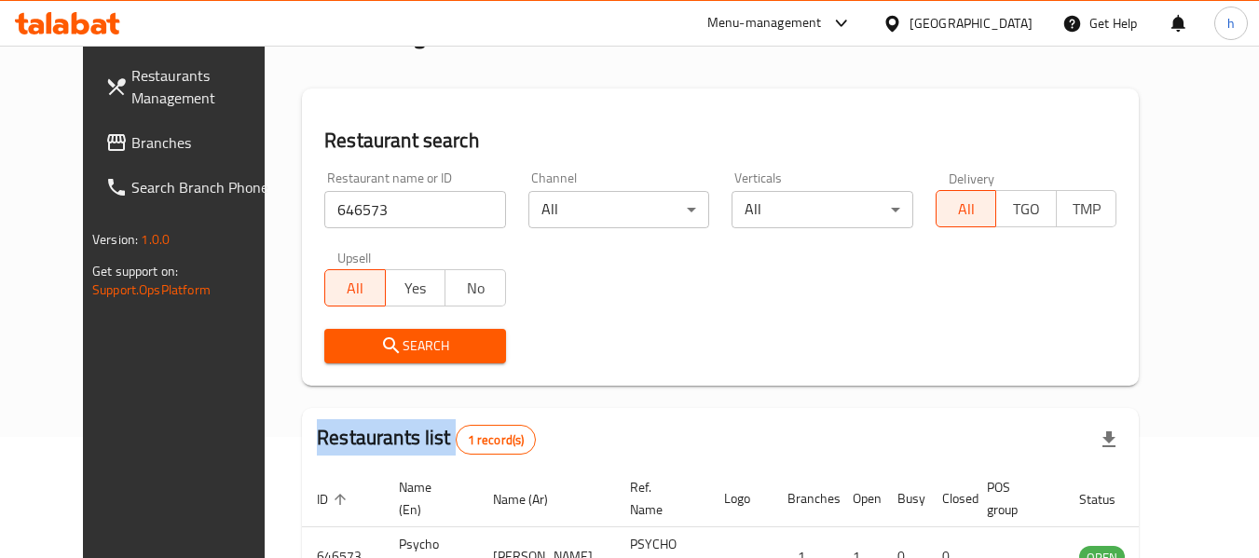
scroll to position [250, 0]
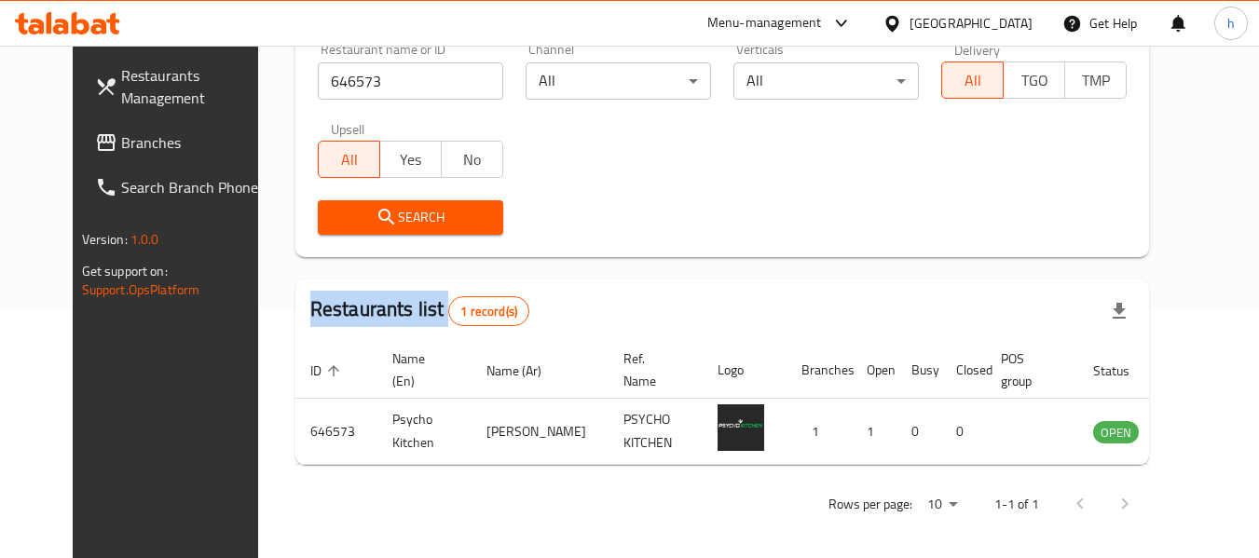
click at [121, 141] on span "Branches" at bounding box center [194, 142] width 147 height 22
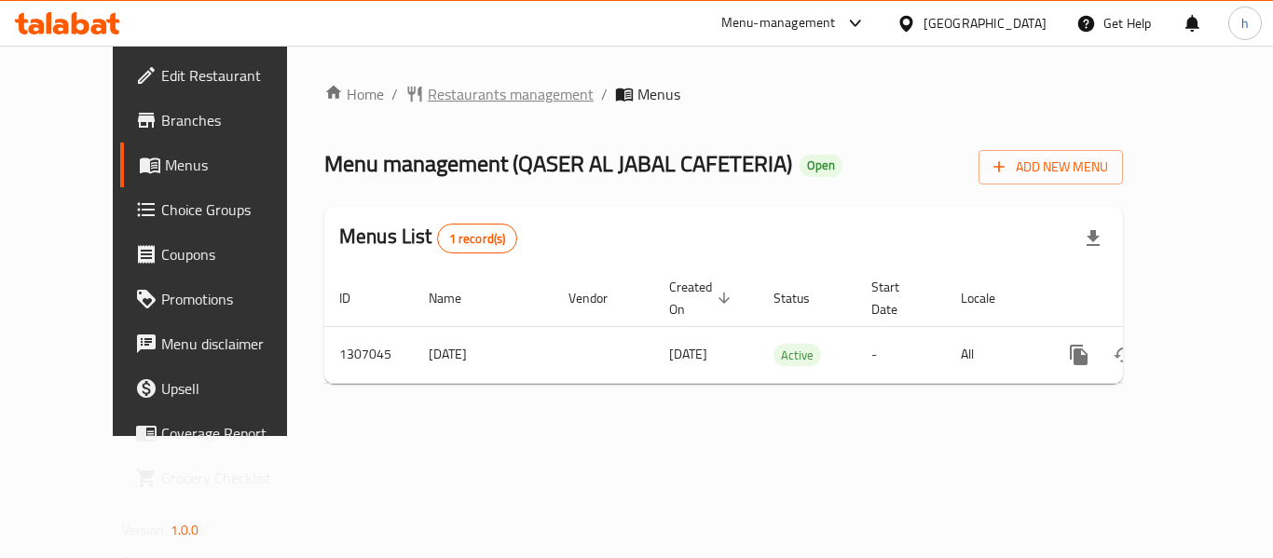
click at [428, 91] on span "Restaurants management" at bounding box center [511, 94] width 166 height 22
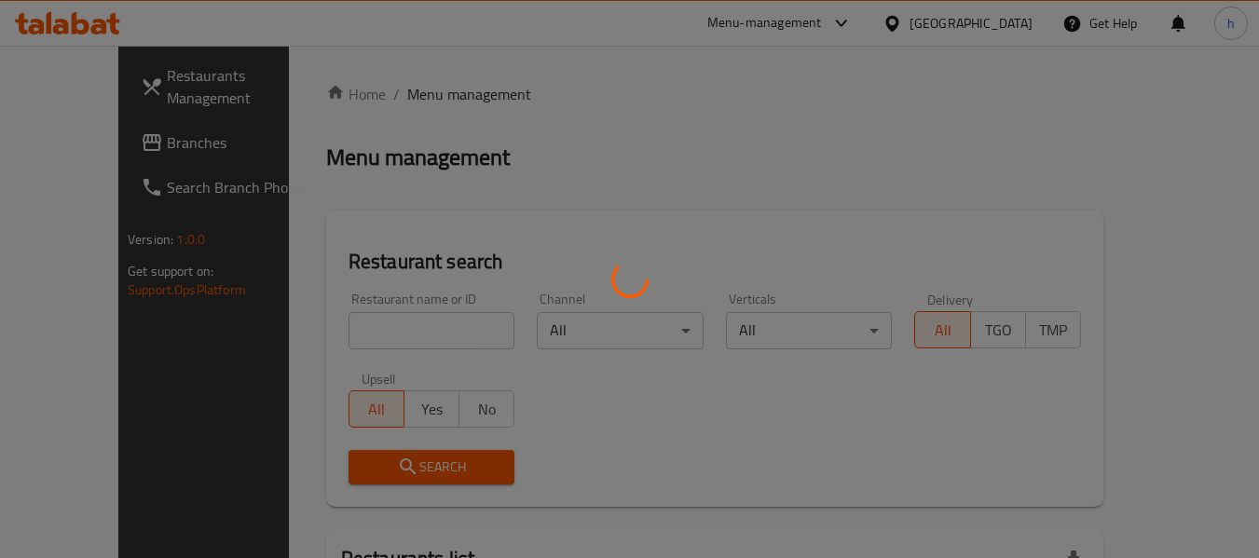
click at [309, 329] on div at bounding box center [629, 279] width 1259 height 558
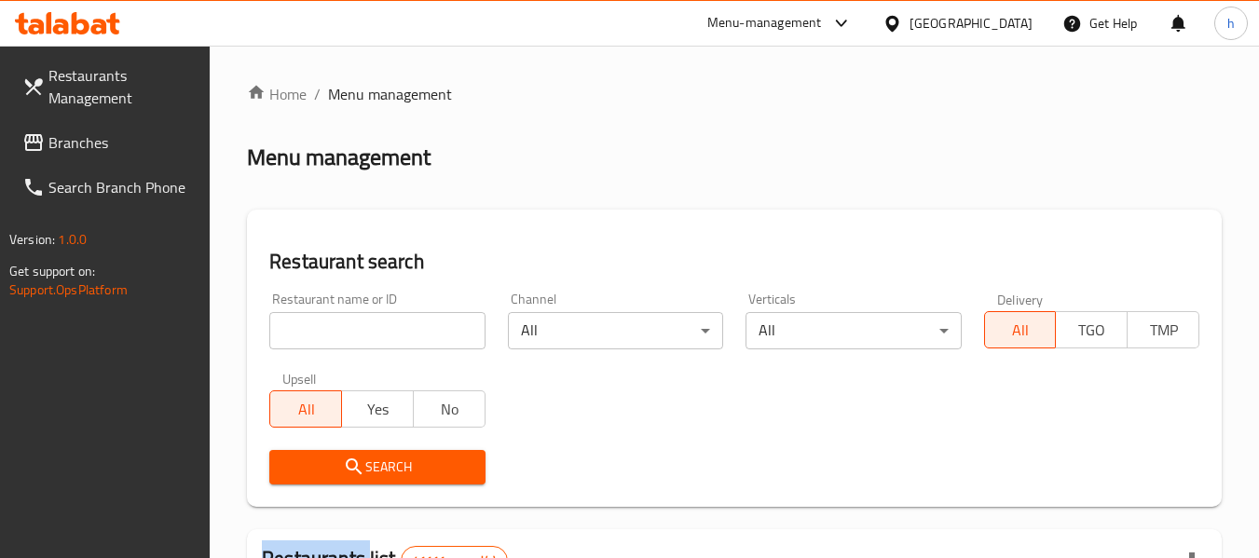
click at [309, 329] on div at bounding box center [629, 279] width 1259 height 558
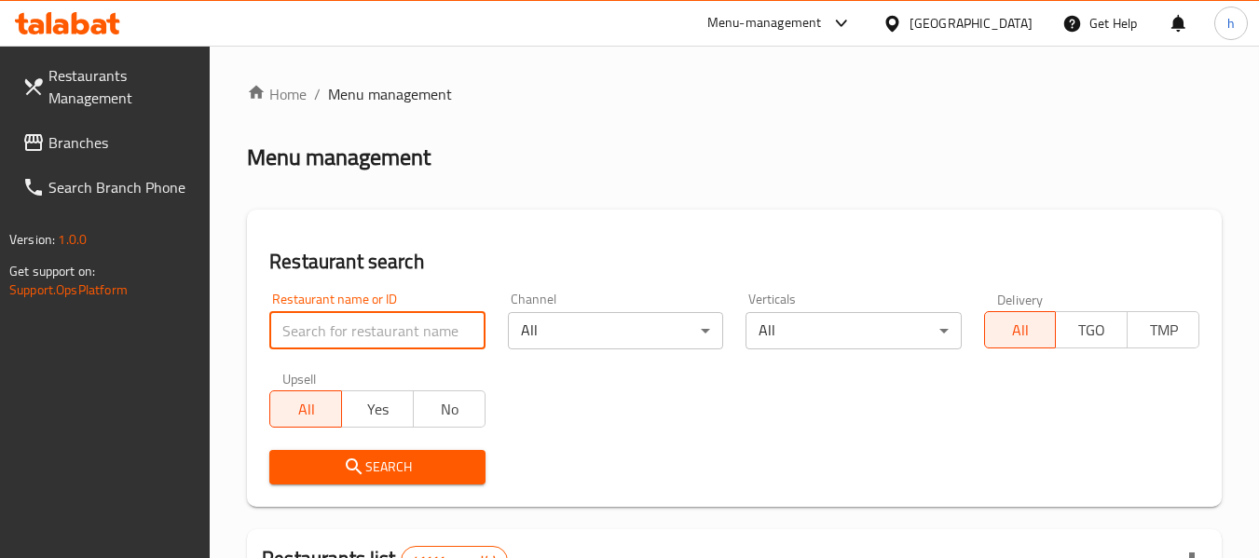
click at [309, 329] on input "search" at bounding box center [376, 330] width 215 height 37
paste input "704122"
type input "704122"
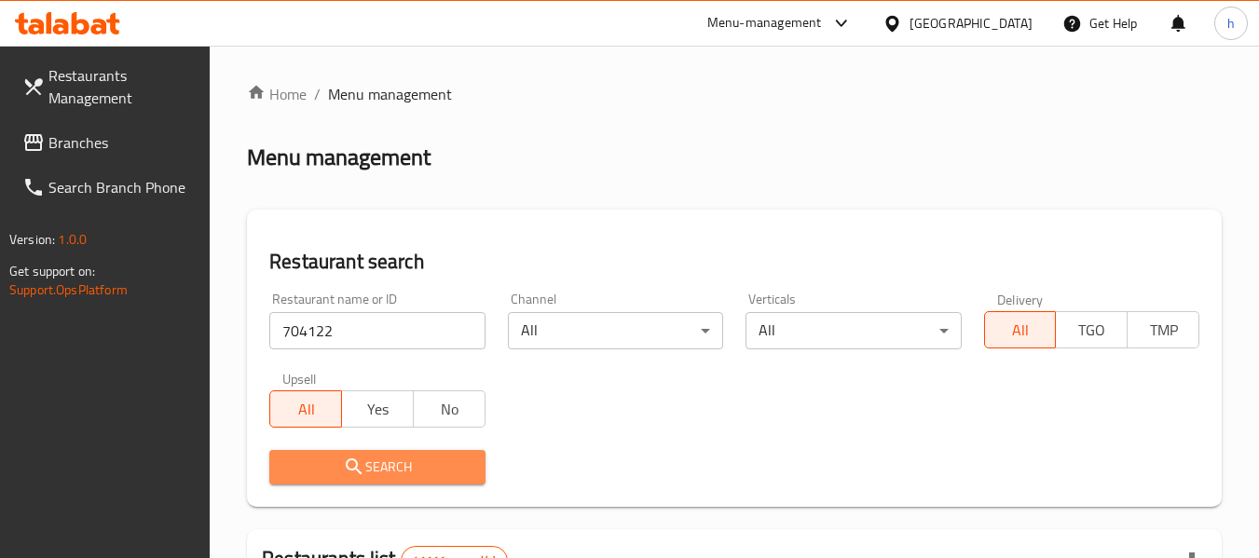
click at [343, 464] on icon "submit" at bounding box center [354, 467] width 22 height 22
click at [343, 464] on div at bounding box center [629, 279] width 1259 height 558
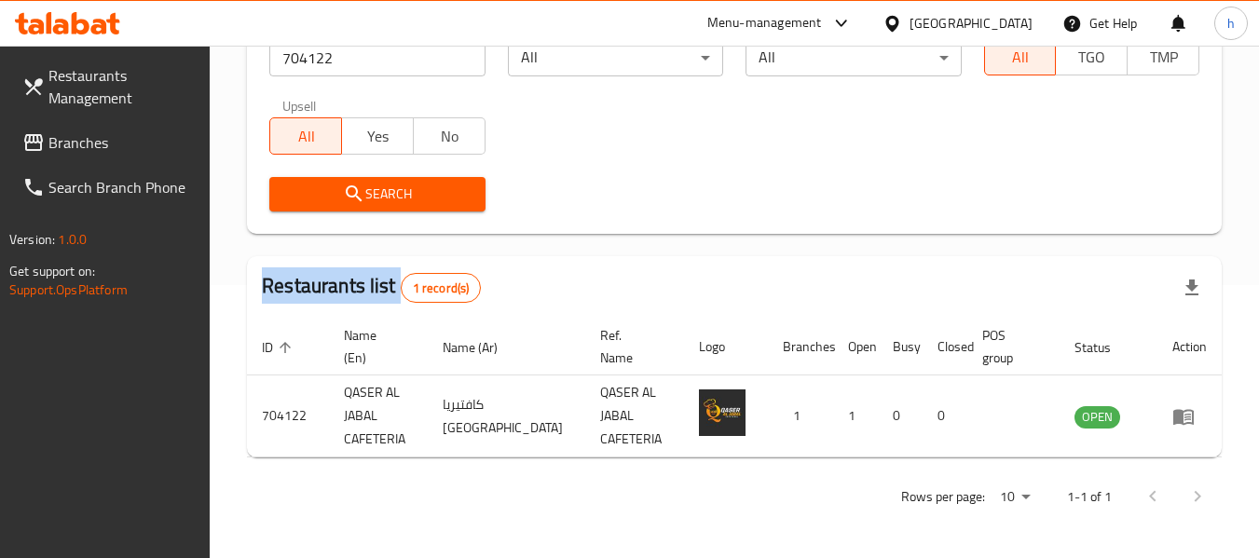
scroll to position [273, 0]
click at [92, 134] on span "Branches" at bounding box center [121, 142] width 147 height 22
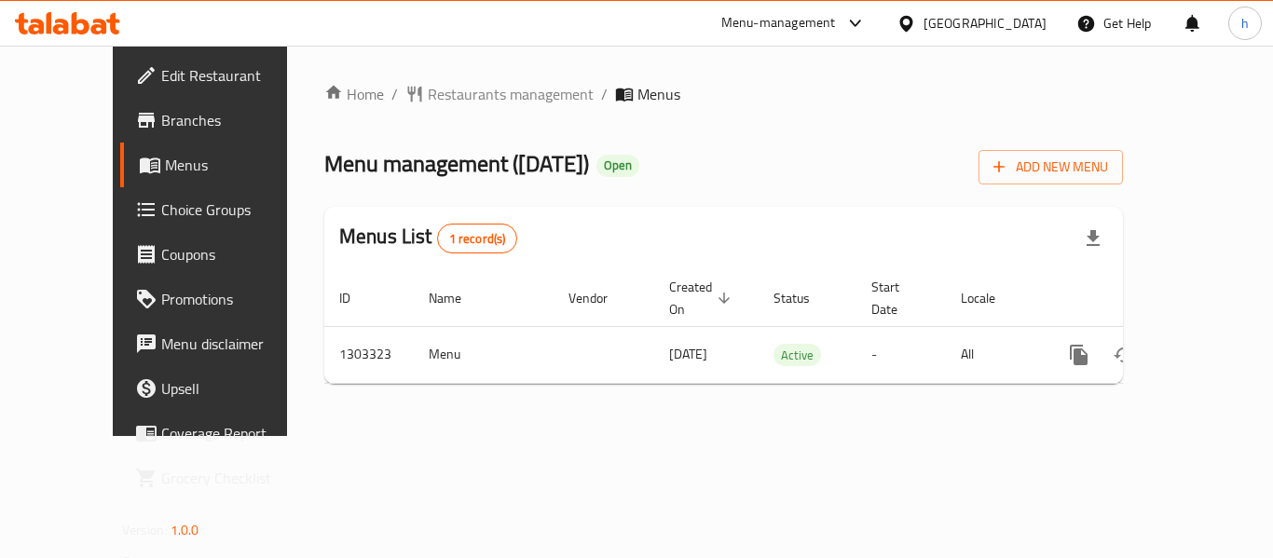
click at [452, 89] on div "Home / Restaurants management / Menus Menu management ( [DATE] ) Open Add New M…" at bounding box center [723, 241] width 799 height 316
click at [452, 89] on span "Restaurants management" at bounding box center [511, 94] width 166 height 22
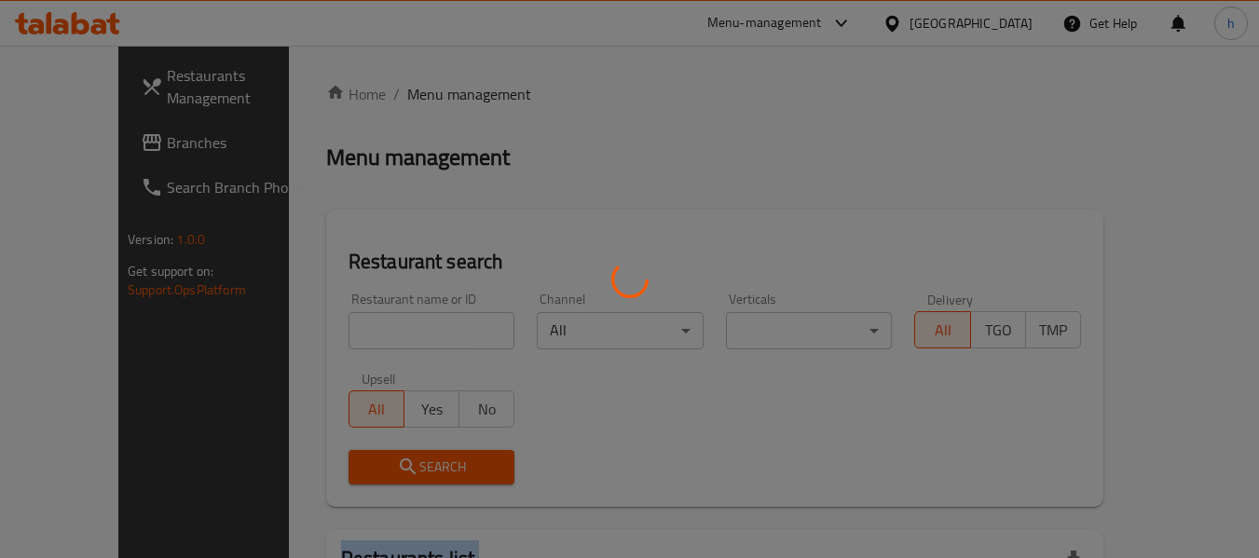
click at [452, 89] on div at bounding box center [629, 279] width 1259 height 558
click at [359, 315] on div at bounding box center [629, 279] width 1259 height 558
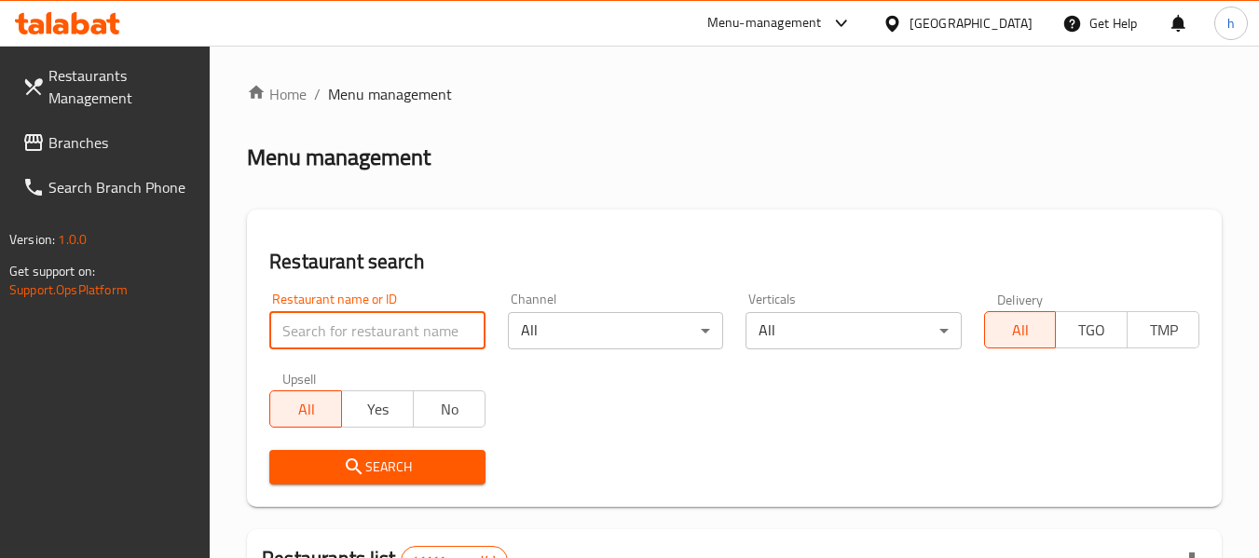
click at [356, 320] on input "search" at bounding box center [376, 330] width 215 height 37
paste input "702766"
type input "702766"
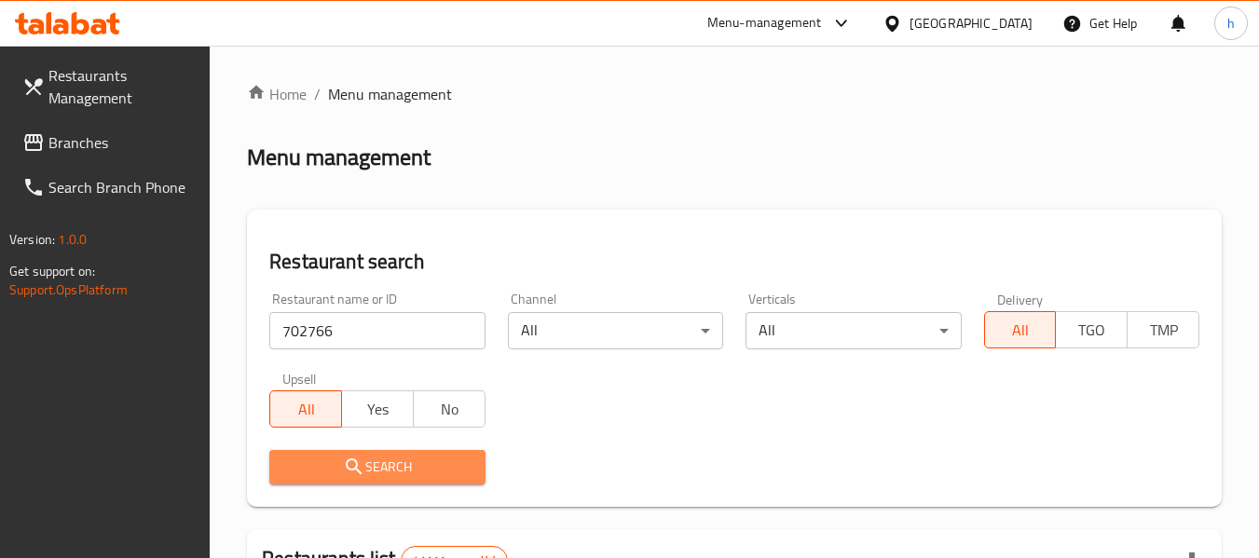
click at [340, 470] on span "Search" at bounding box center [376, 467] width 185 height 23
click at [340, 469] on div at bounding box center [629, 279] width 1259 height 558
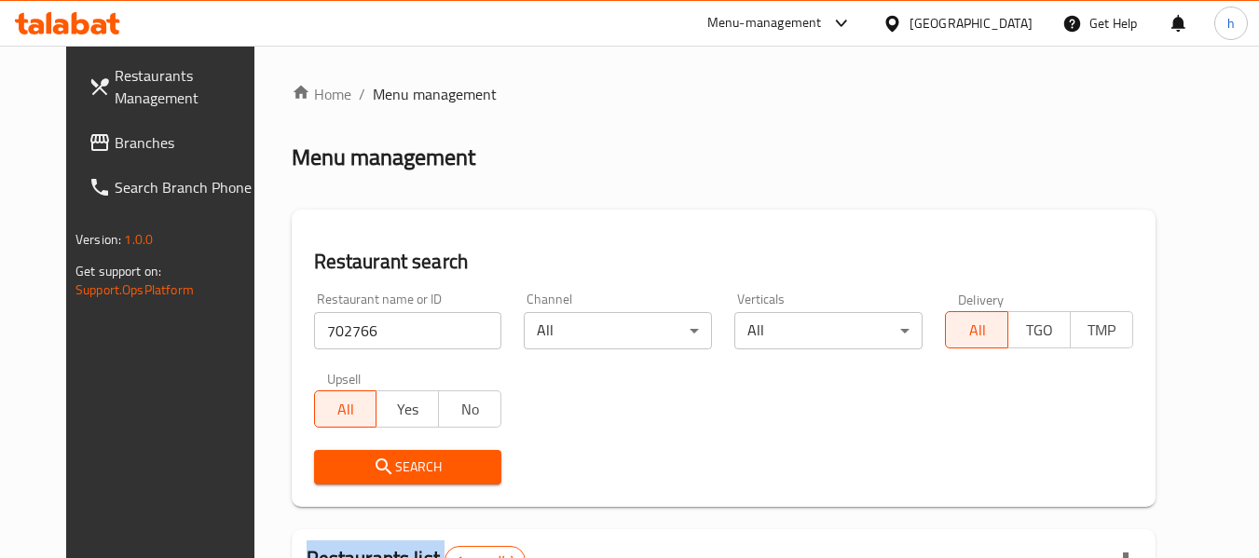
click at [115, 137] on span "Branches" at bounding box center [188, 142] width 147 height 22
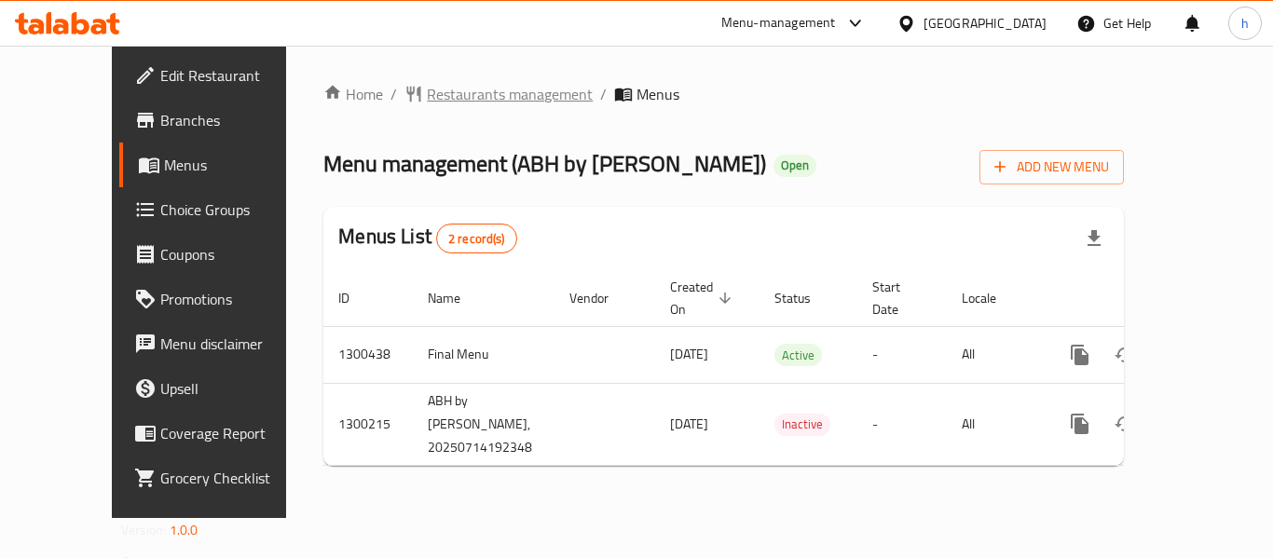
click at [427, 88] on span "Restaurants management" at bounding box center [510, 94] width 166 height 22
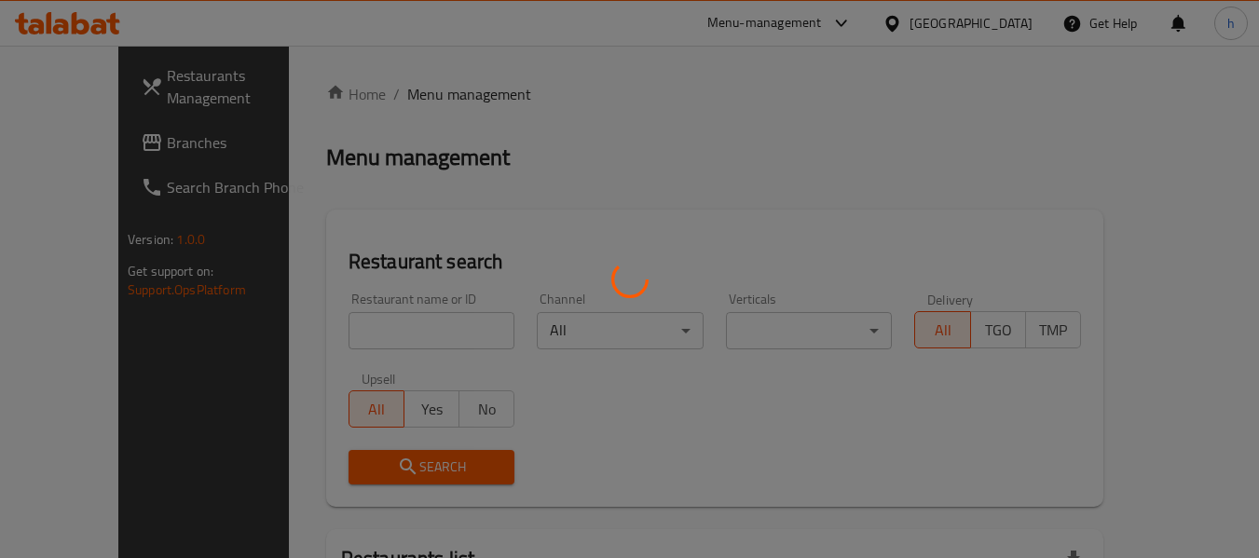
click at [353, 317] on div at bounding box center [629, 279] width 1259 height 558
click at [354, 314] on div at bounding box center [629, 279] width 1259 height 558
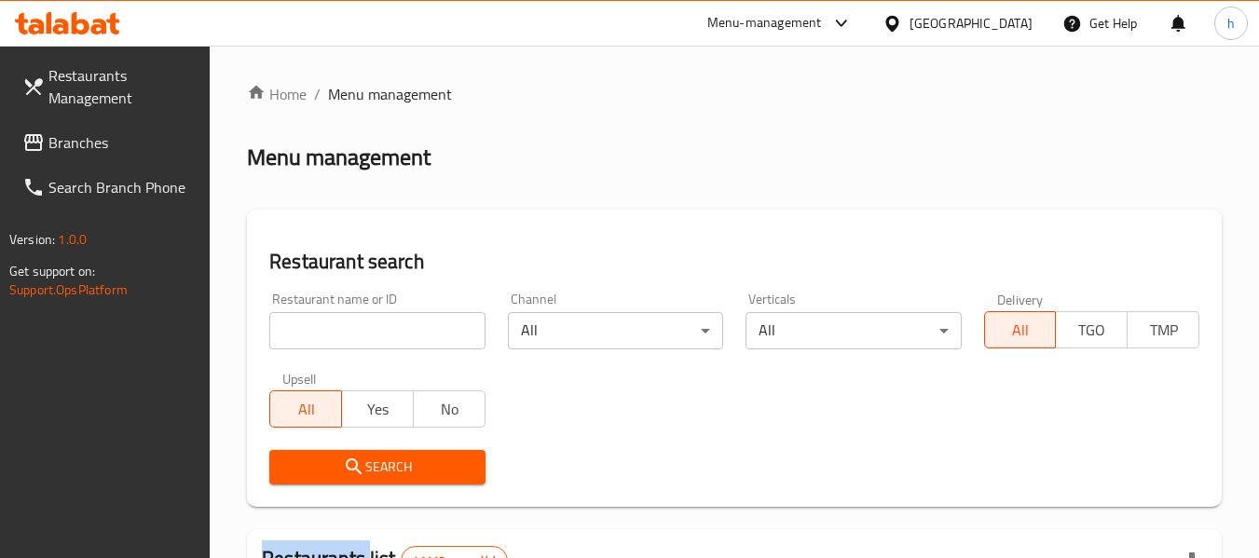
click at [354, 314] on div at bounding box center [629, 279] width 1259 height 558
click at [346, 333] on input "search" at bounding box center [376, 330] width 215 height 37
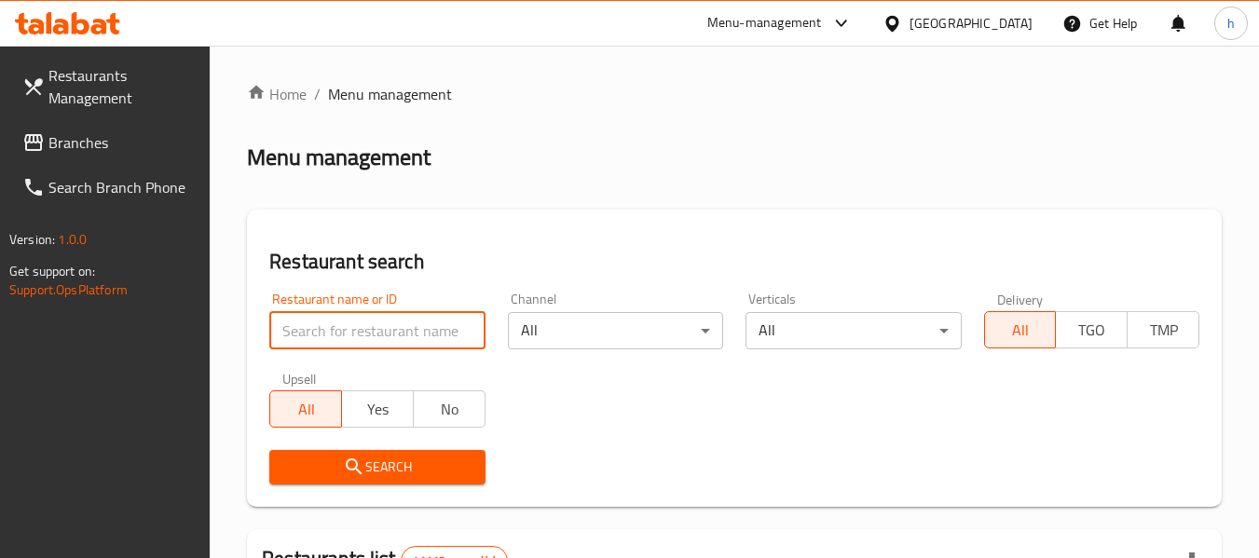
paste input "701705"
type input "701705"
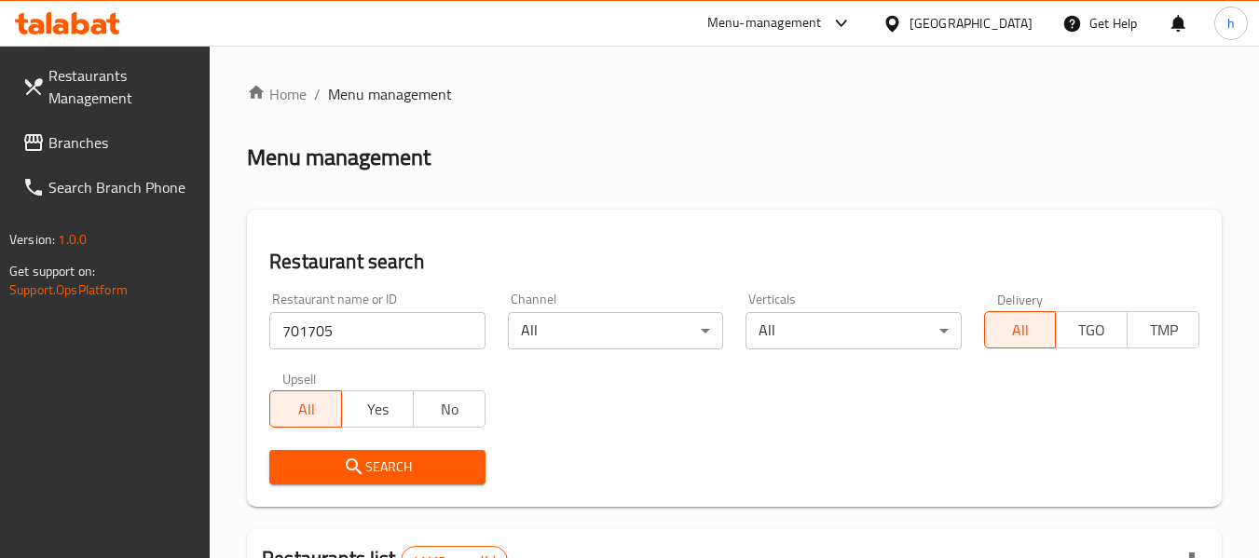
click at [370, 471] on span "Search" at bounding box center [376, 467] width 185 height 23
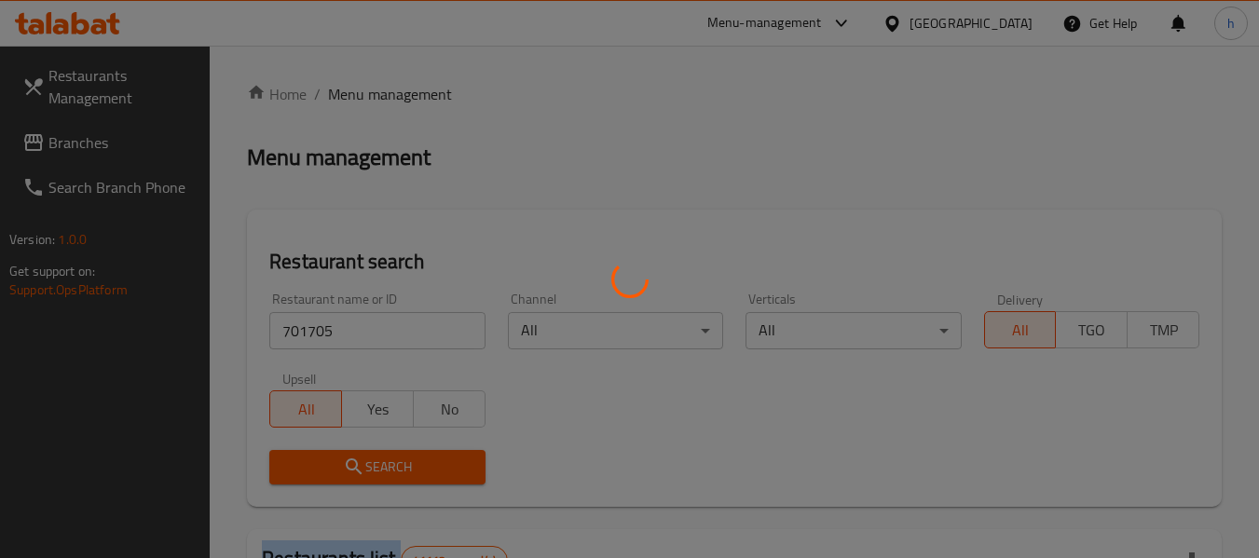
click at [370, 471] on div at bounding box center [629, 279] width 1259 height 558
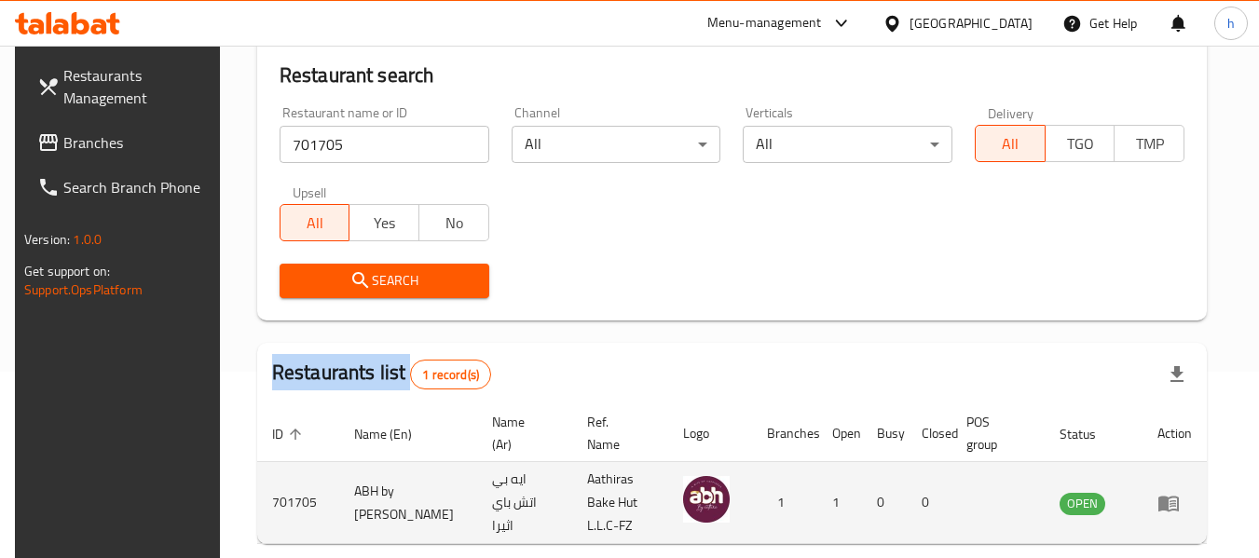
scroll to position [250, 0]
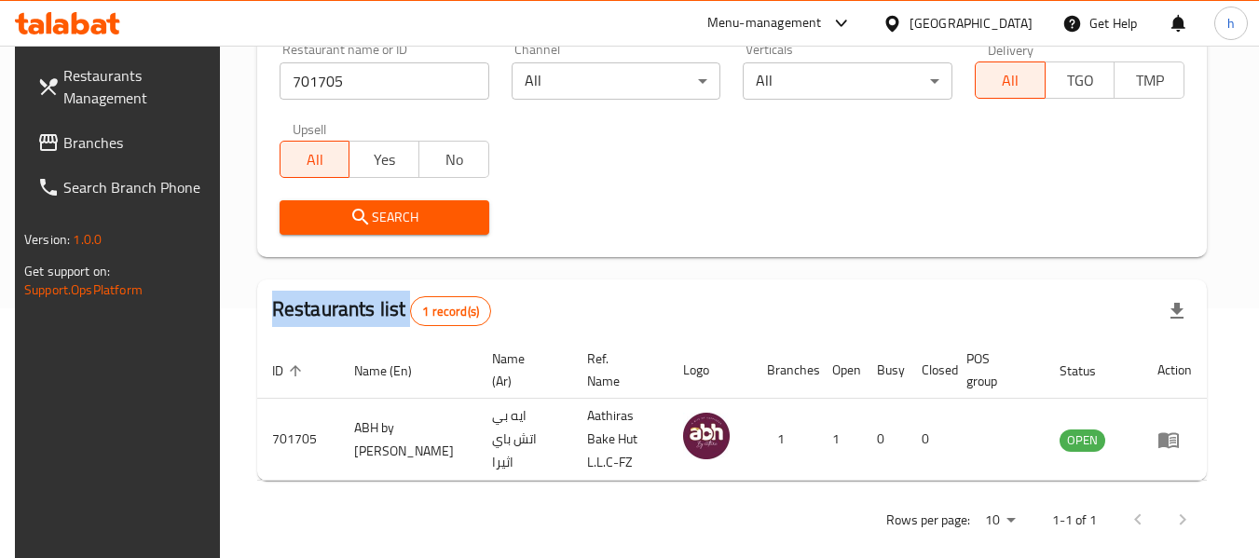
click at [83, 144] on span "Branches" at bounding box center [136, 142] width 147 height 22
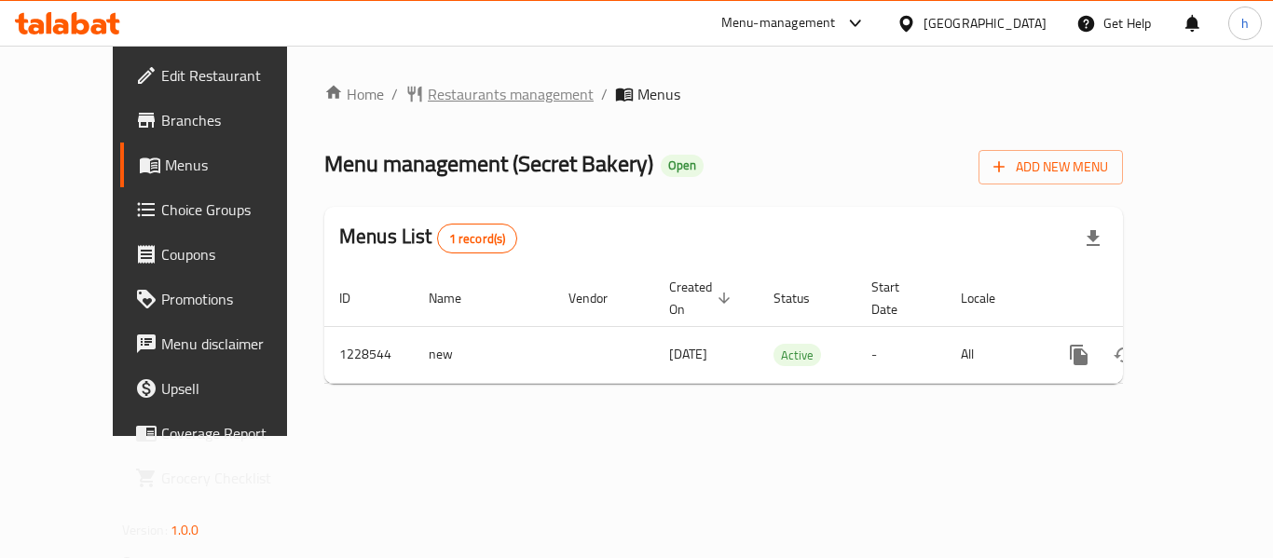
click at [442, 96] on span "Restaurants management" at bounding box center [511, 94] width 166 height 22
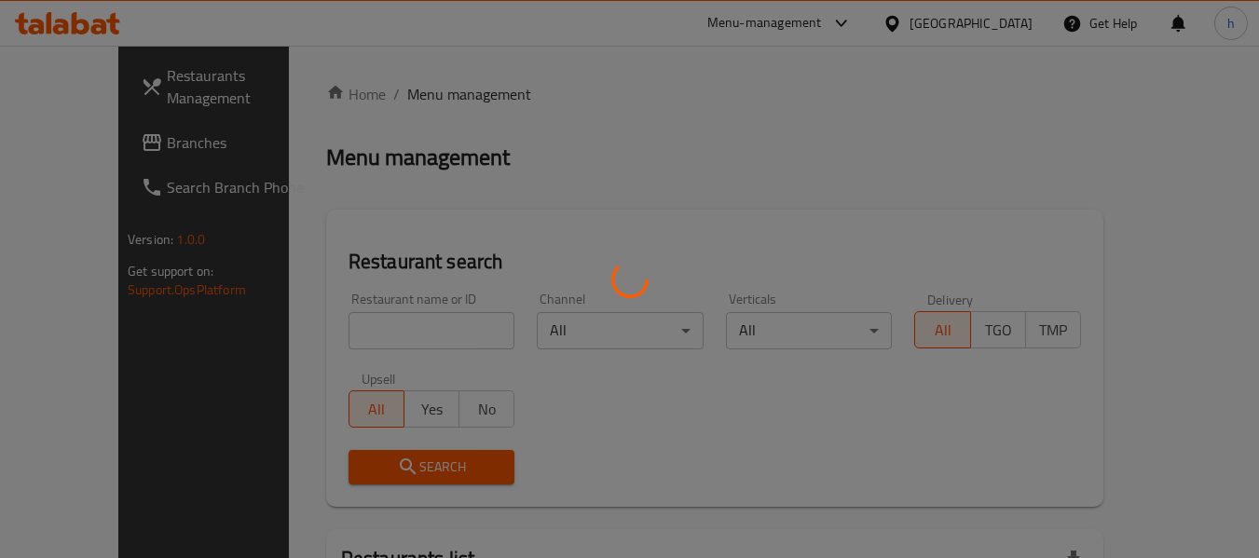
click at [368, 322] on div at bounding box center [629, 279] width 1259 height 558
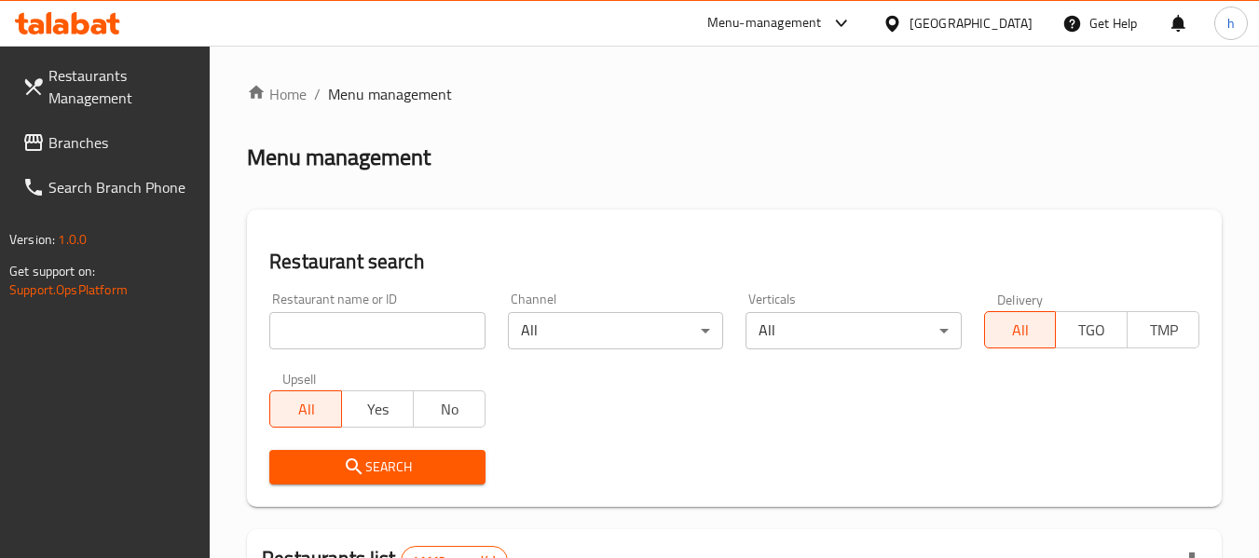
click at [368, 322] on input "search" at bounding box center [376, 330] width 215 height 37
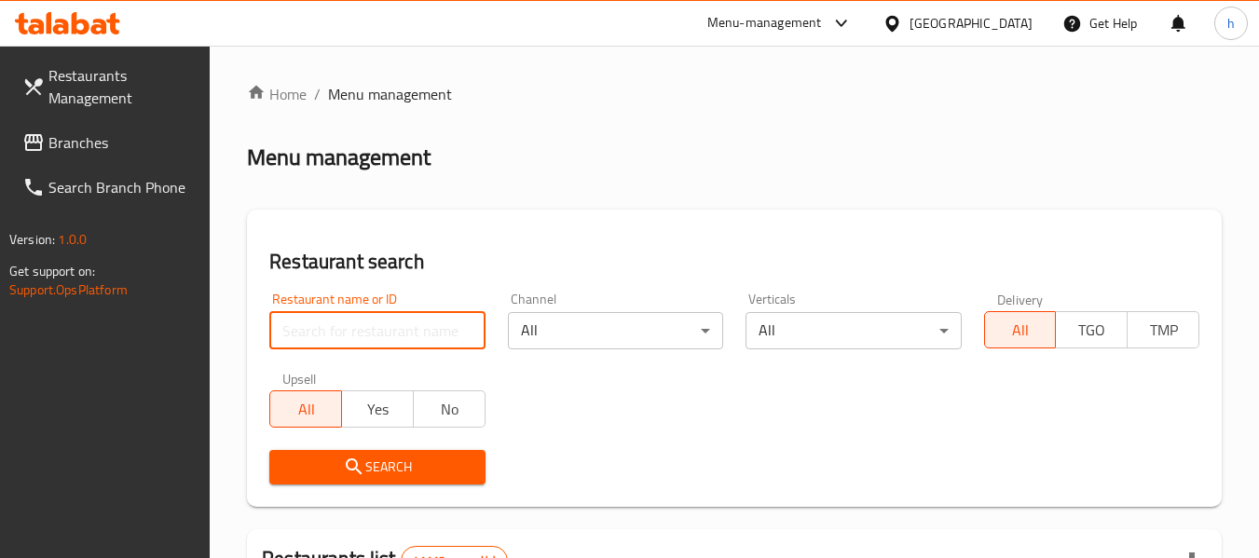
paste input "676459"
type input "676459"
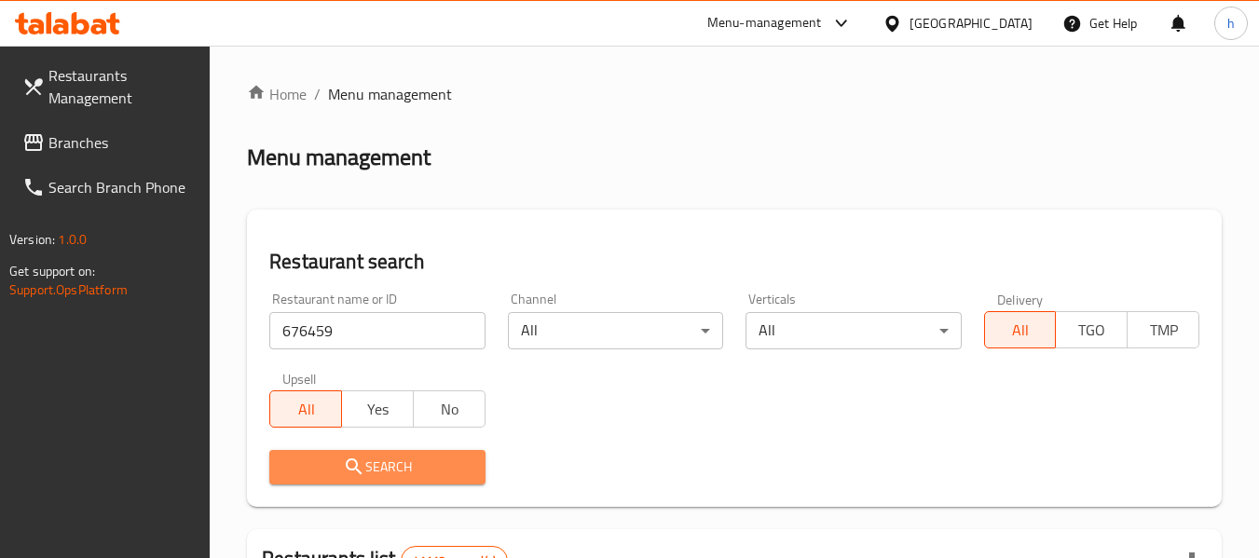
click at [416, 467] on span "Search" at bounding box center [376, 467] width 185 height 23
click at [416, 467] on div at bounding box center [629, 279] width 1259 height 558
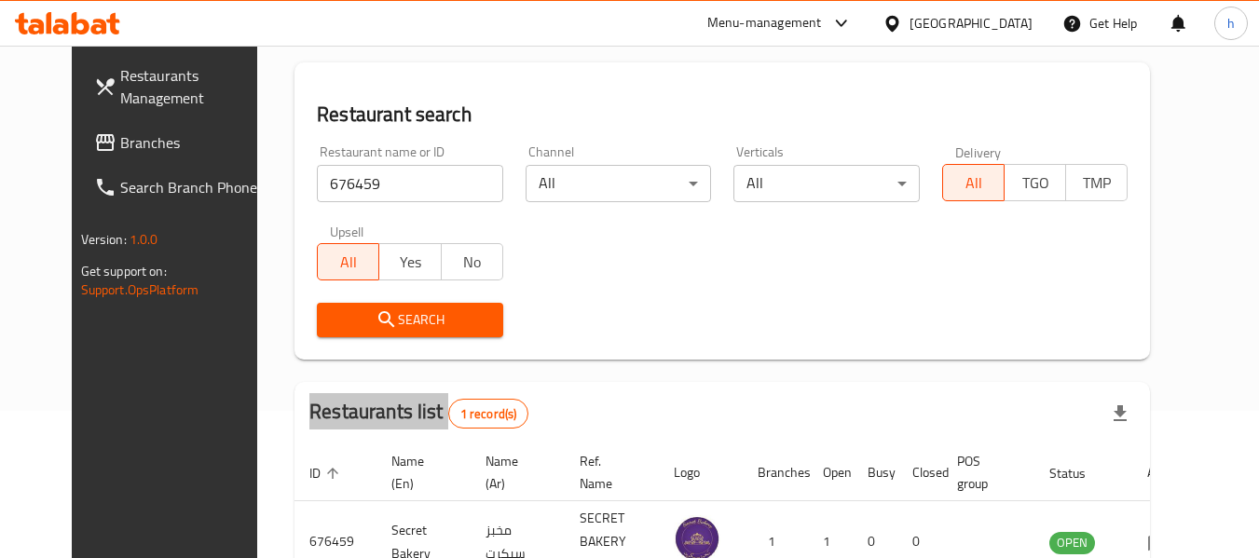
scroll to position [250, 0]
